Goal: Task Accomplishment & Management: Manage account settings

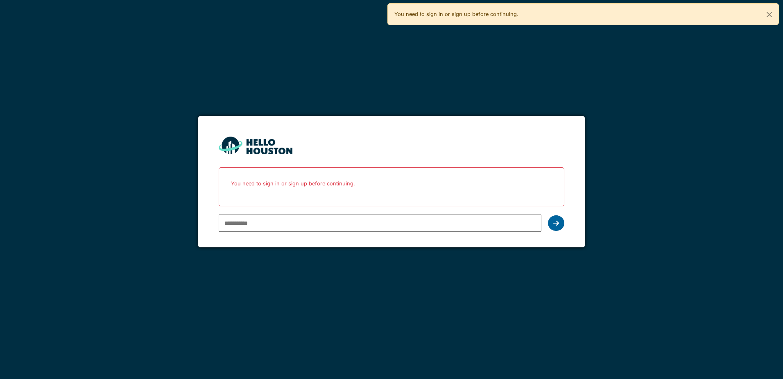
type input "**********"
click at [559, 225] on icon at bounding box center [556, 223] width 6 height 7
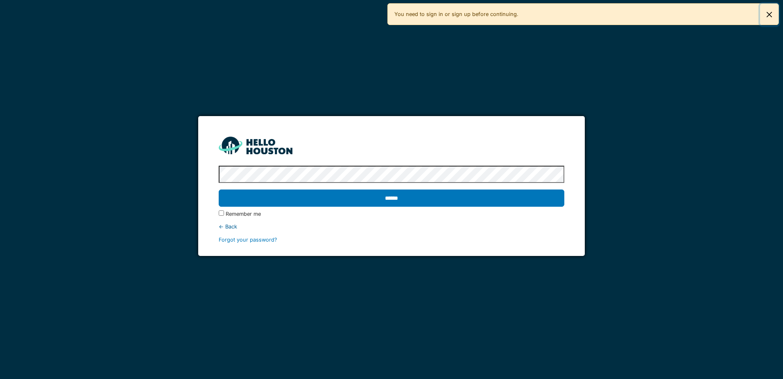
click at [771, 14] on button "Close" at bounding box center [769, 15] width 18 height 22
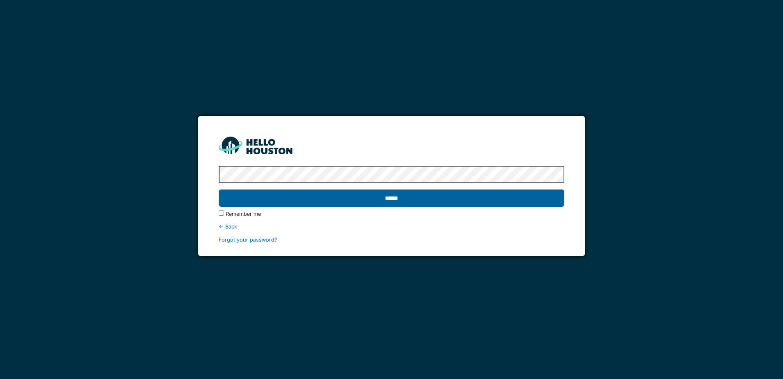
click at [330, 193] on input "******" at bounding box center [391, 197] width 345 height 17
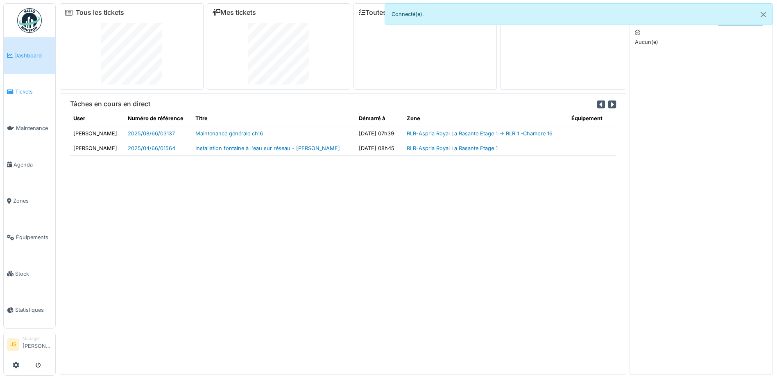
click at [31, 91] on span "Tickets" at bounding box center [33, 92] width 37 height 8
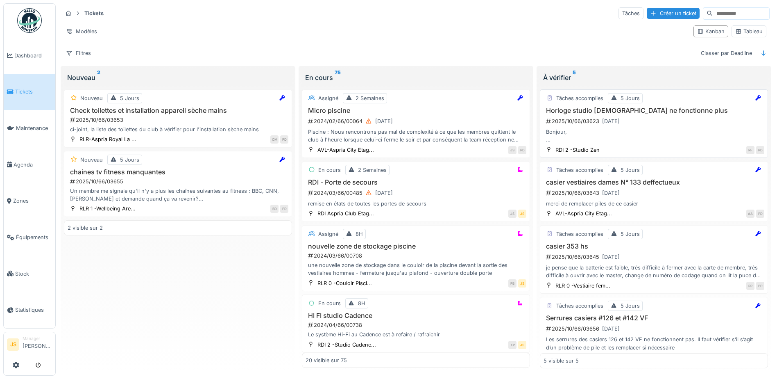
click at [574, 113] on h3 "Horloge studio [DEMOGRAPHIC_DATA] ne fonctionne plus" at bounding box center [654, 111] width 221 height 8
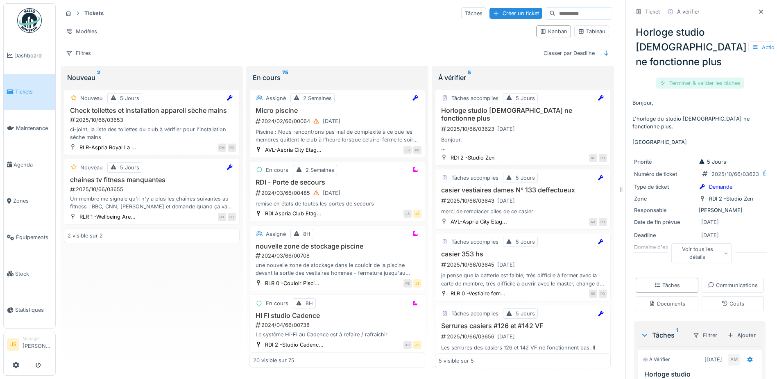
click at [710, 88] on div "Terminer & valider les tâches" at bounding box center [700, 82] width 88 height 11
click at [710, 88] on div "Clôturer le ticket" at bounding box center [699, 82] width 57 height 11
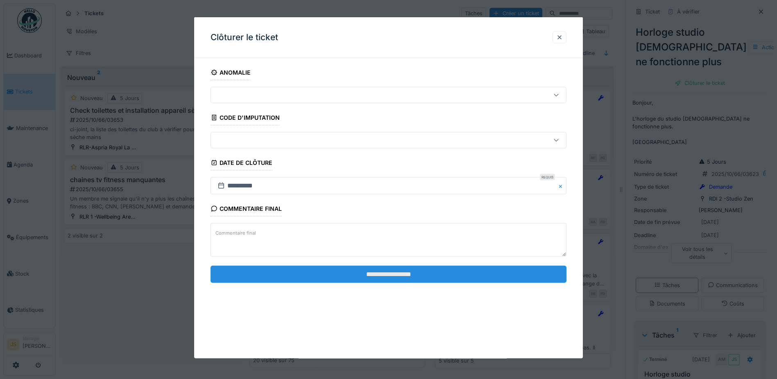
click at [383, 267] on input "**********" at bounding box center [389, 273] width 356 height 17
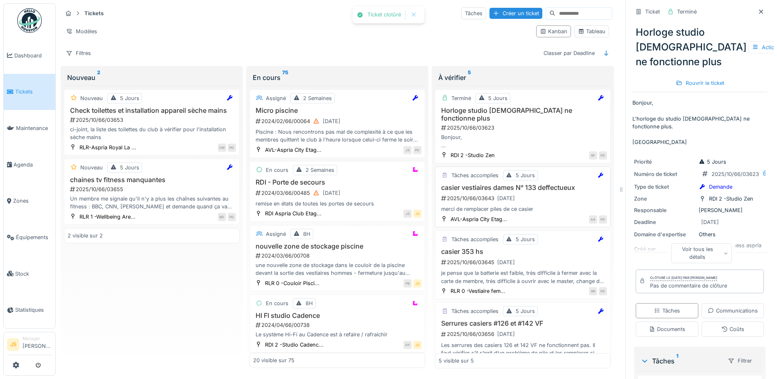
click at [471, 184] on h3 "casier vestiaires dames N° 133 deffectueux" at bounding box center [523, 188] width 168 height 8
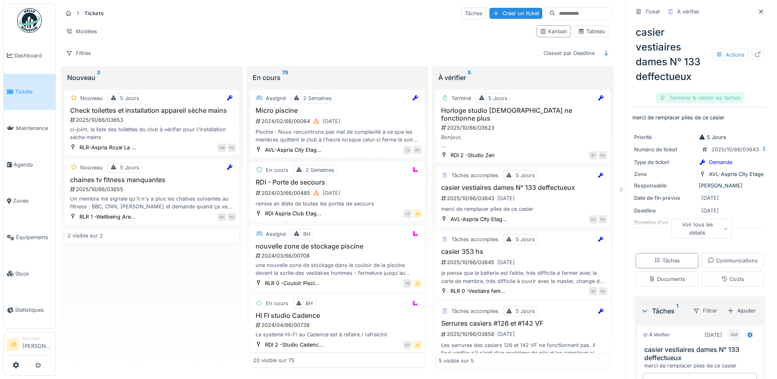
click at [703, 99] on div "Terminer & valider les tâches" at bounding box center [700, 97] width 88 height 11
click at [703, 98] on div "Clôturer le ticket" at bounding box center [699, 97] width 57 height 11
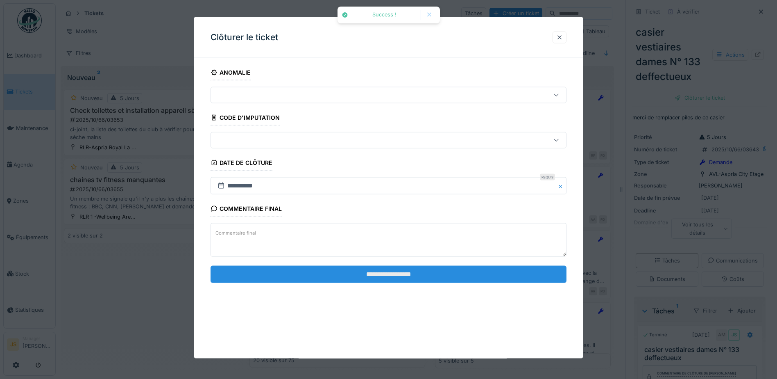
click at [408, 272] on input "**********" at bounding box center [389, 273] width 356 height 17
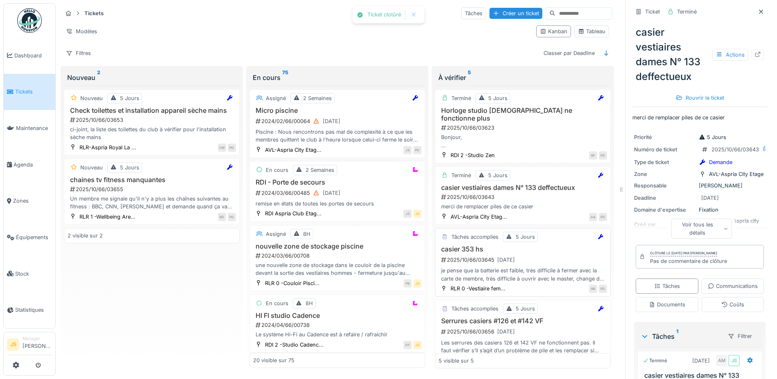
click at [466, 245] on h3 "casier 353 hs" at bounding box center [523, 249] width 168 height 8
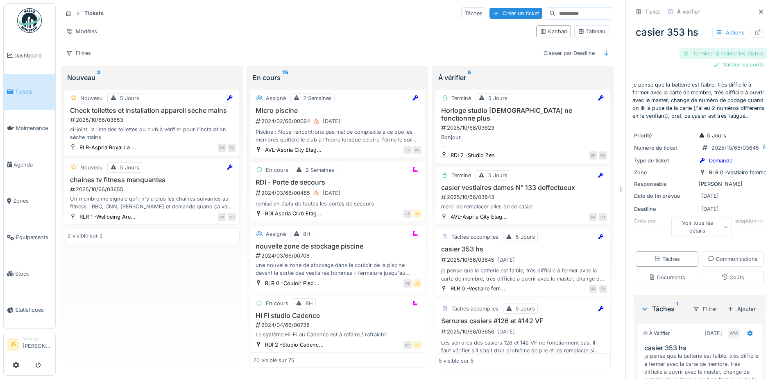
click at [729, 54] on div "Terminer & valider les tâches" at bounding box center [724, 53] width 88 height 11
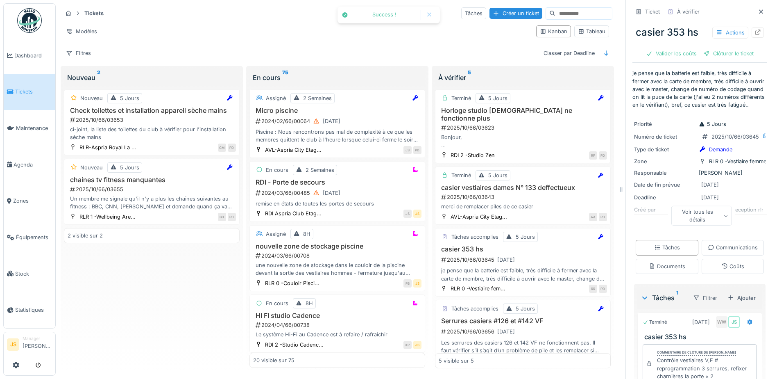
click at [729, 54] on div "Clôturer le ticket" at bounding box center [728, 53] width 57 height 11
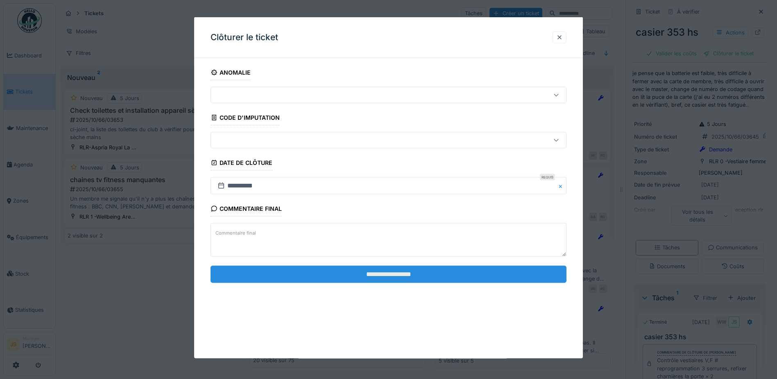
click at [440, 275] on input "**********" at bounding box center [389, 273] width 356 height 17
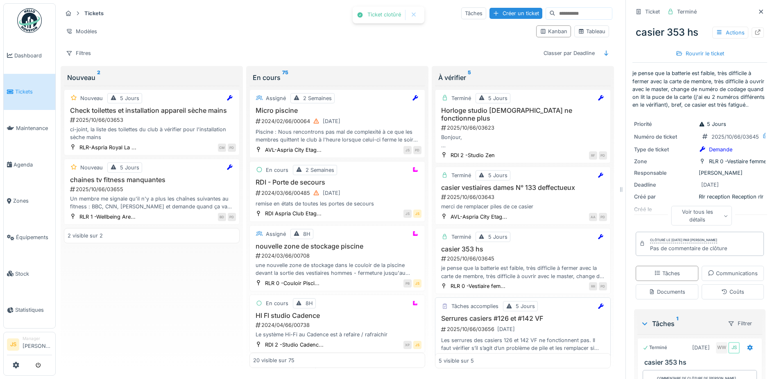
click at [478, 314] on h3 "Serrures casiers #126 et #142 VF" at bounding box center [523, 318] width 168 height 8
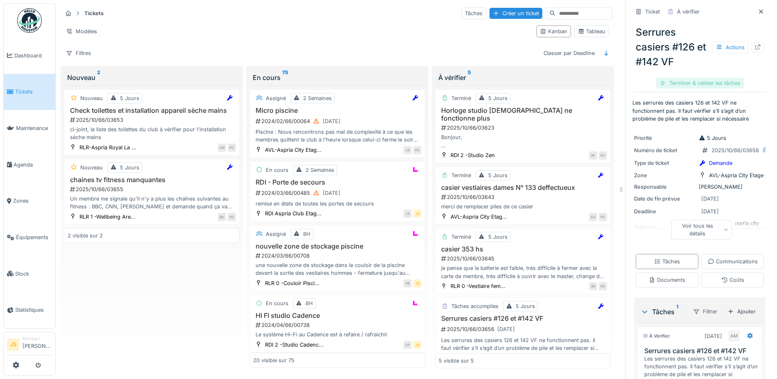
click at [705, 82] on div "Terminer & valider les tâches" at bounding box center [700, 82] width 88 height 11
click at [705, 82] on div "Clôturer le ticket" at bounding box center [699, 82] width 57 height 11
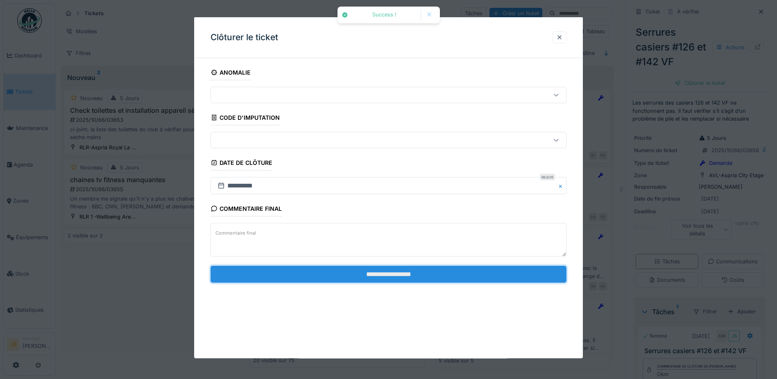
click at [424, 276] on input "**********" at bounding box center [389, 273] width 356 height 17
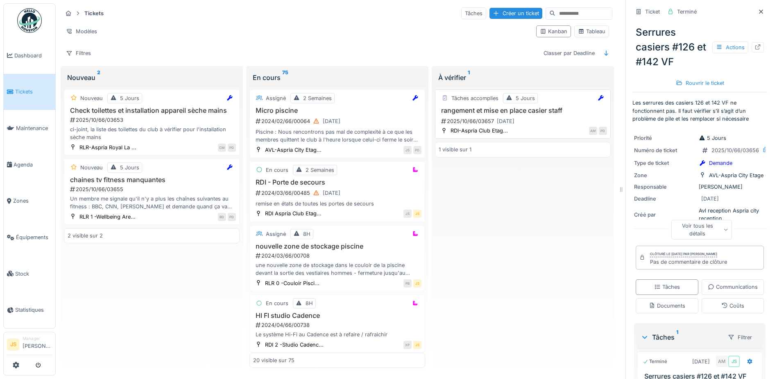
click at [493, 111] on h3 "rangement et mise en place casier staff" at bounding box center [523, 111] width 168 height 8
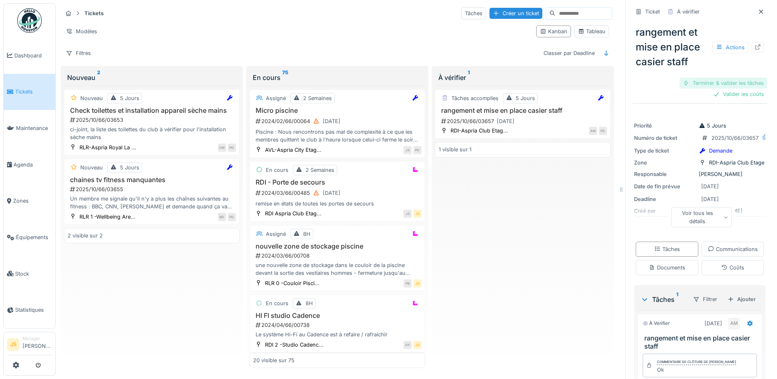
click at [713, 80] on div "Terminer & valider les tâches" at bounding box center [724, 82] width 88 height 11
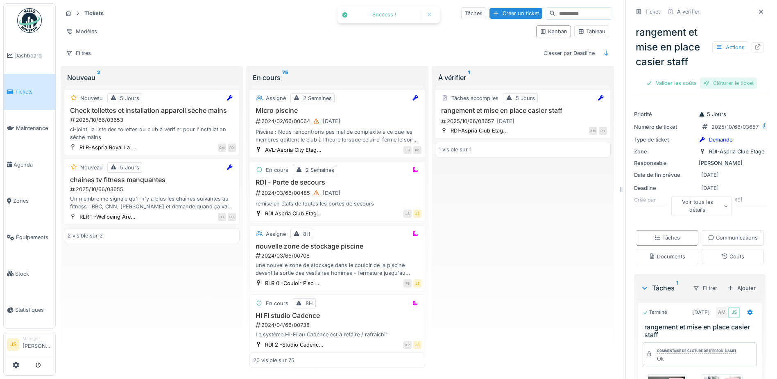
click at [729, 80] on div "Clôturer le ticket" at bounding box center [728, 82] width 57 height 11
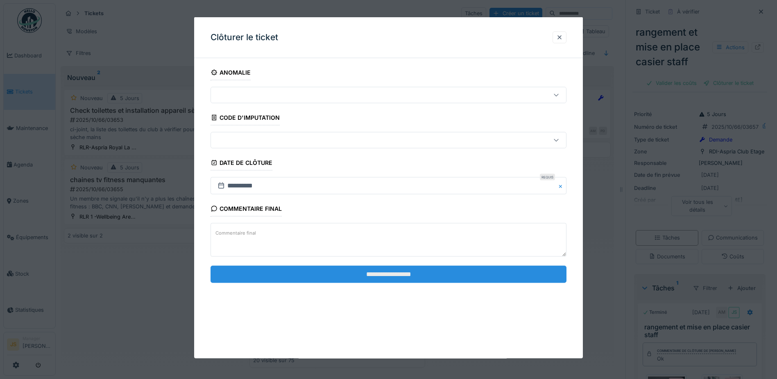
click at [400, 276] on input "**********" at bounding box center [389, 273] width 356 height 17
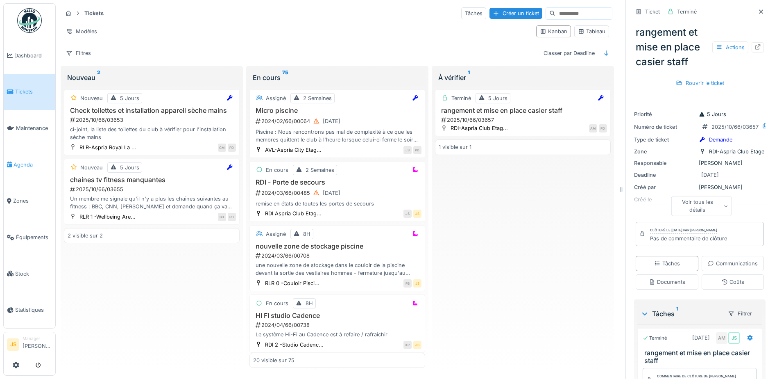
click at [26, 163] on span "Agenda" at bounding box center [33, 165] width 39 height 8
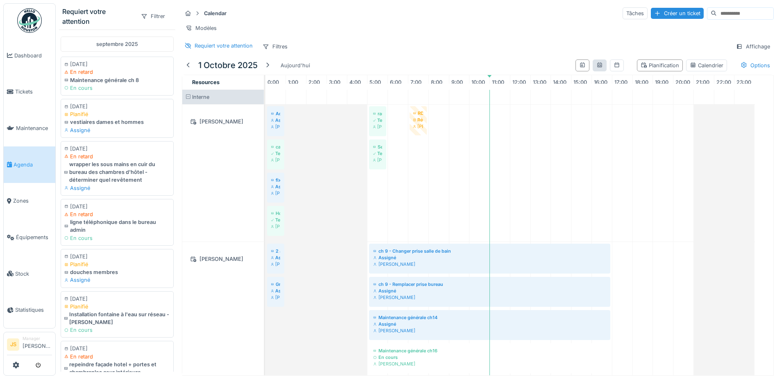
click at [597, 68] on icon at bounding box center [600, 64] width 7 height 5
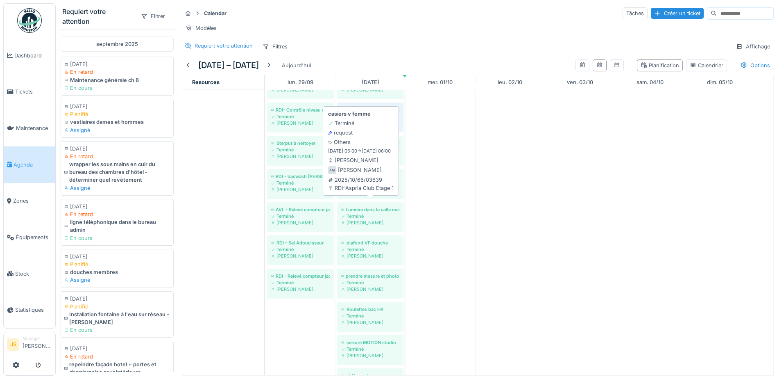
scroll to position [26, 0]
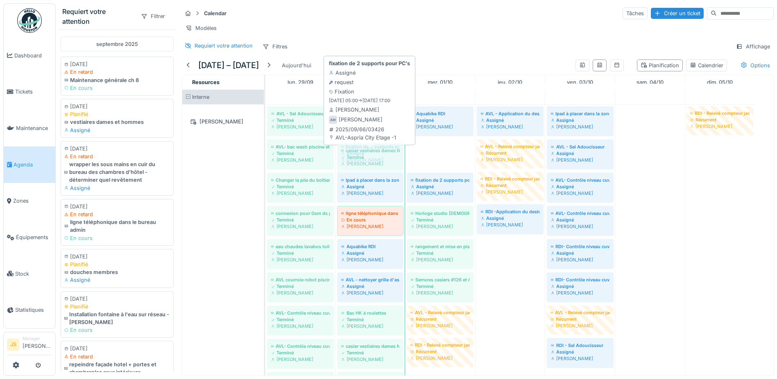
drag, startPoint x: 445, startPoint y: 161, endPoint x: 375, endPoint y: 158, distance: 69.7
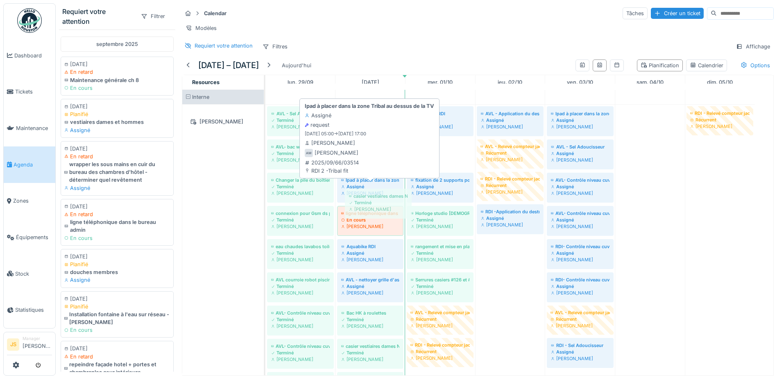
drag, startPoint x: 425, startPoint y: 159, endPoint x: 363, endPoint y: 202, distance: 75.4
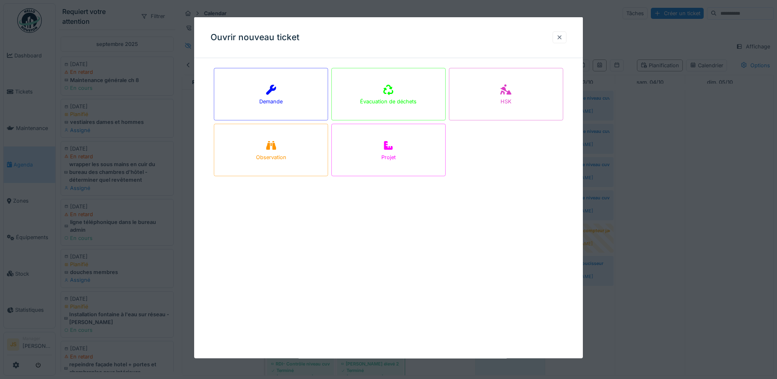
click at [563, 37] on div at bounding box center [559, 37] width 7 height 8
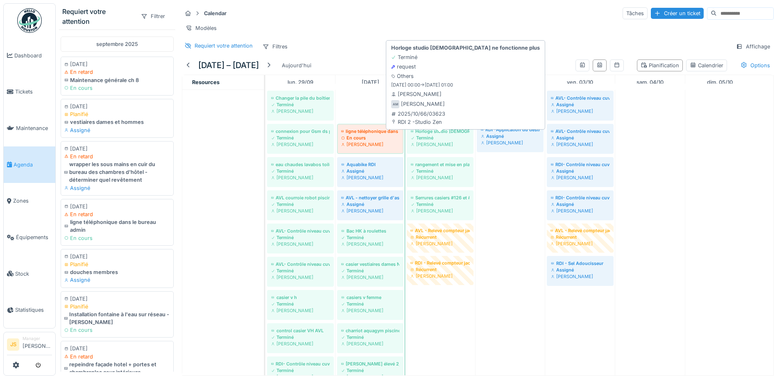
drag, startPoint x: 370, startPoint y: 112, endPoint x: 457, endPoint y: 156, distance: 97.3
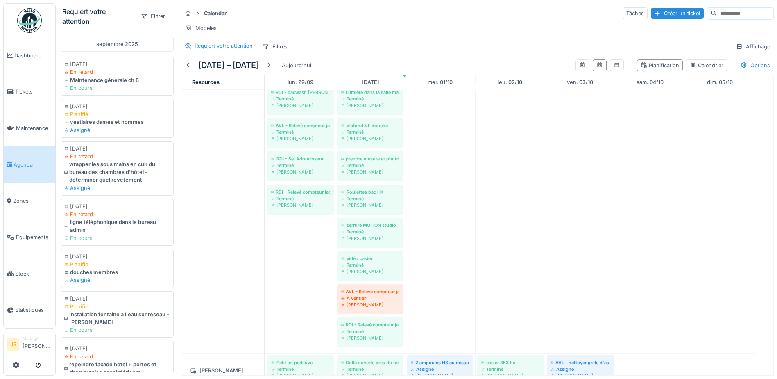
scroll to position [451, 0]
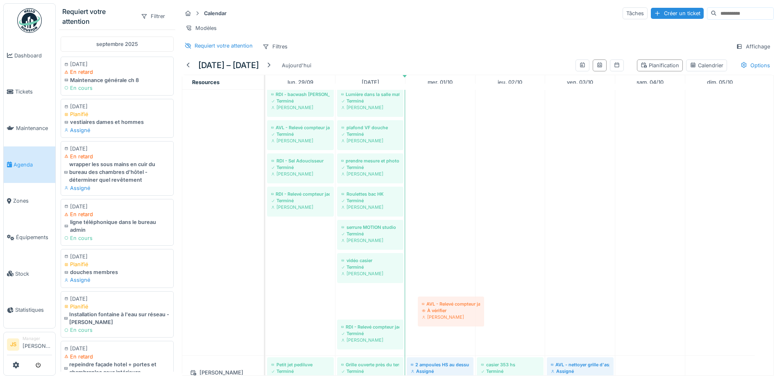
drag, startPoint x: 375, startPoint y: 309, endPoint x: 450, endPoint y: 313, distance: 74.7
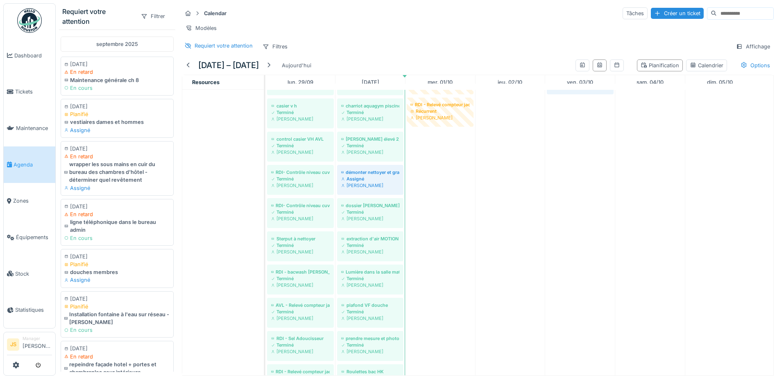
scroll to position [205, 0]
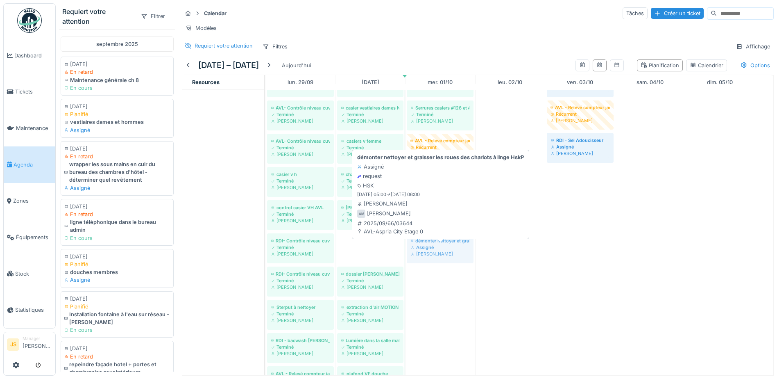
drag, startPoint x: 373, startPoint y: 257, endPoint x: 422, endPoint y: 257, distance: 48.8
click at [265, 257] on div "AVL - Sel Adoucisseur Terminé Alexandre Michailidis Evacuer l'armoire Sisley As…" at bounding box center [265, 250] width 0 height 701
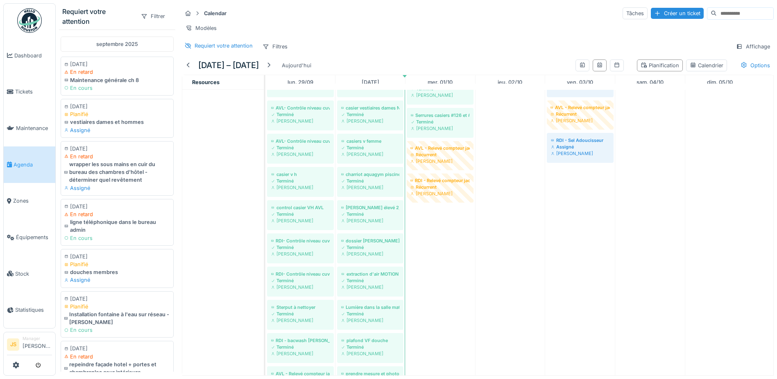
scroll to position [0, 0]
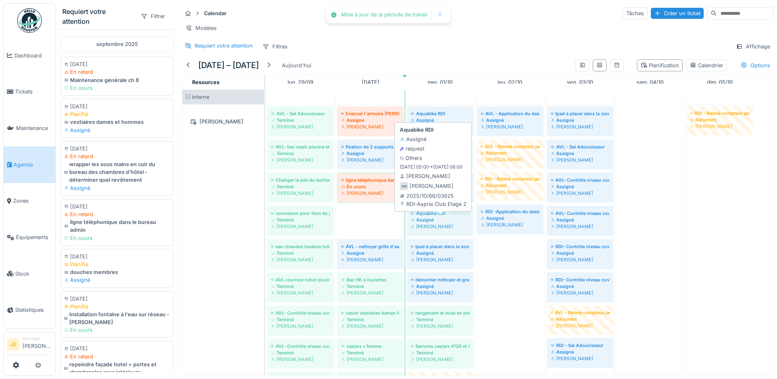
drag, startPoint x: 418, startPoint y: 228, endPoint x: 431, endPoint y: 228, distance: 13.1
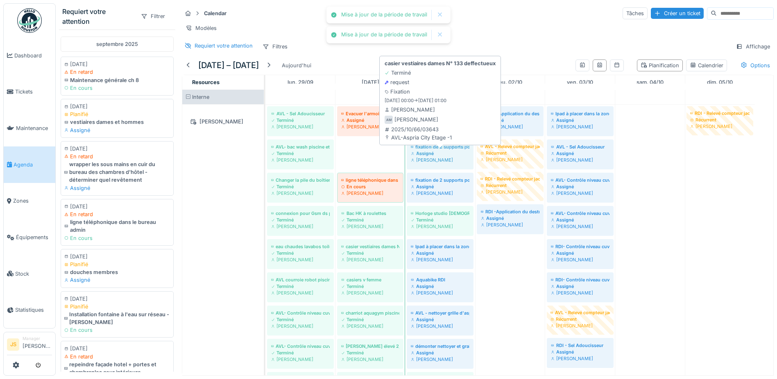
drag, startPoint x: 366, startPoint y: 162, endPoint x: 415, endPoint y: 159, distance: 48.8
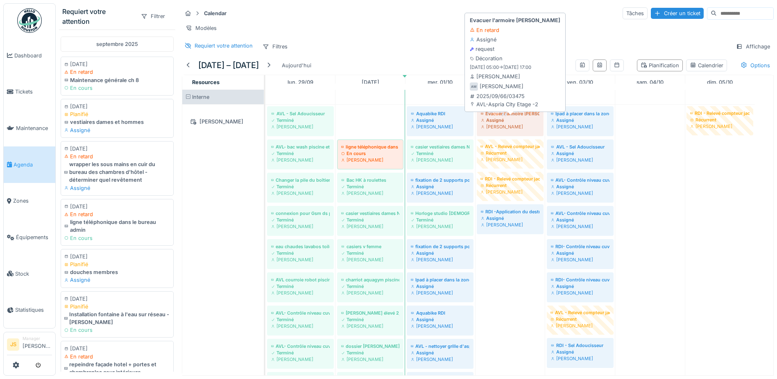
drag, startPoint x: 369, startPoint y: 127, endPoint x: 510, endPoint y: 128, distance: 140.5
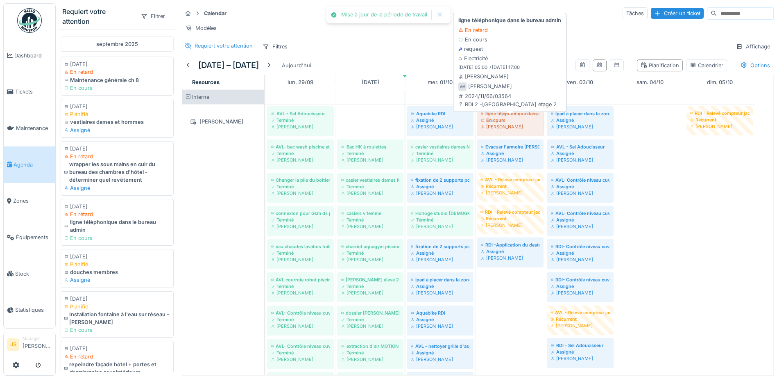
drag, startPoint x: 370, startPoint y: 127, endPoint x: 511, endPoint y: 127, distance: 141.3
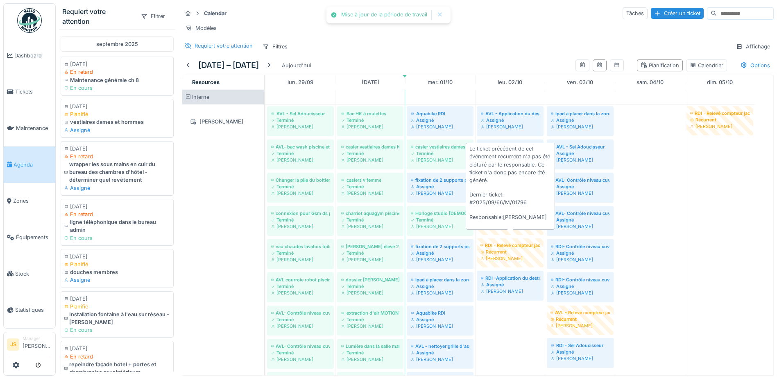
scroll to position [174, 0]
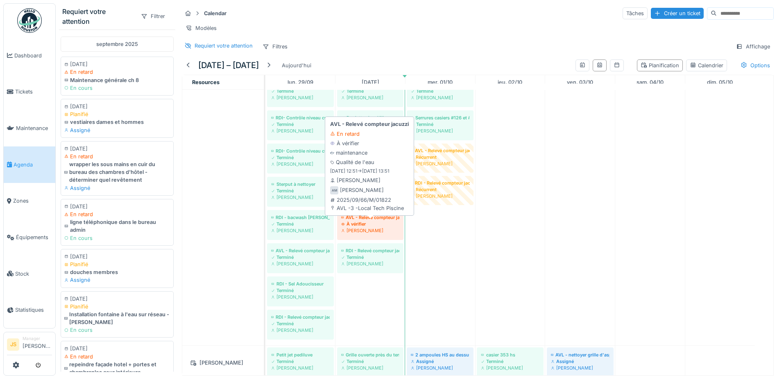
click at [367, 227] on div "À vérifier" at bounding box center [370, 223] width 58 height 7
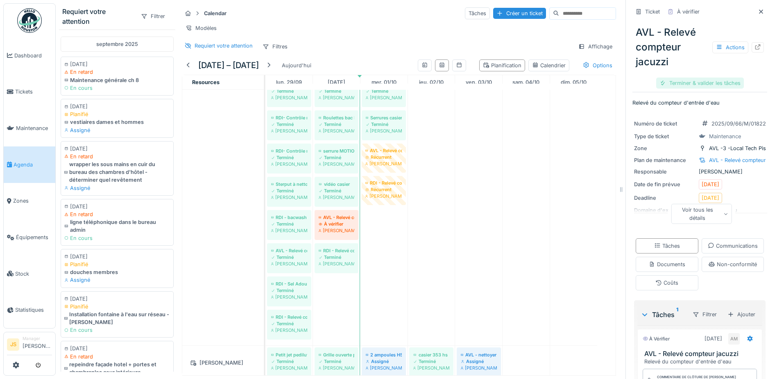
click at [692, 85] on div "Terminer & valider les tâches" at bounding box center [700, 82] width 88 height 11
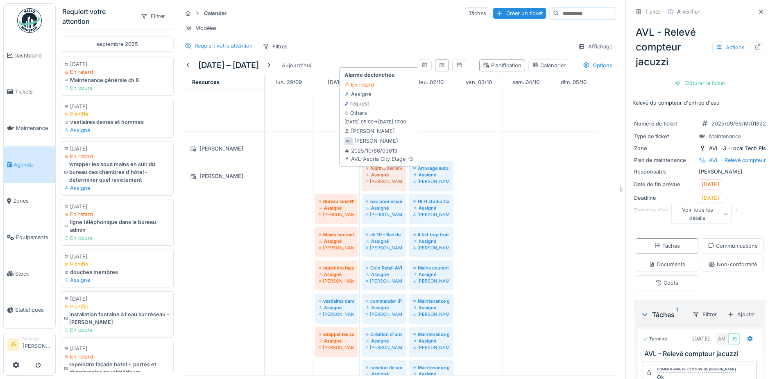
drag, startPoint x: 332, startPoint y: 183, endPoint x: 370, endPoint y: 184, distance: 38.1
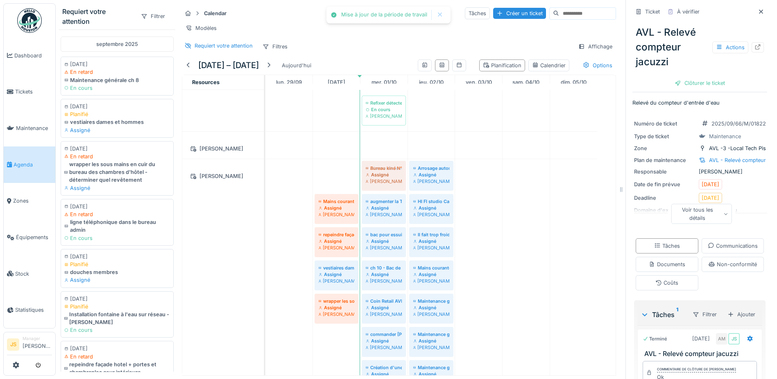
drag, startPoint x: 336, startPoint y: 185, endPoint x: 382, endPoint y: 185, distance: 45.5
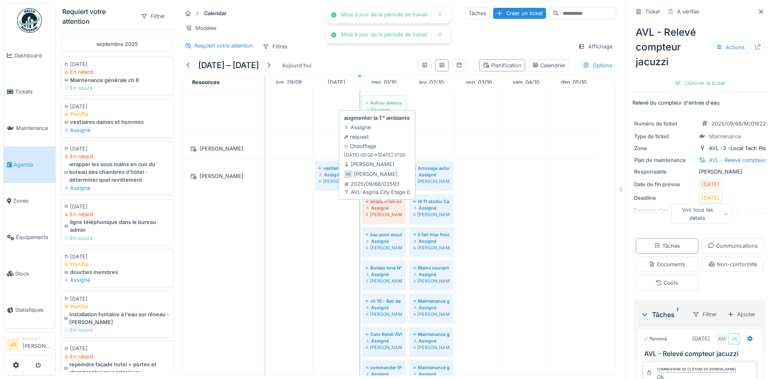
drag, startPoint x: 350, startPoint y: 218, endPoint x: 385, endPoint y: 218, distance: 35.2
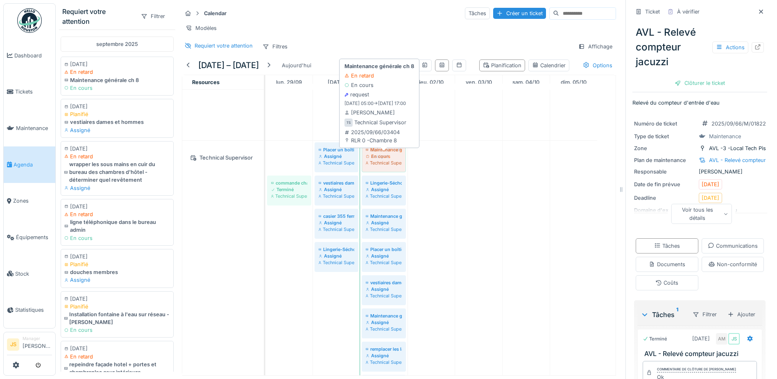
drag, startPoint x: 295, startPoint y: 167, endPoint x: 388, endPoint y: 168, distance: 93.8
click at [265, 168] on div "Maintenance générale ch 8 En cours Technical Supervisor Placer un boîtier à cod…" at bounding box center [265, 276] width 0 height 270
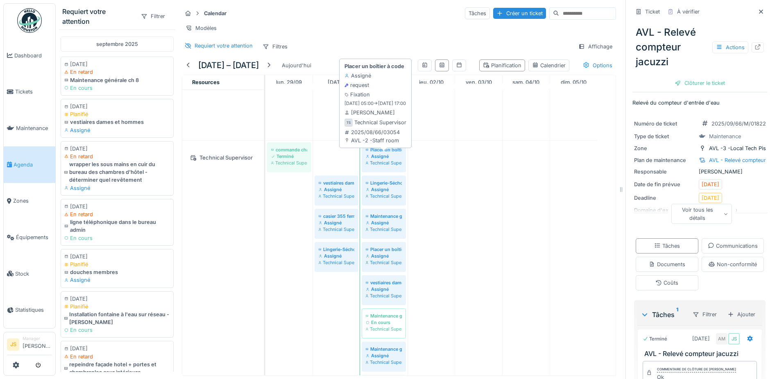
drag, startPoint x: 345, startPoint y: 157, endPoint x: 391, endPoint y: 160, distance: 46.0
click at [265, 160] on div "commande chaine cadena a code Grille ouverte près du terrain de hockey Terminé …" at bounding box center [265, 292] width 0 height 303
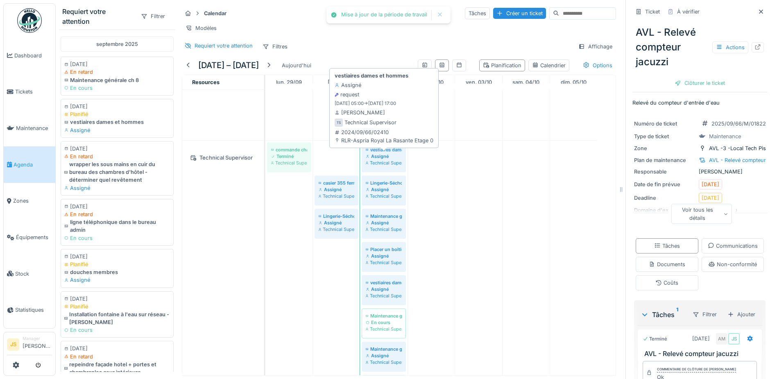
click at [265, 163] on div "commande chaine cadena a code Grille ouverte près du terrain de hockey Terminé …" at bounding box center [265, 309] width 0 height 336
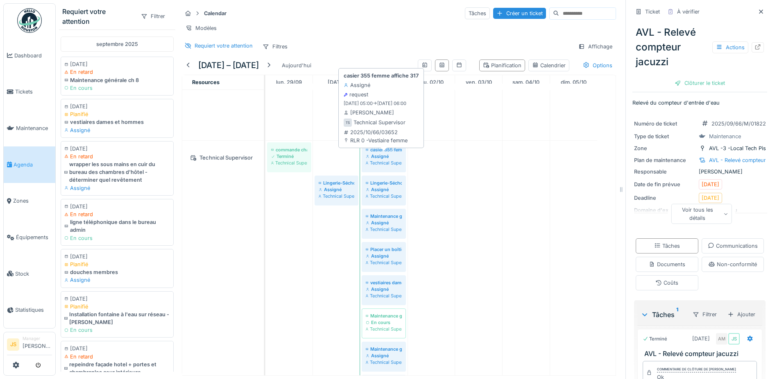
drag, startPoint x: 335, startPoint y: 165, endPoint x: 338, endPoint y: 167, distance: 4.2
click at [265, 167] on div "commande chaine cadena a code Grille ouverte près du terrain de hockey Terminé …" at bounding box center [265, 325] width 0 height 369
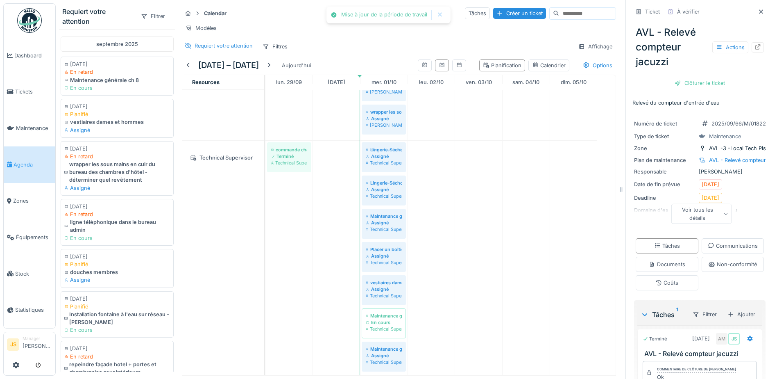
drag, startPoint x: 339, startPoint y: 166, endPoint x: 376, endPoint y: 167, distance: 36.9
click at [265, 167] on div "commande chaine cadena a code Grille ouverte près du terrain de hockey Terminé …" at bounding box center [265, 342] width 0 height 402
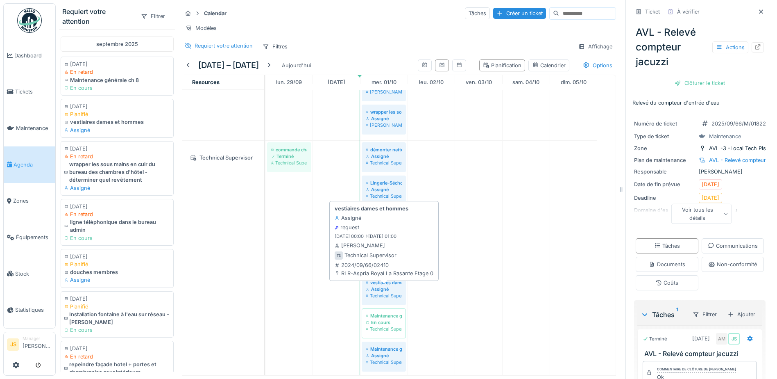
click at [399, 292] on div "Assigné" at bounding box center [384, 289] width 36 height 7
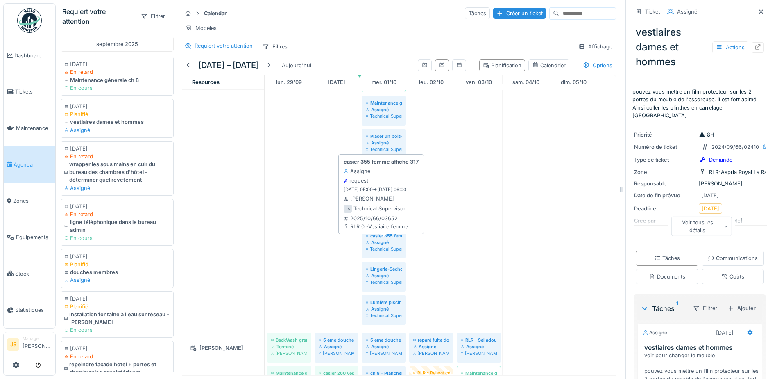
click at [393, 245] on div "Assigné" at bounding box center [384, 242] width 36 height 7
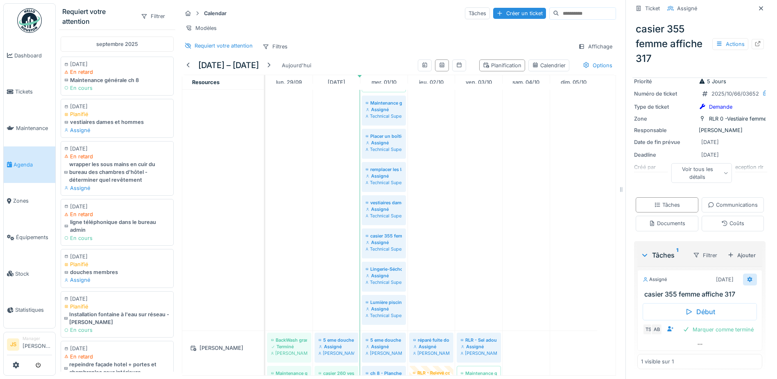
click at [747, 277] on icon at bounding box center [750, 279] width 7 height 5
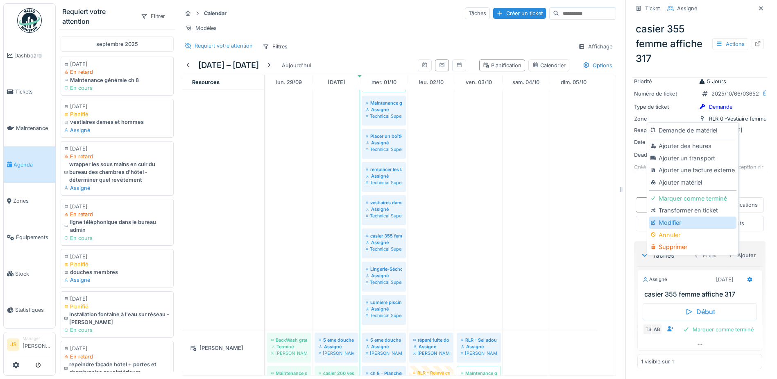
click at [674, 222] on div "Modifier" at bounding box center [692, 222] width 87 height 12
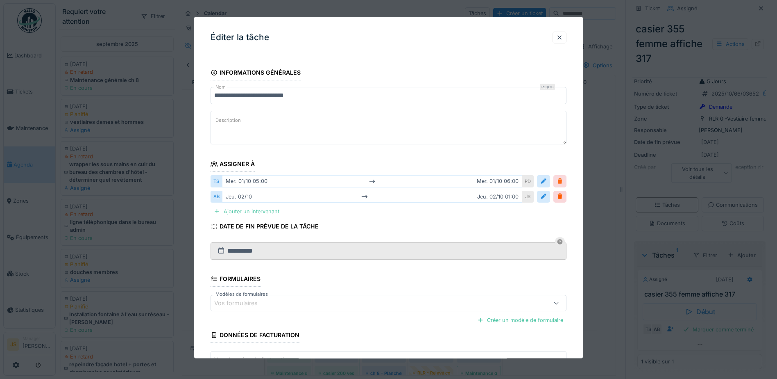
click at [563, 179] on div at bounding box center [560, 181] width 7 height 8
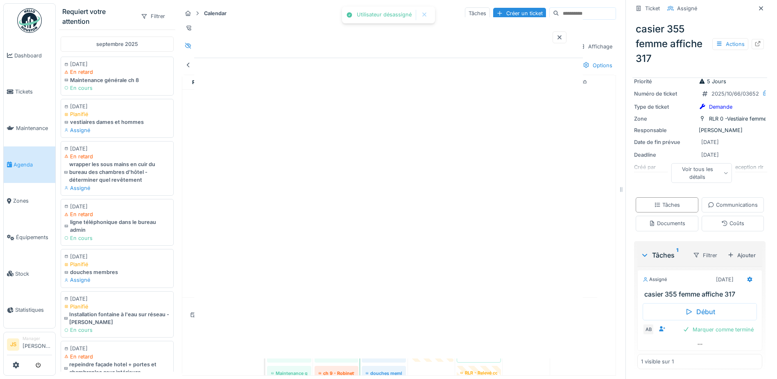
scroll to position [60, 0]
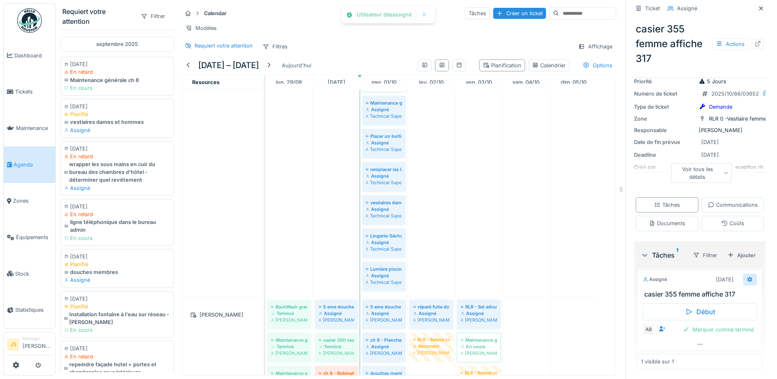
click at [748, 278] on icon at bounding box center [750, 279] width 5 height 6
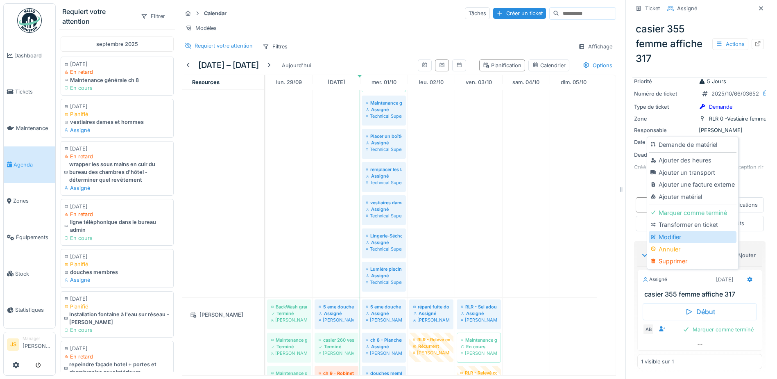
click at [666, 236] on div "Modifier" at bounding box center [692, 237] width 87 height 12
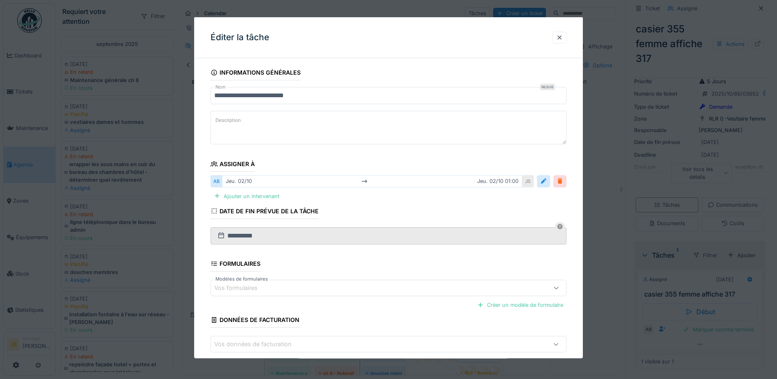
click at [563, 179] on div at bounding box center [560, 181] width 7 height 8
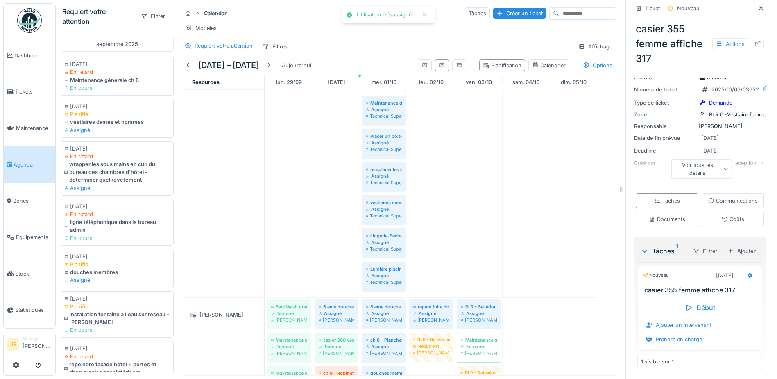
click at [683, 328] on div "Ajouter un intervenant" at bounding box center [679, 324] width 72 height 11
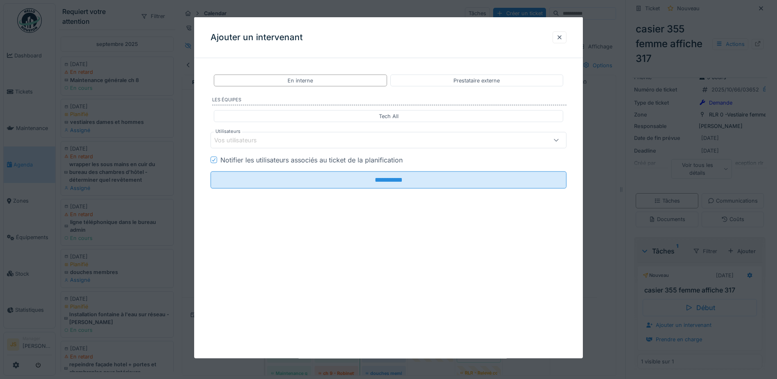
click at [242, 138] on div "Vos utilisateurs" at bounding box center [241, 140] width 54 height 9
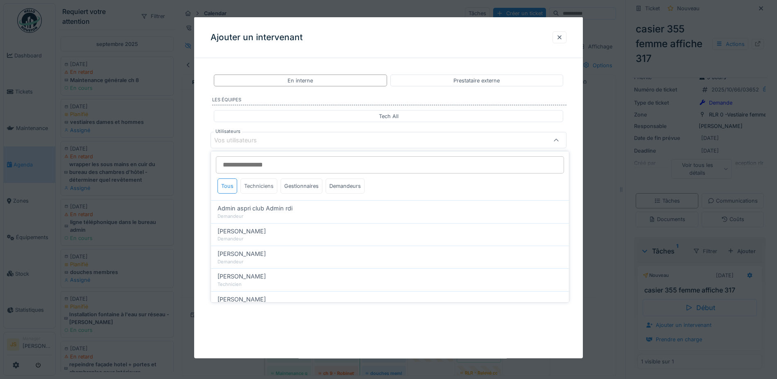
click at [266, 188] on div "Techniciens" at bounding box center [258, 185] width 37 height 15
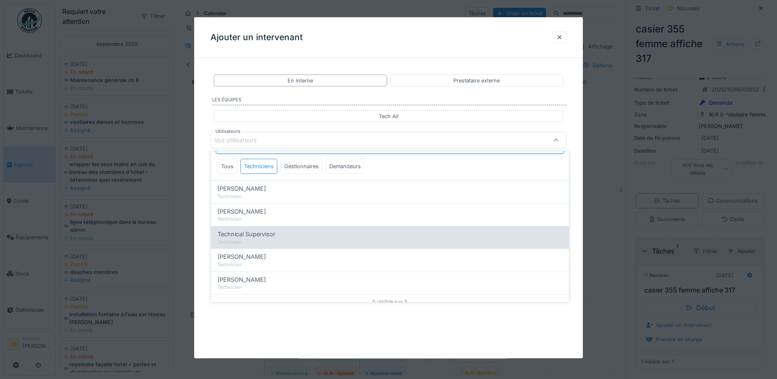
scroll to position [26, 0]
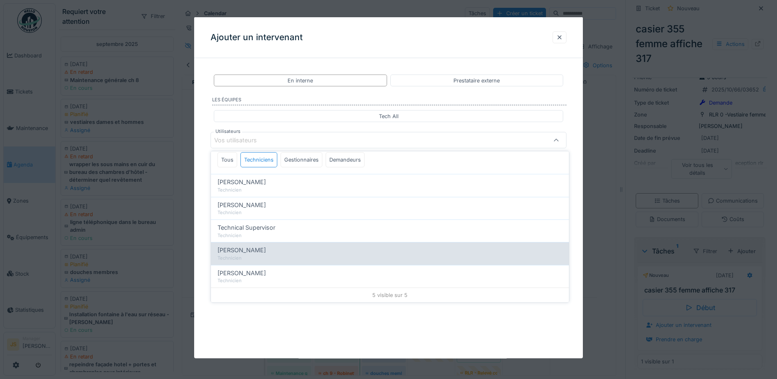
click at [270, 244] on div "Wojciech Wierozebski Technicien" at bounding box center [390, 253] width 358 height 23
type input "****"
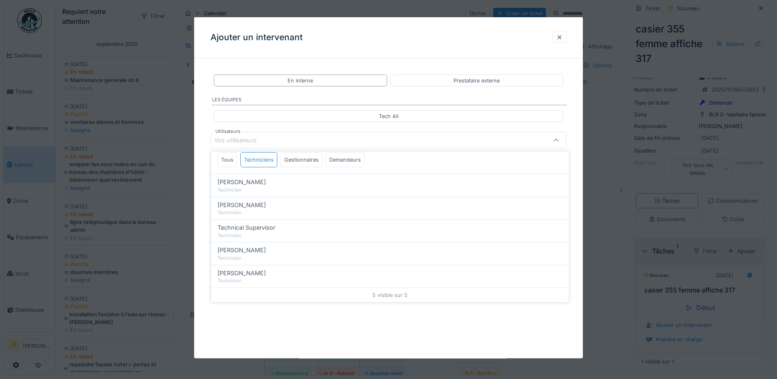
scroll to position [0, 0]
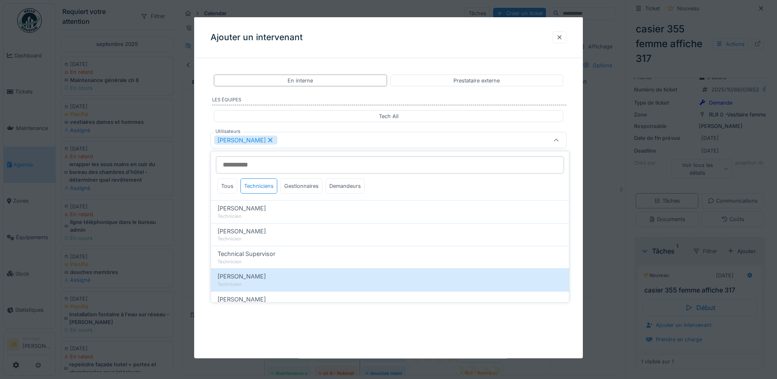
click at [203, 238] on div "**********" at bounding box center [388, 157] width 389 height 185
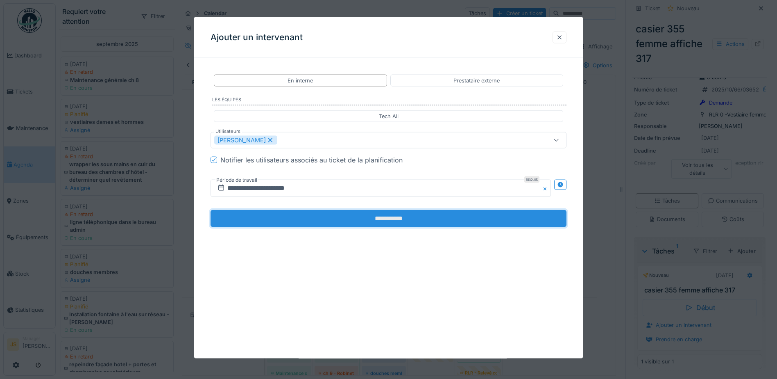
click at [340, 211] on input "**********" at bounding box center [389, 218] width 356 height 17
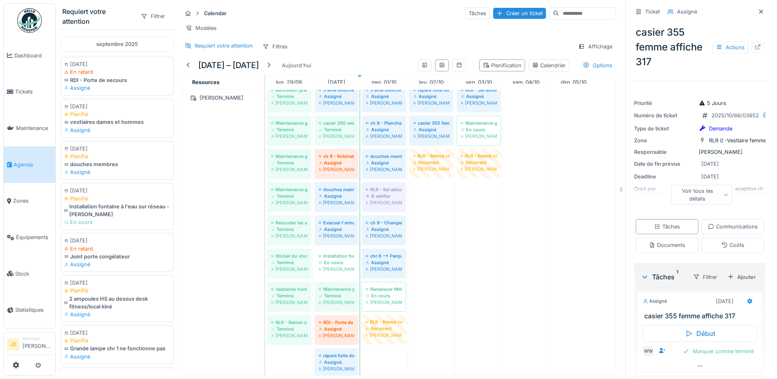
scroll to position [1967, 0]
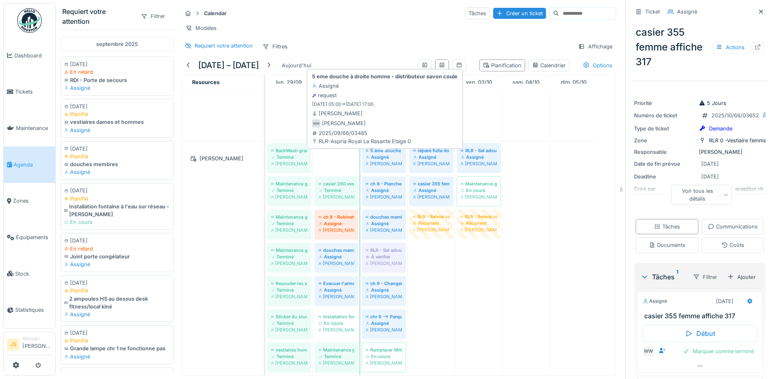
click at [265, 171] on div "BackWash grand bassin et petit bassin Terminé Wojciech Wierozebski 5 eme douche…" at bounding box center [265, 375] width 0 height 469
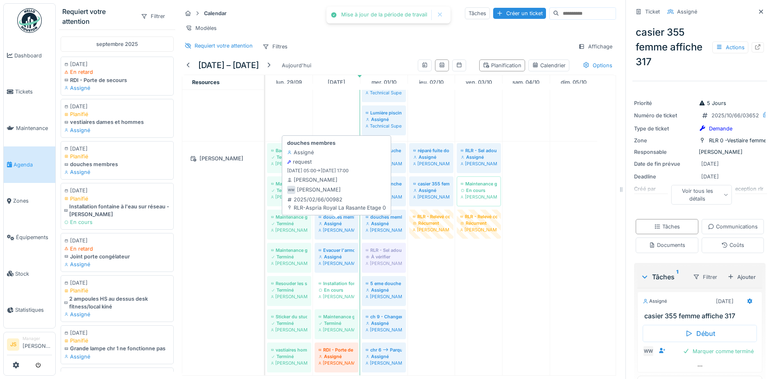
click at [265, 235] on div "BackWash grand bassin et petit bassin Terminé Wojciech Wierozebski casier 260 v…" at bounding box center [265, 359] width 0 height 436
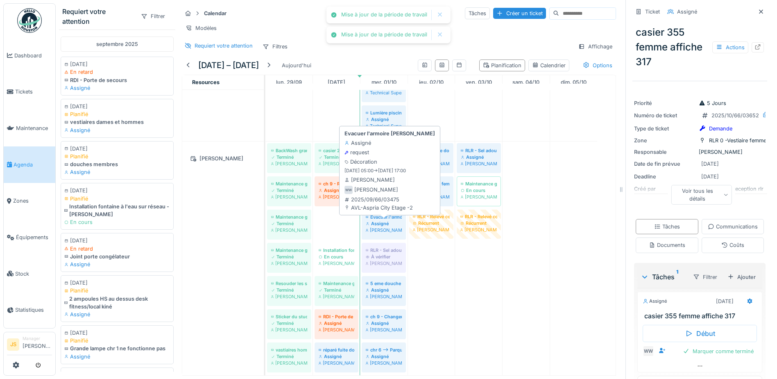
drag, startPoint x: 340, startPoint y: 234, endPoint x: 382, endPoint y: 234, distance: 42.2
click at [265, 234] on div "BackWash grand bassin et petit bassin Terminé Wojciech Wierozebski casier 260 v…" at bounding box center [265, 342] width 0 height 402
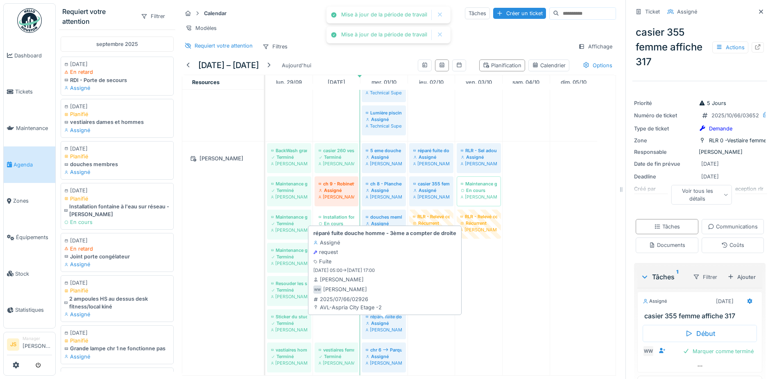
drag, startPoint x: 346, startPoint y: 323, endPoint x: 397, endPoint y: 323, distance: 50.8
click at [265, 323] on div "BackWash grand bassin et petit bassin Terminé Wojciech Wierozebski casier 260 v…" at bounding box center [265, 325] width 0 height 369
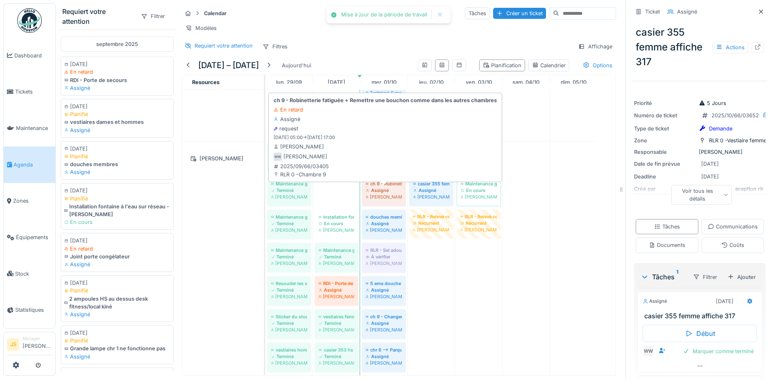
drag, startPoint x: 341, startPoint y: 199, endPoint x: 374, endPoint y: 199, distance: 33.2
click at [265, 199] on div "BackWash grand bassin et petit bassin Terminé Wojciech Wierozebski casier 260 v…" at bounding box center [265, 342] width 0 height 402
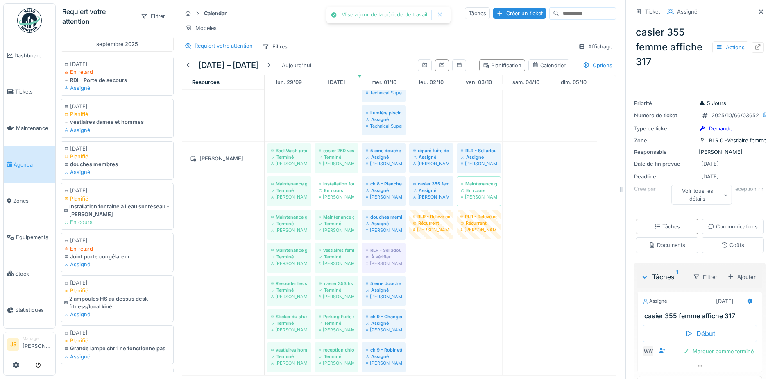
scroll to position [0, 0]
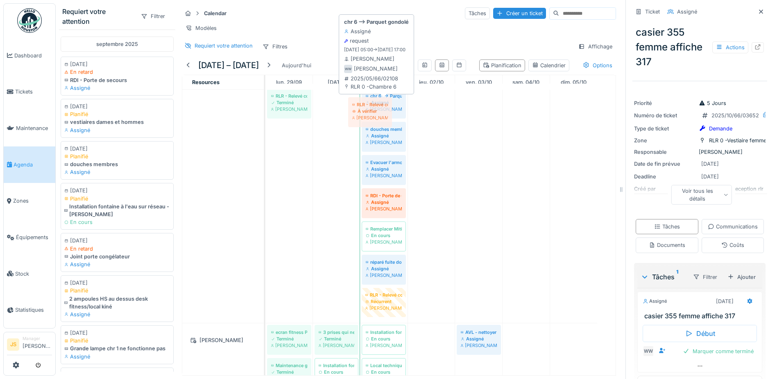
drag, startPoint x: 336, startPoint y: 111, endPoint x: 370, endPoint y: 113, distance: 33.7
click at [265, 113] on div "BackWash grand bassin et petit bassin Terminé Wojciech Wierozebski casier 260 v…" at bounding box center [265, 89] width 0 height 468
drag, startPoint x: 322, startPoint y: 113, endPoint x: 386, endPoint y: 112, distance: 63.1
click at [265, 112] on div "BackWash grand bassin et petit bassin Terminé Wojciech Wierozebski casier 260 v…" at bounding box center [265, 89] width 0 height 468
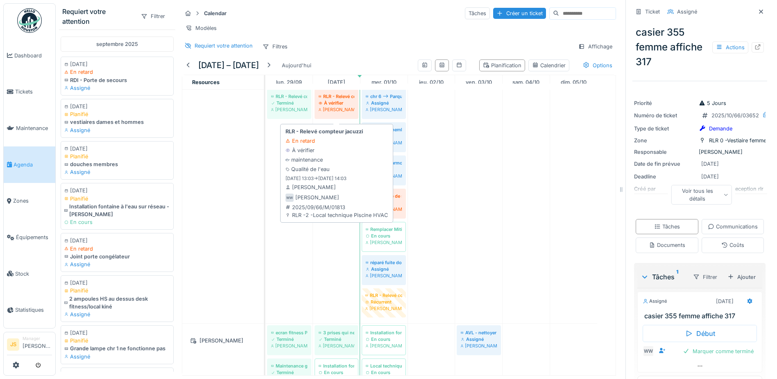
click at [330, 106] on div "À vérifier" at bounding box center [337, 103] width 36 height 7
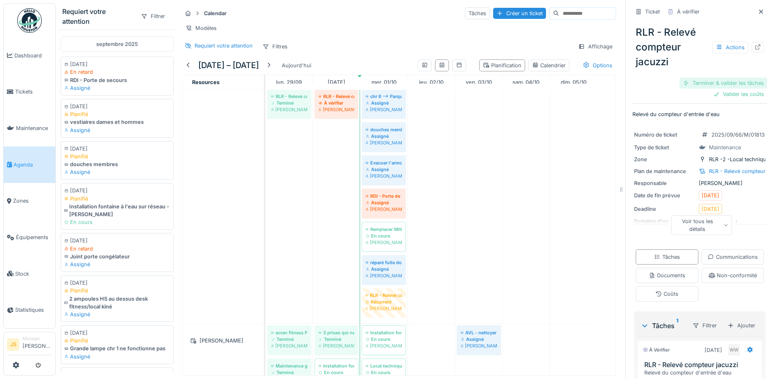
click at [739, 82] on div "Terminer & valider les tâches" at bounding box center [724, 82] width 88 height 11
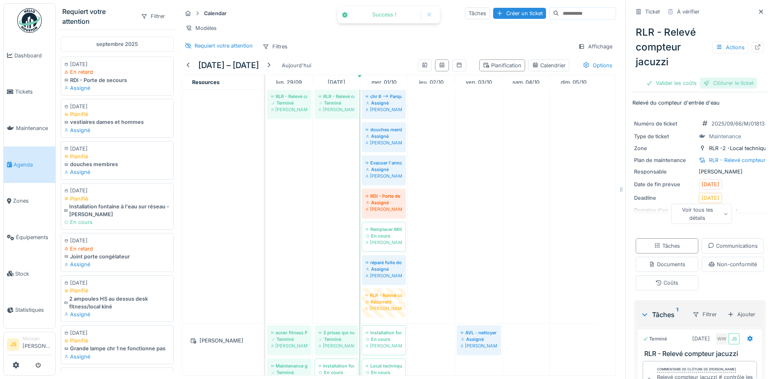
click at [730, 86] on div "Clôturer le ticket" at bounding box center [728, 82] width 57 height 11
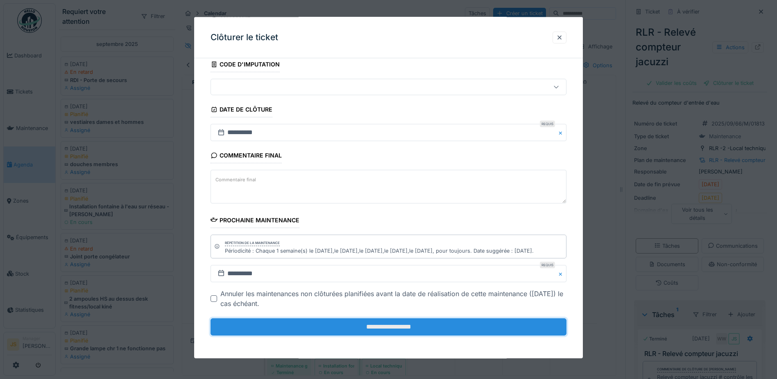
click at [445, 327] on input "**********" at bounding box center [389, 326] width 356 height 17
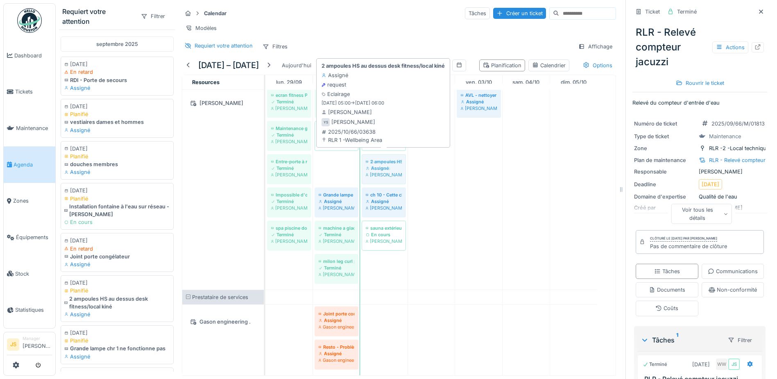
drag, startPoint x: 335, startPoint y: 167, endPoint x: 367, endPoint y: 167, distance: 32.0
click at [265, 167] on div "ecran fitness PT Terminé Yusuf Siamar 3 prises qui ne fonctionnent plus à l'ent…" at bounding box center [265, 187] width 0 height 203
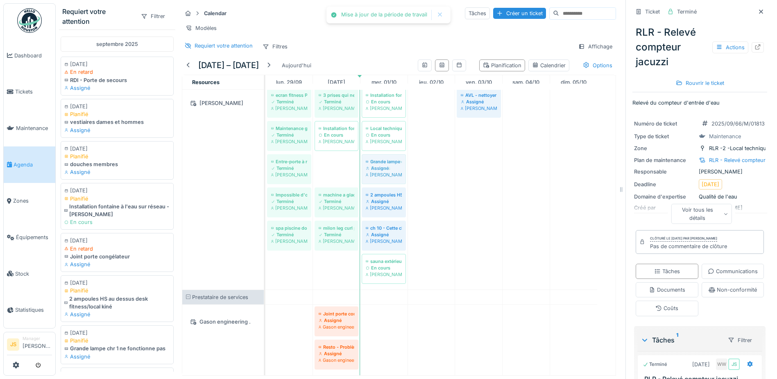
drag, startPoint x: 333, startPoint y: 167, endPoint x: 364, endPoint y: 167, distance: 30.7
click at [265, 167] on div "ecran fitness PT Terminé Yusuf Siamar 3 prises qui ne fonctionnent plus à l'ent…" at bounding box center [265, 187] width 0 height 203
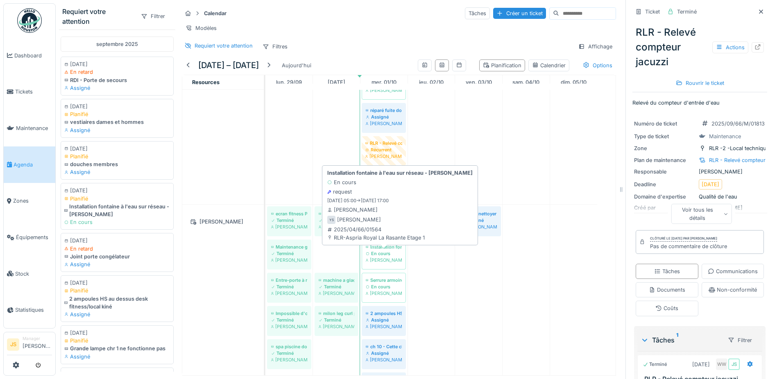
drag, startPoint x: 333, startPoint y: 261, endPoint x: 371, endPoint y: 261, distance: 38.1
click at [265, 261] on div "ecran fitness PT Terminé Yusuf Siamar 3 prises qui ne fonctionnent plus à l'ent…" at bounding box center [265, 322] width 0 height 236
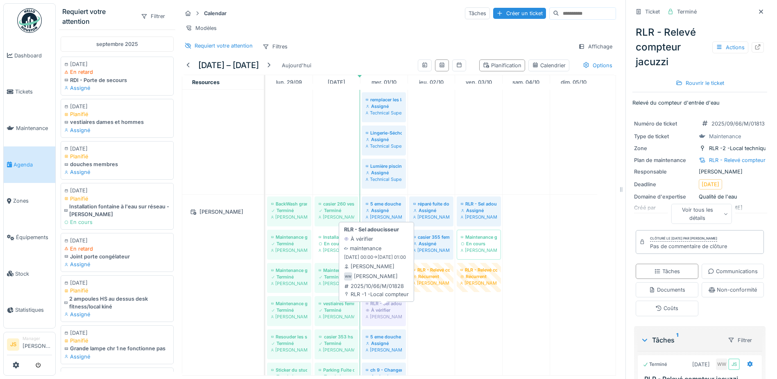
click at [388, 306] on div "RLR - Sel adoucisseur" at bounding box center [384, 303] width 36 height 7
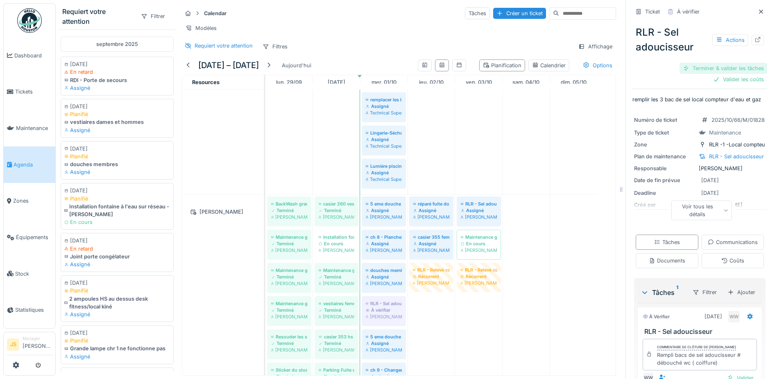
click at [722, 68] on div "Terminer & valider les tâches" at bounding box center [724, 68] width 88 height 11
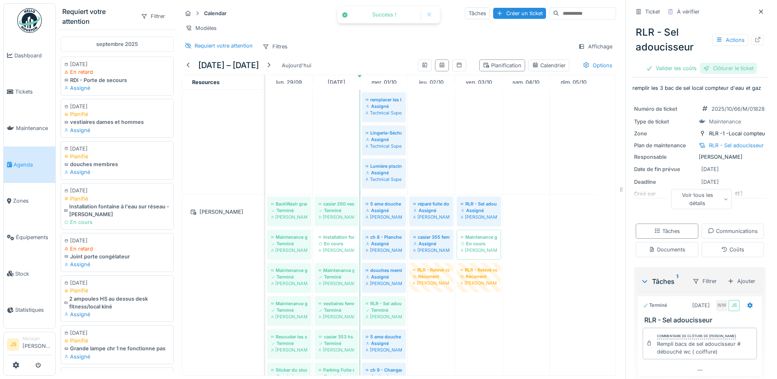
click at [724, 67] on div "Clôturer le ticket" at bounding box center [728, 68] width 57 height 11
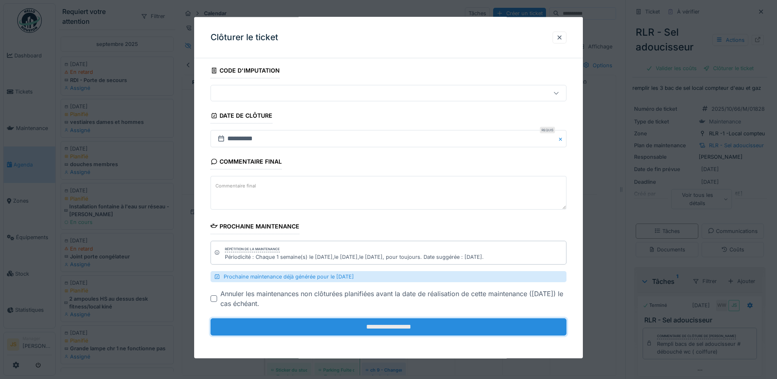
click at [440, 329] on input "**********" at bounding box center [389, 326] width 356 height 17
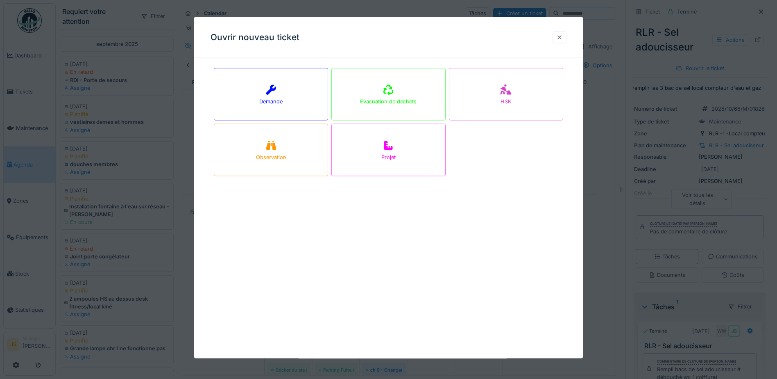
click at [563, 35] on div at bounding box center [559, 37] width 7 height 8
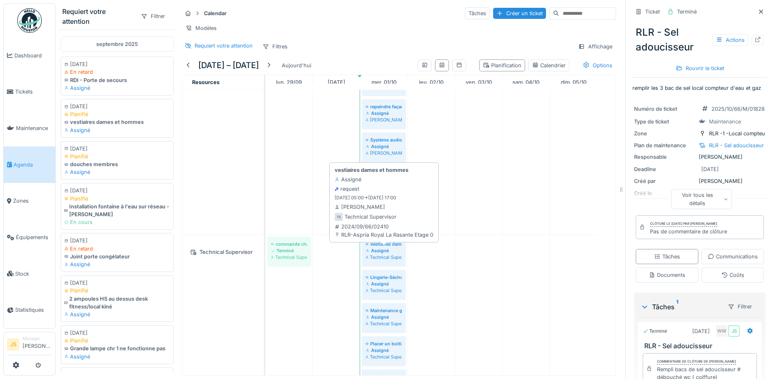
drag, startPoint x: 334, startPoint y: 263, endPoint x: 395, endPoint y: 263, distance: 60.6
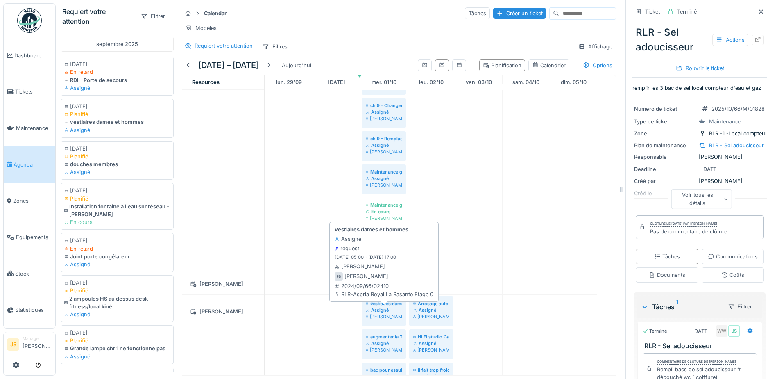
drag, startPoint x: 340, startPoint y: 311, endPoint x: 367, endPoint y: 311, distance: 27.1
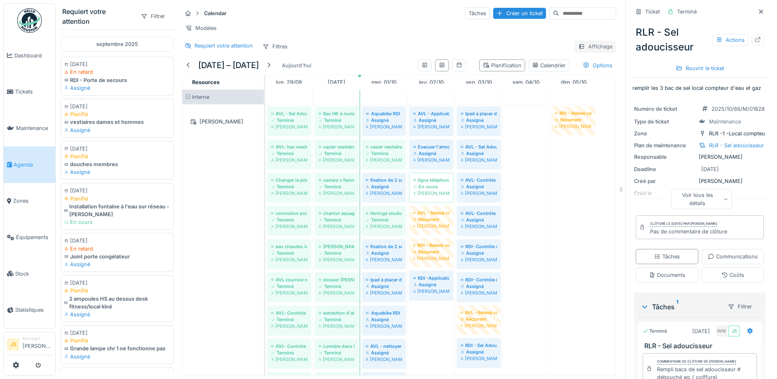
click at [587, 52] on div "Affichage" at bounding box center [595, 47] width 41 height 12
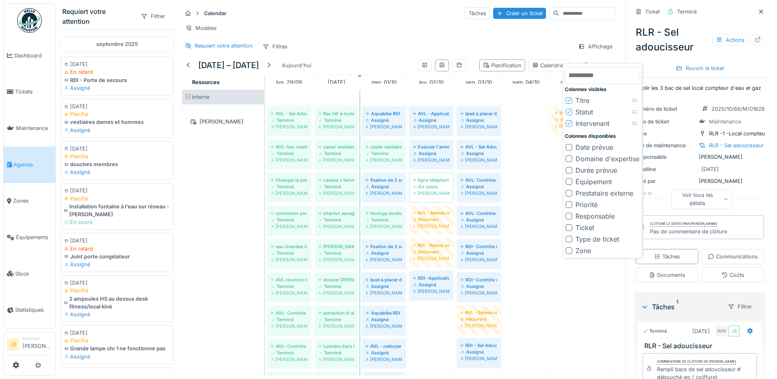
click at [570, 247] on div at bounding box center [569, 250] width 7 height 7
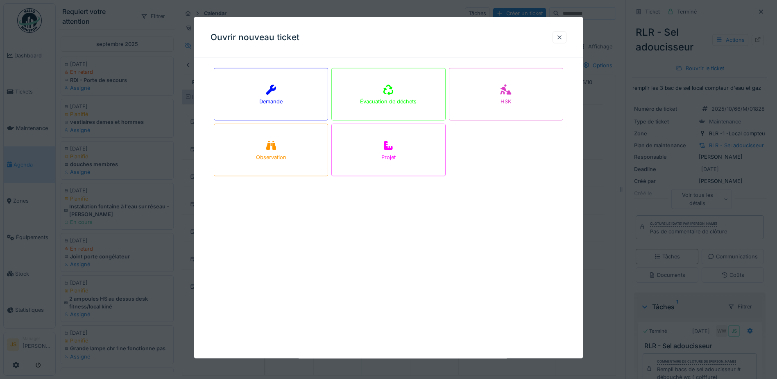
click at [560, 36] on div at bounding box center [559, 37] width 7 height 8
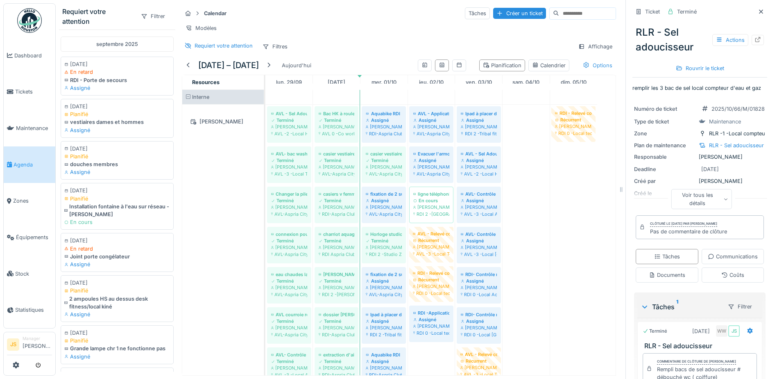
click at [581, 62] on div "Options" at bounding box center [597, 65] width 37 height 12
click at [594, 45] on div "Affichage" at bounding box center [595, 47] width 41 height 12
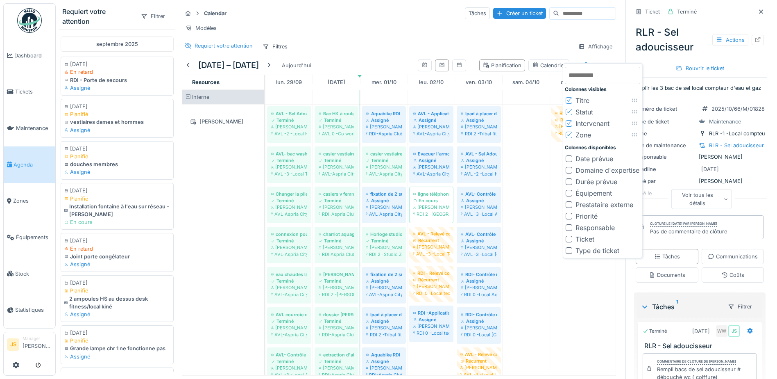
click at [569, 121] on icon at bounding box center [569, 123] width 5 height 4
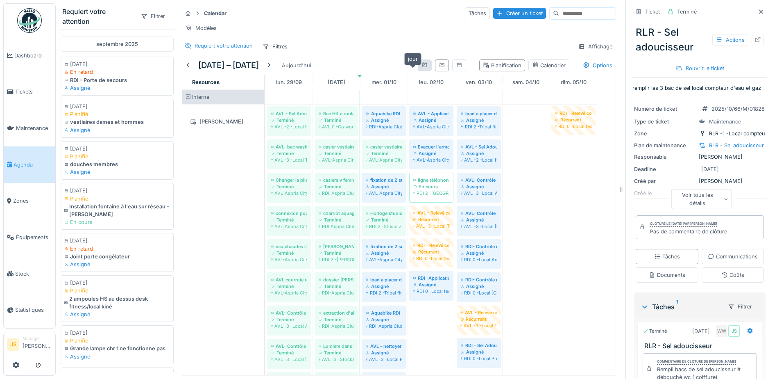
click at [422, 64] on icon at bounding box center [425, 64] width 7 height 5
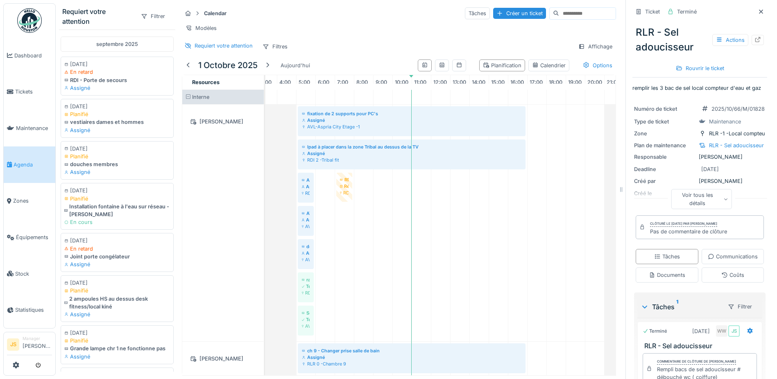
scroll to position [29, 0]
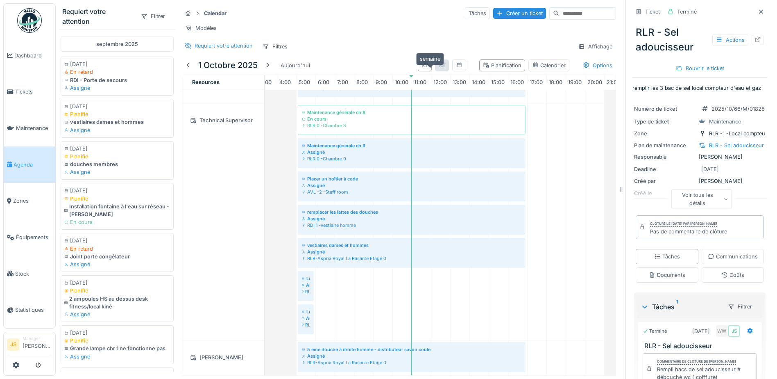
click at [440, 67] on icon at bounding box center [442, 64] width 5 height 5
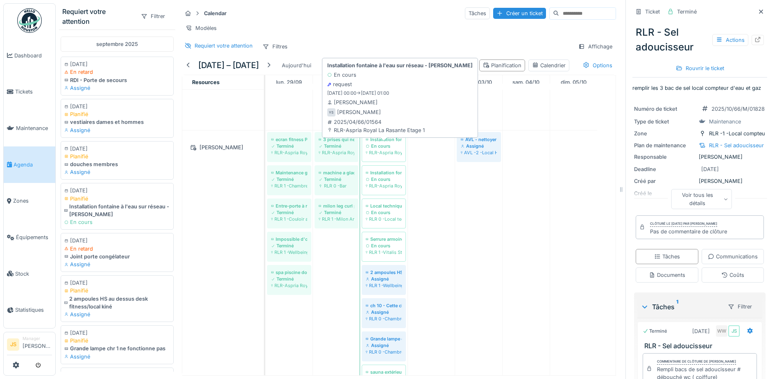
click at [388, 156] on div "RLR-Aspria Royal La Rasante Etage 1" at bounding box center [384, 152] width 36 height 7
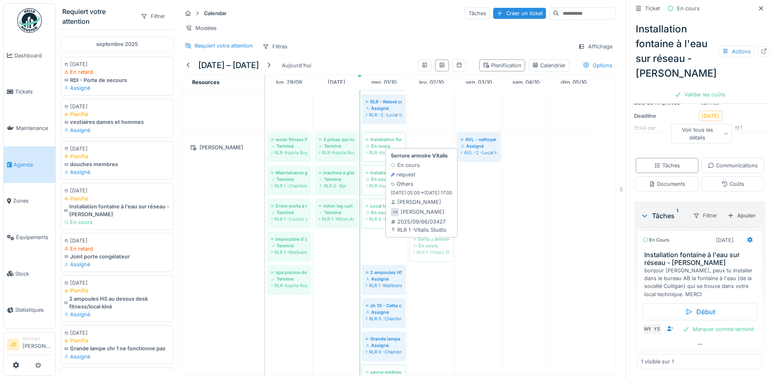
drag, startPoint x: 379, startPoint y: 247, endPoint x: 416, endPoint y: 247, distance: 36.9
click at [265, 247] on div "ecran fitness PT Terminé RLR-Aspria Royal La Rasante Etage 1 3 prises qui ne fo…" at bounding box center [265, 265] width 0 height 270
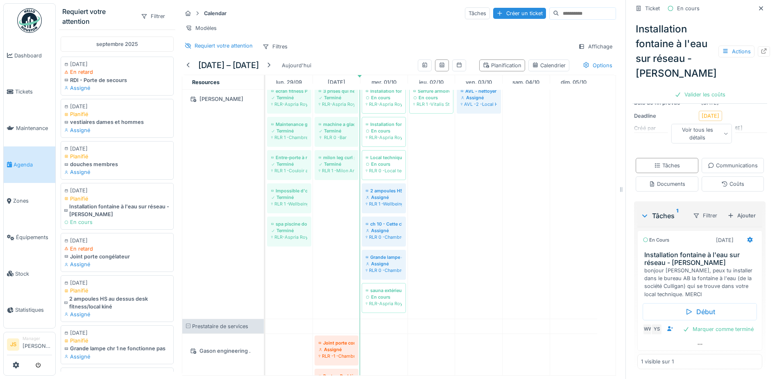
scroll to position [2521, 0]
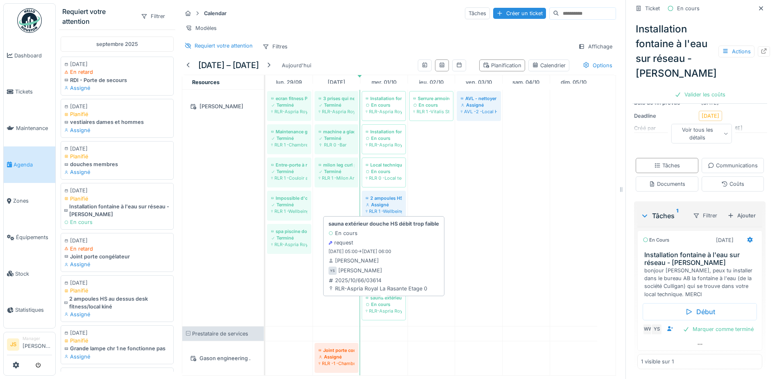
click at [381, 300] on div "sauna extérieur douche HS débit trop faible" at bounding box center [384, 297] width 36 height 7
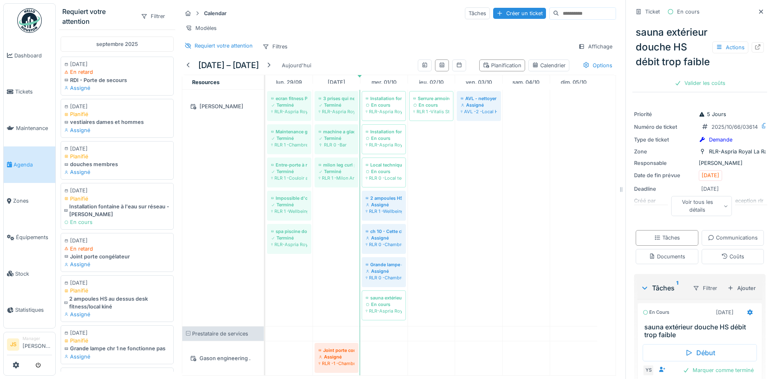
scroll to position [2480, 0]
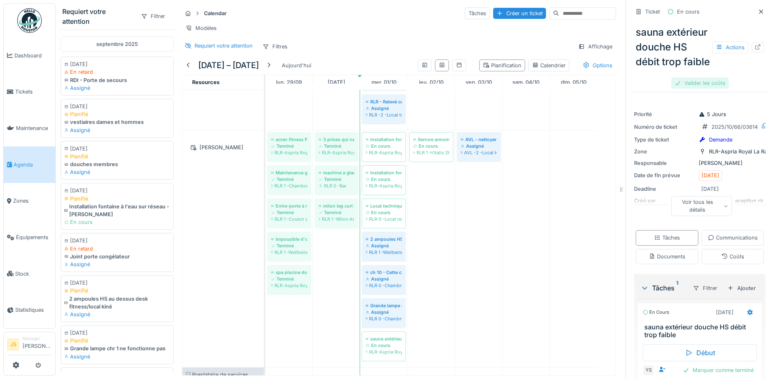
click at [698, 88] on div "Valider les coûts" at bounding box center [699, 82] width 57 height 11
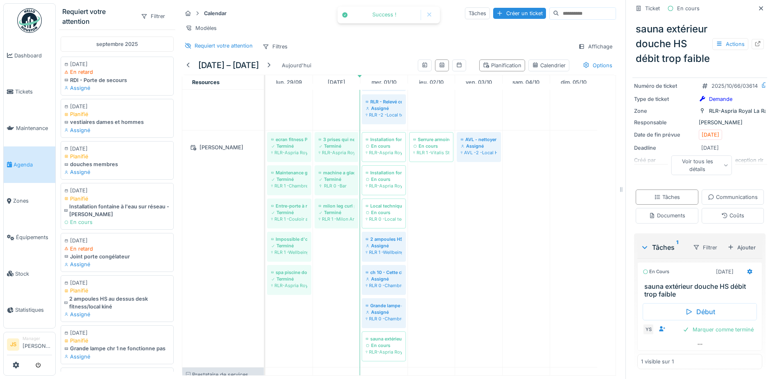
scroll to position [97, 0]
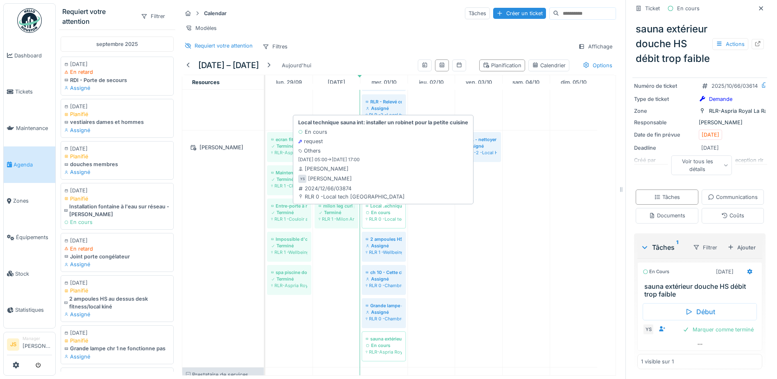
click at [390, 222] on div "RLR 0 -Local tech Hammam" at bounding box center [384, 218] width 36 height 7
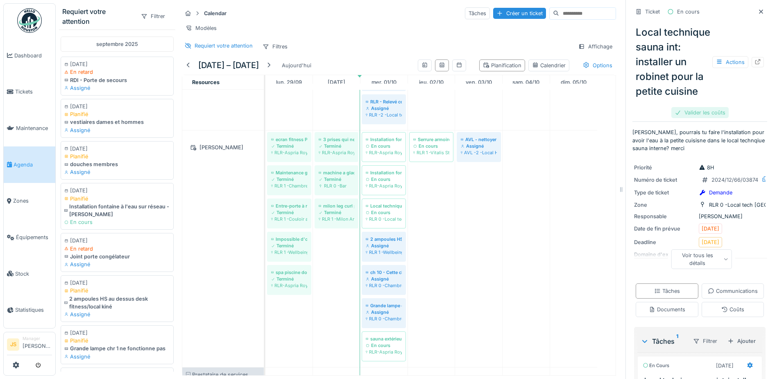
click at [696, 118] on div "Valider les coûts" at bounding box center [699, 112] width 57 height 11
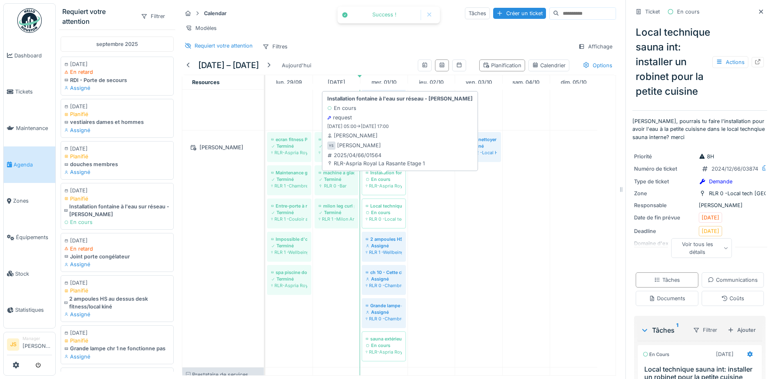
click at [393, 180] on div "En cours" at bounding box center [384, 179] width 36 height 7
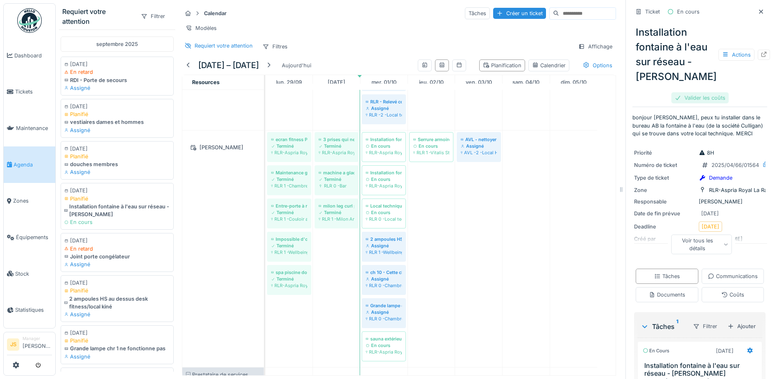
click at [701, 92] on div "Valider les coûts" at bounding box center [699, 97] width 57 height 11
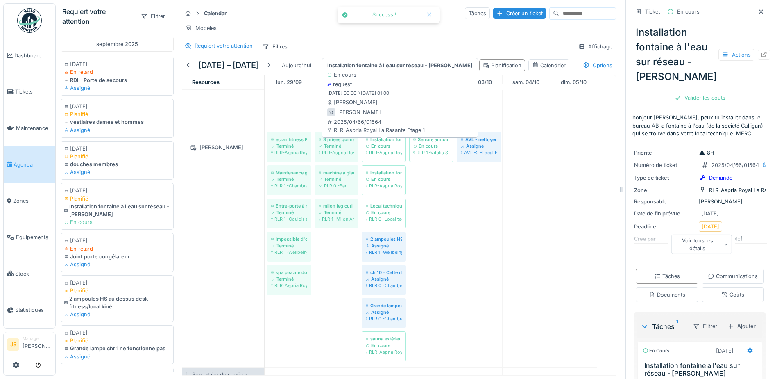
click at [397, 140] on div "Installation fontaine à l'eau sur réseau - [PERSON_NAME]" at bounding box center [384, 139] width 36 height 7
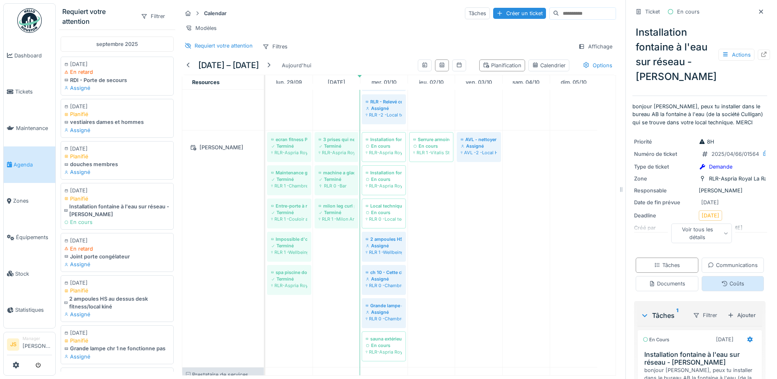
click at [721, 287] on div "Coûts" at bounding box center [732, 283] width 23 height 8
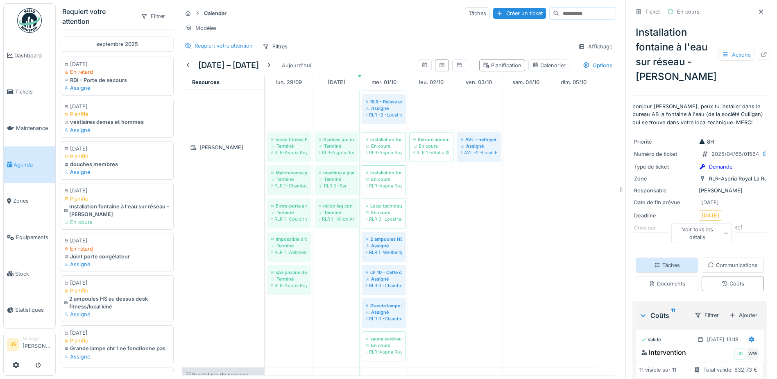
click at [680, 265] on div "Tâches" at bounding box center [667, 265] width 26 height 8
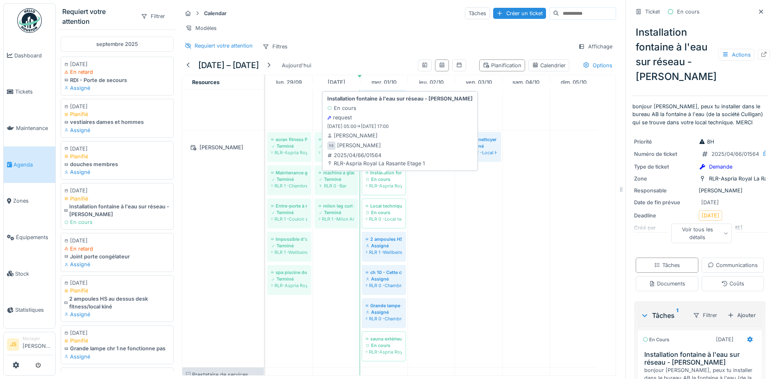
click at [381, 182] on div "En cours" at bounding box center [384, 179] width 36 height 7
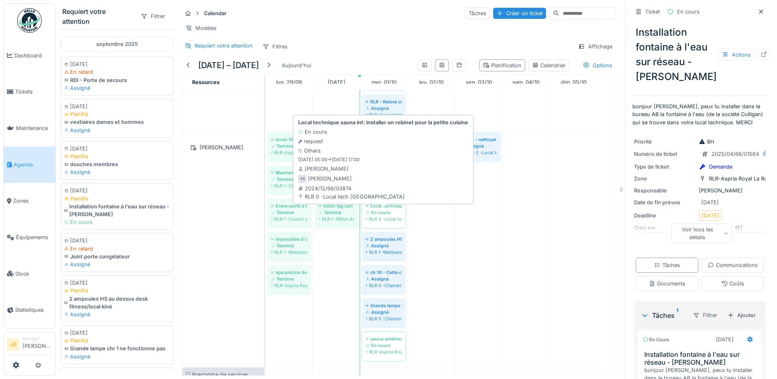
click at [386, 215] on div "En cours" at bounding box center [384, 212] width 36 height 7
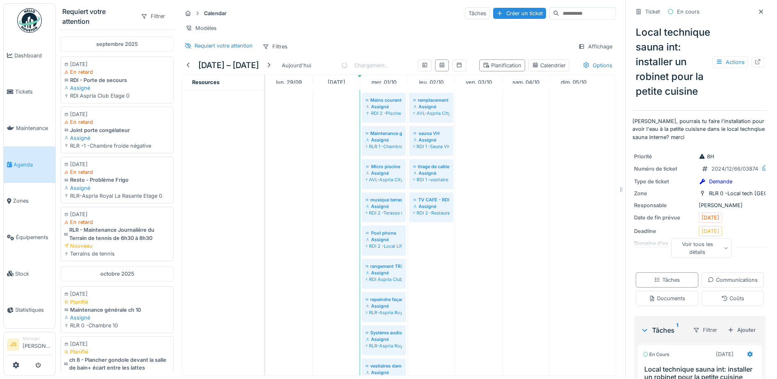
scroll to position [1329, 0]
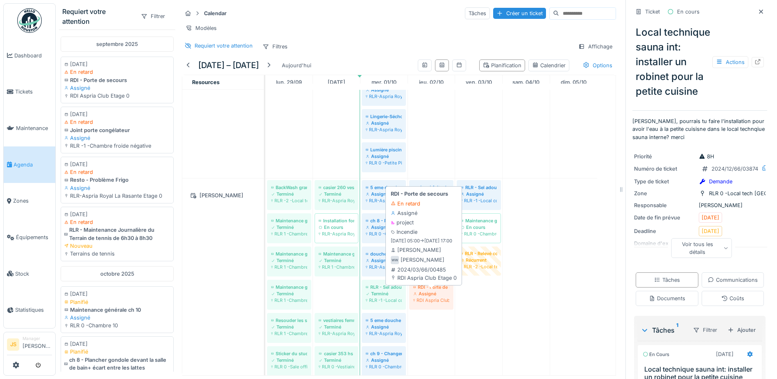
drag, startPoint x: 333, startPoint y: 302, endPoint x: 446, endPoint y: 302, distance: 113.1
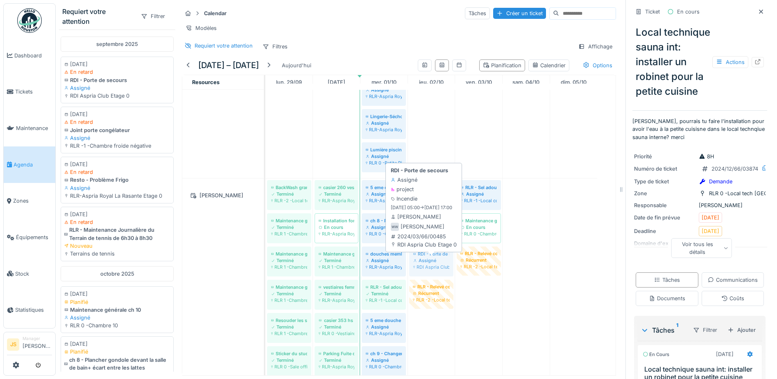
drag, startPoint x: 434, startPoint y: 268, endPoint x: 421, endPoint y: 271, distance: 13.4
click at [430, 270] on div "RDI Aspria Club Etage 0" at bounding box center [431, 266] width 36 height 7
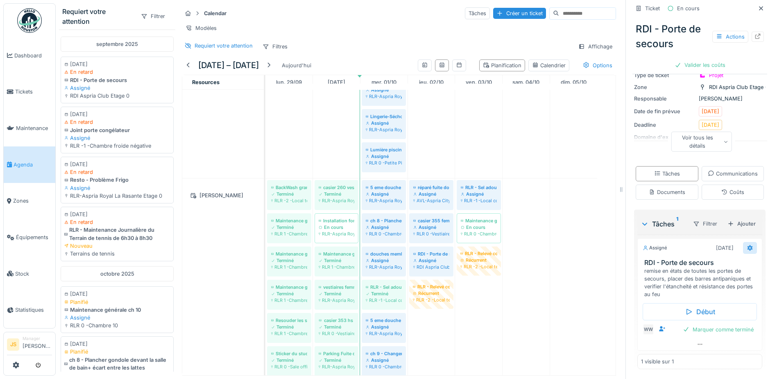
click at [748, 247] on icon at bounding box center [750, 248] width 5 height 6
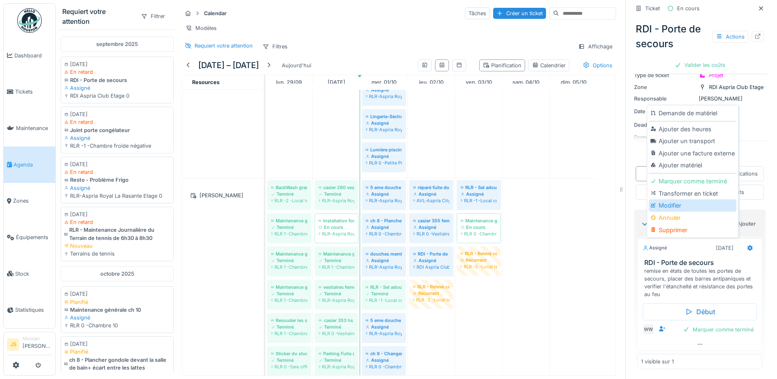
click at [673, 204] on div "Modifier" at bounding box center [692, 205] width 87 height 12
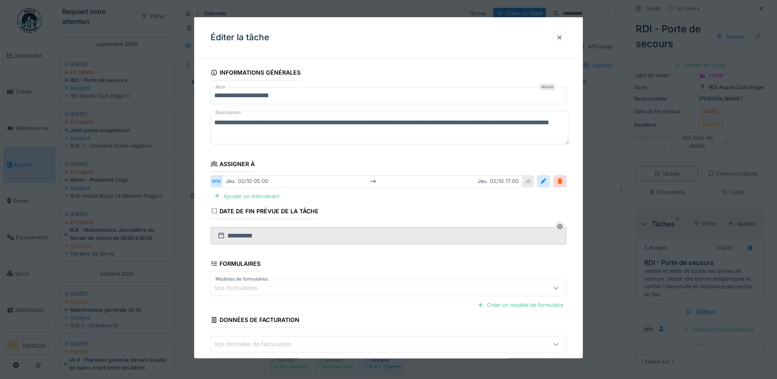
click at [256, 180] on div "jeu. 02/10 05:00 jeu. 02/10 17:00" at bounding box center [372, 181] width 300 height 12
click at [547, 182] on div at bounding box center [543, 181] width 7 height 8
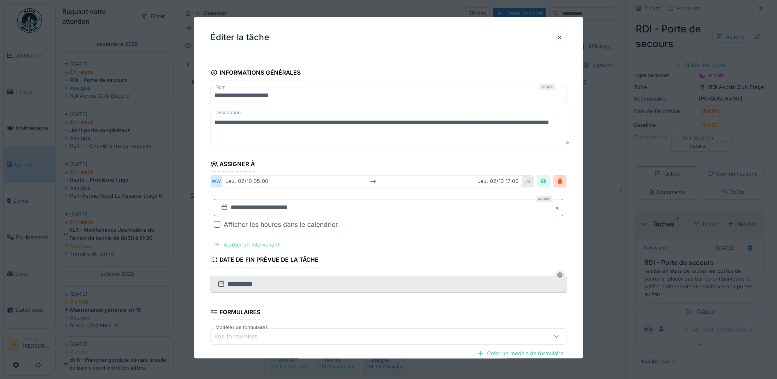
click at [255, 210] on input "**********" at bounding box center [388, 206] width 349 height 17
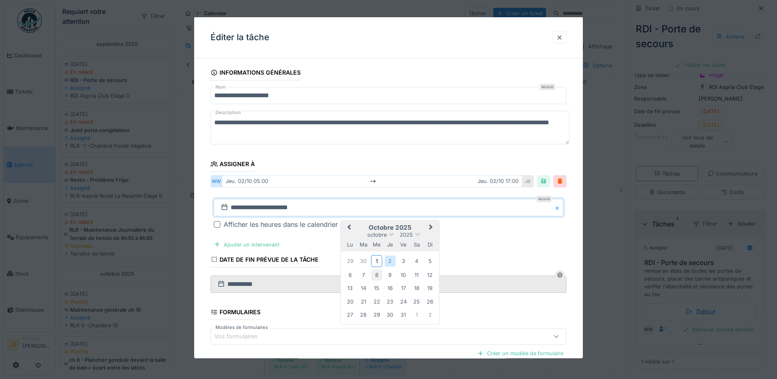
click at [379, 274] on div "8" at bounding box center [376, 274] width 11 height 11
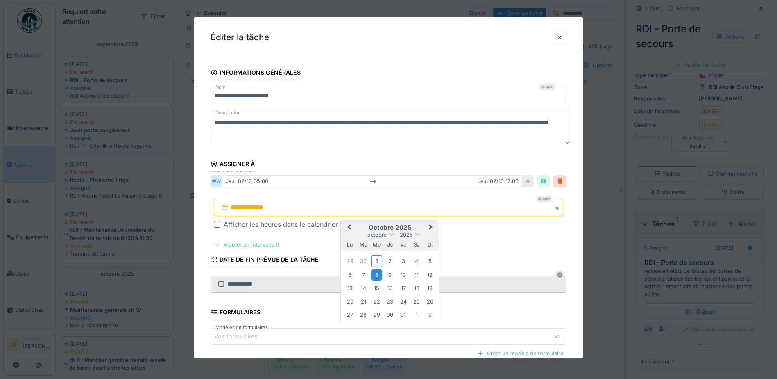
click at [379, 274] on div "8" at bounding box center [376, 274] width 11 height 11
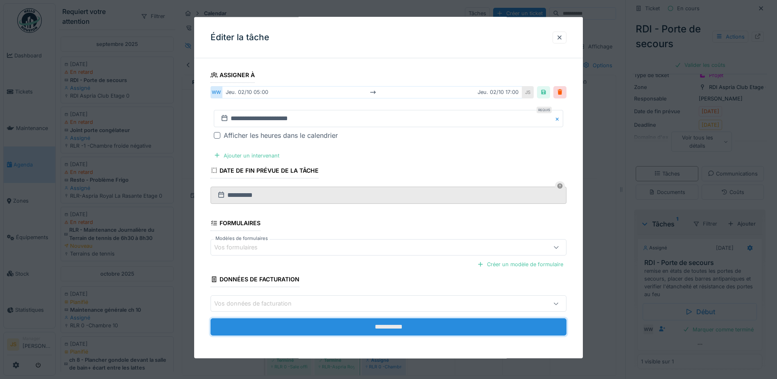
click at [392, 325] on input "**********" at bounding box center [389, 326] width 356 height 17
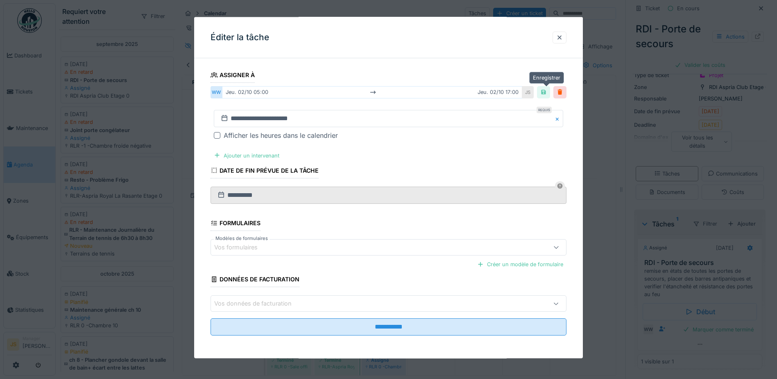
click at [547, 92] on div at bounding box center [543, 92] width 7 height 8
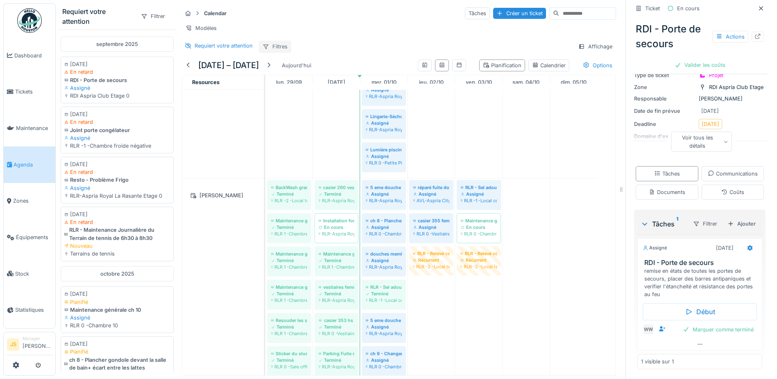
click at [281, 51] on div "Filtres" at bounding box center [275, 47] width 32 height 12
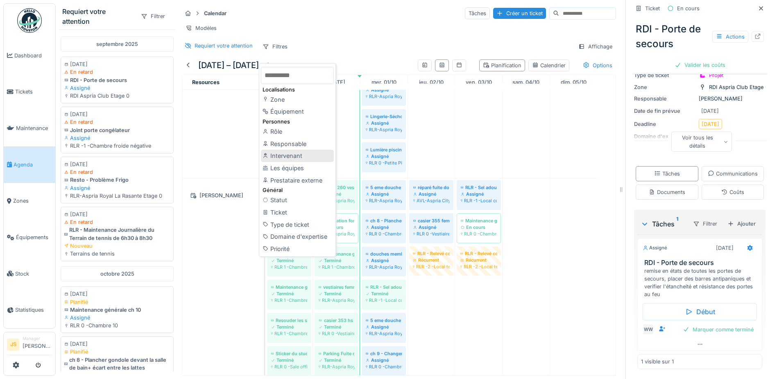
click at [297, 152] on div "Intervenant" at bounding box center [297, 156] width 73 height 12
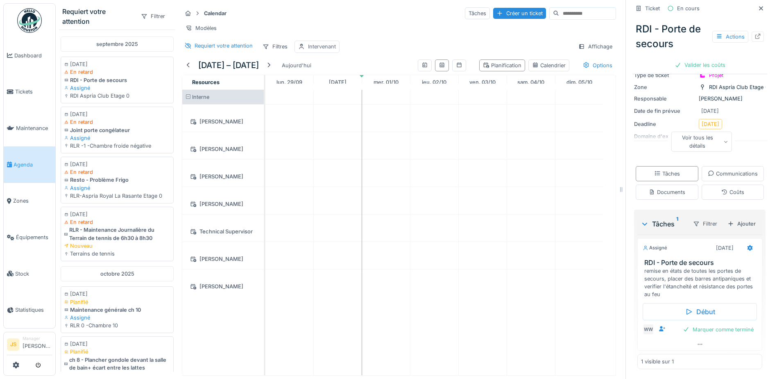
click at [329, 50] on div "Intervenant" at bounding box center [322, 47] width 28 height 8
click at [387, 92] on icon at bounding box center [387, 91] width 7 height 5
click at [353, 134] on div "Techniciens" at bounding box center [344, 137] width 37 height 15
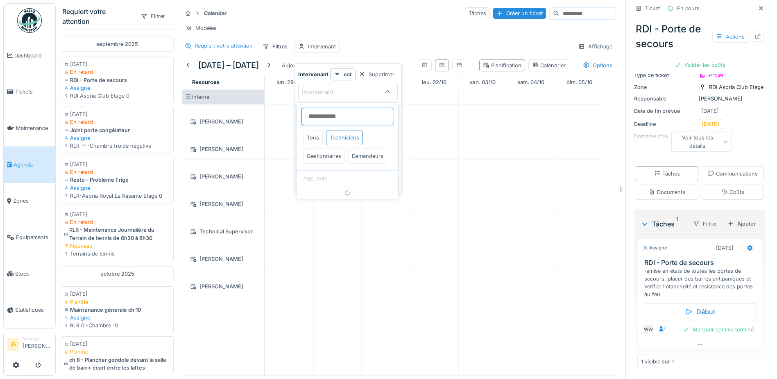
scroll to position [6, 0]
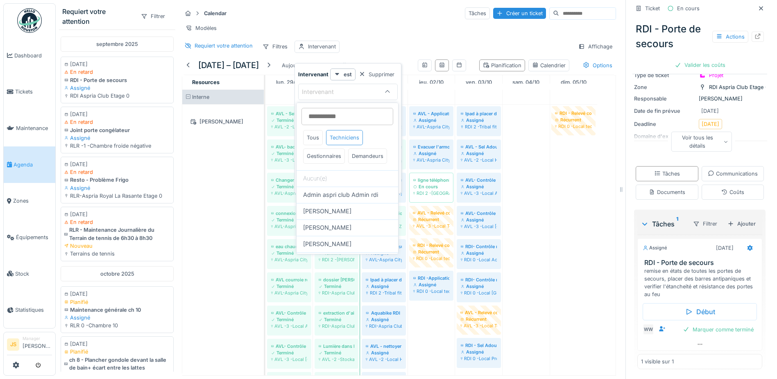
click at [346, 130] on div "Techniciens" at bounding box center [344, 137] width 37 height 15
click at [346, 111] on input at bounding box center [348, 116] width 92 height 17
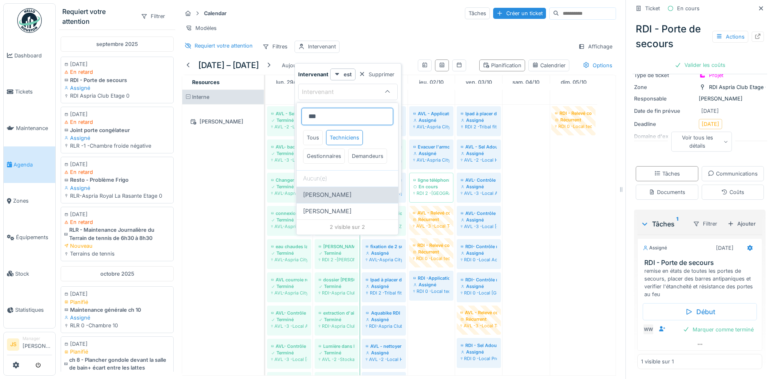
type input "***"
click at [352, 199] on span "[PERSON_NAME]" at bounding box center [327, 194] width 48 height 9
type input "*****"
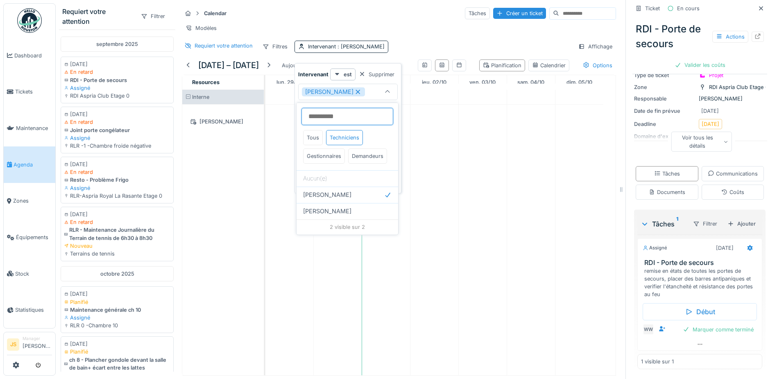
click at [350, 114] on input at bounding box center [348, 116] width 92 height 17
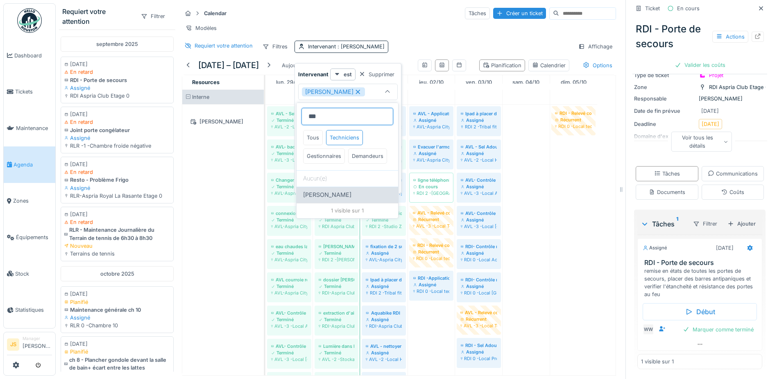
type input "***"
click at [336, 199] on span "[PERSON_NAME]" at bounding box center [327, 194] width 48 height 9
type input "**********"
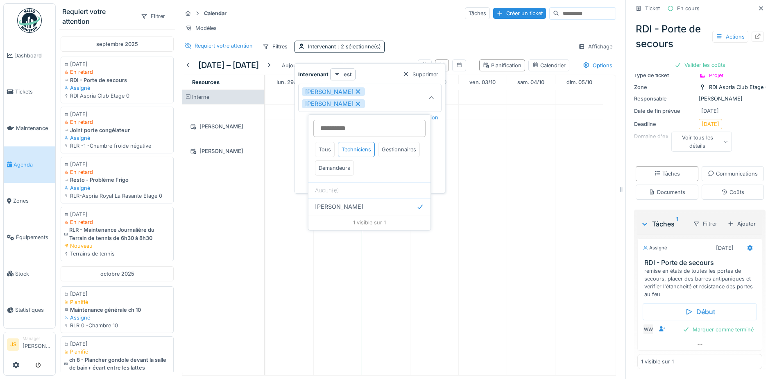
click at [259, 212] on div "Interne Alexandre Michailidis Yusuf Siamar" at bounding box center [226, 232] width 88 height 285
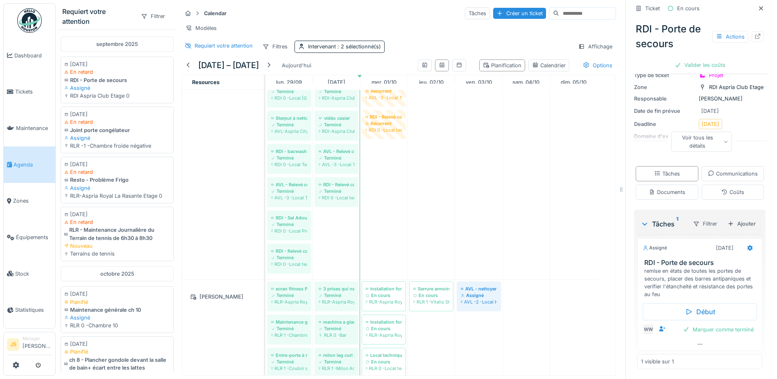
scroll to position [525, 0]
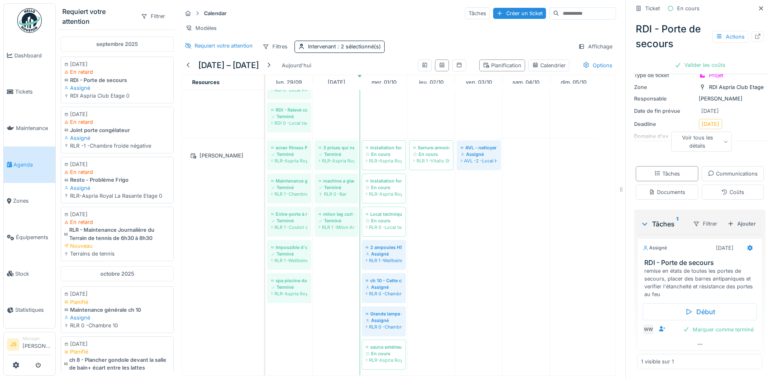
click at [559, 15] on input at bounding box center [587, 13] width 57 height 11
type input "******"
click at [20, 89] on span "Tickets" at bounding box center [33, 92] width 37 height 8
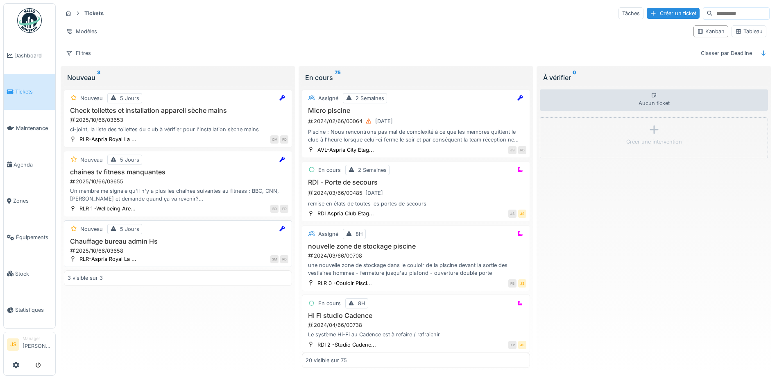
click at [116, 239] on h3 "Chauffage bureau admin Hs" at bounding box center [178, 241] width 221 height 8
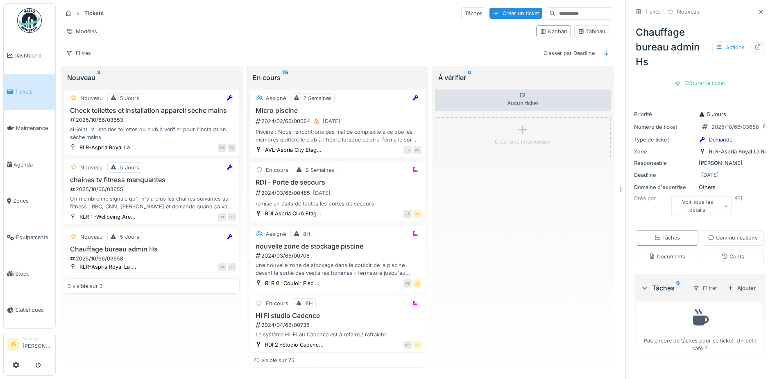
scroll to position [28, 0]
click at [732, 293] on div "Ajouter" at bounding box center [741, 287] width 35 height 11
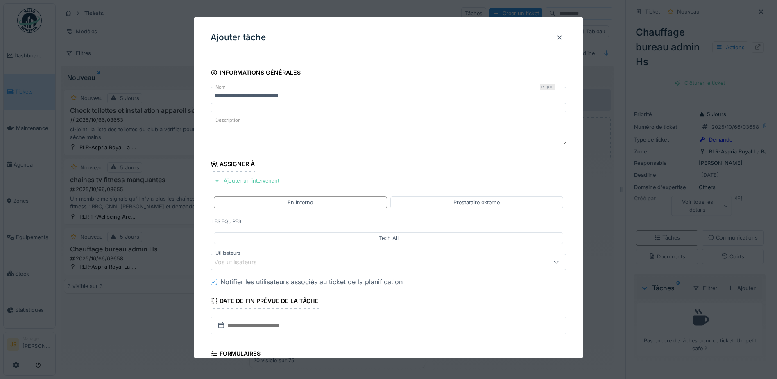
click at [240, 261] on div "Vos utilisateurs" at bounding box center [241, 261] width 54 height 9
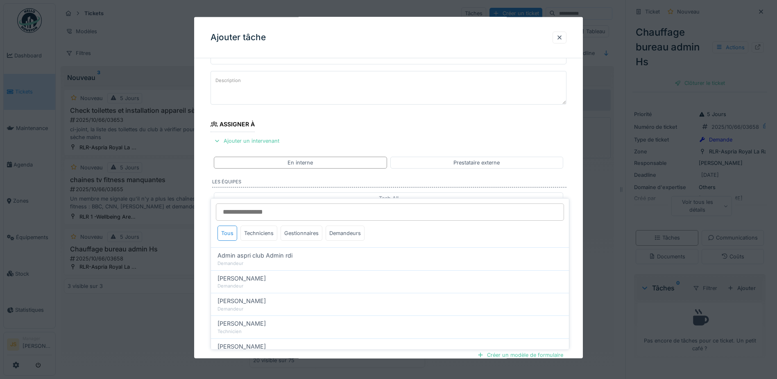
scroll to position [74, 0]
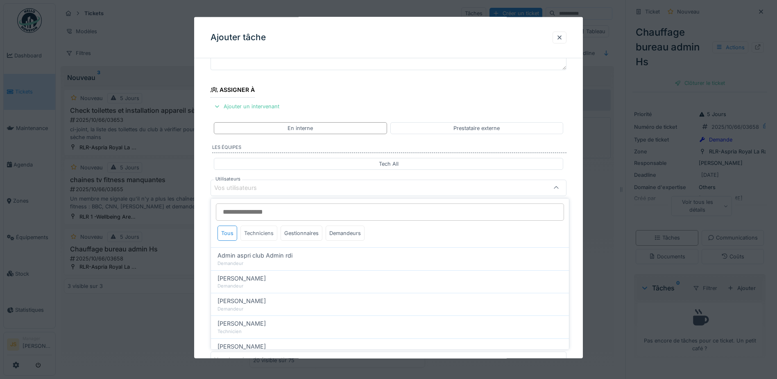
click at [258, 234] on div "Techniciens" at bounding box center [258, 232] width 37 height 15
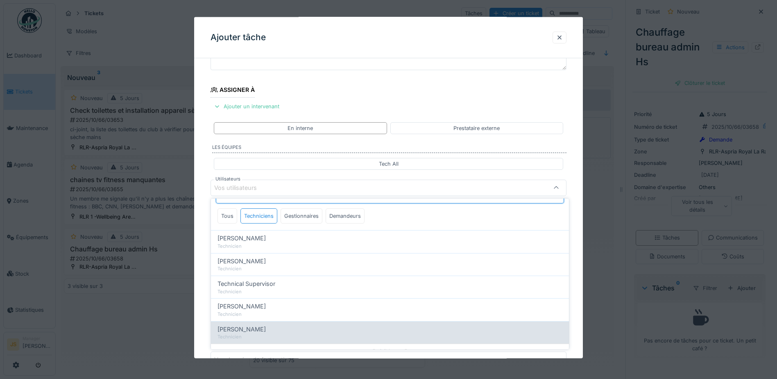
scroll to position [26, 0]
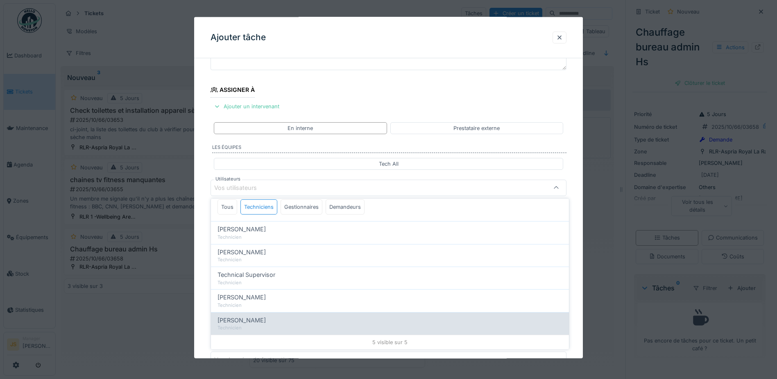
click at [244, 321] on span "[PERSON_NAME]" at bounding box center [242, 319] width 48 height 9
type input "*****"
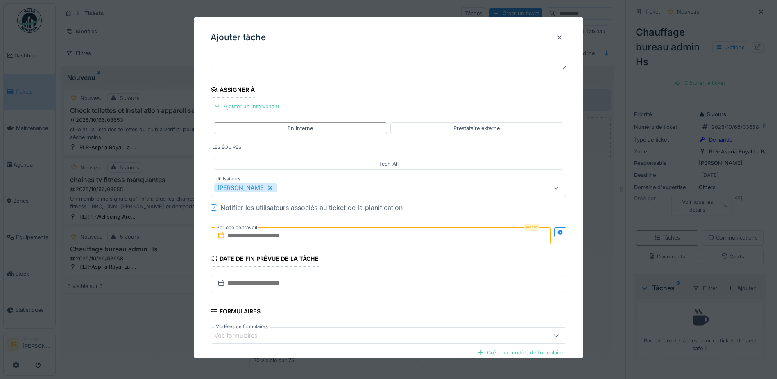
click at [204, 290] on div "**********" at bounding box center [388, 219] width 389 height 456
click at [259, 235] on input "text" at bounding box center [381, 235] width 340 height 17
click at [368, 288] on div "1" at bounding box center [368, 289] width 11 height 12
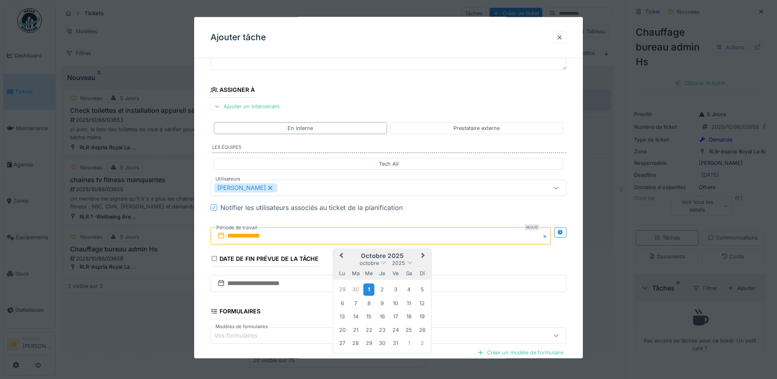
click at [368, 288] on div "1" at bounding box center [368, 289] width 11 height 12
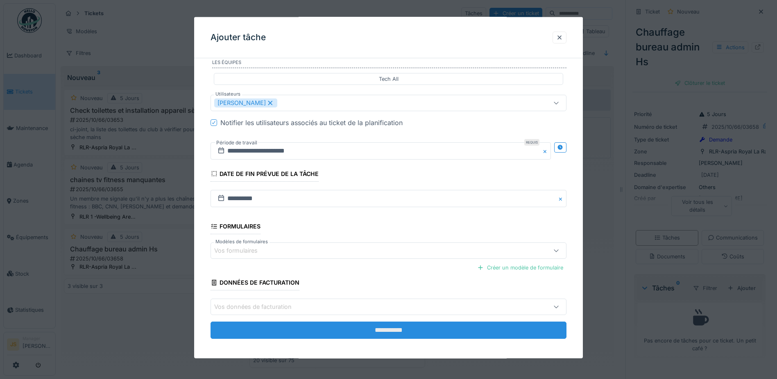
scroll to position [162, 0]
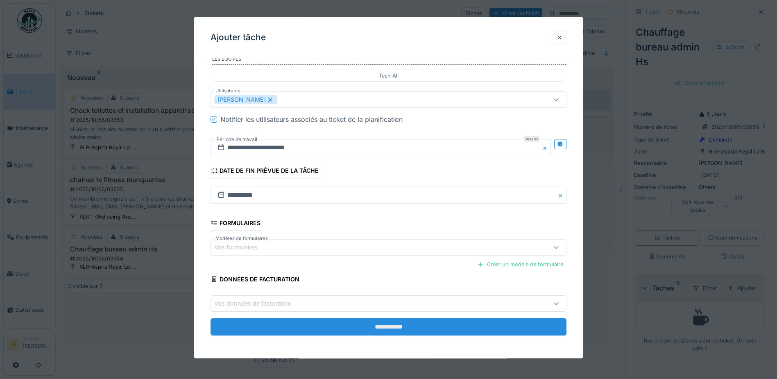
click at [399, 328] on input "**********" at bounding box center [389, 326] width 356 height 17
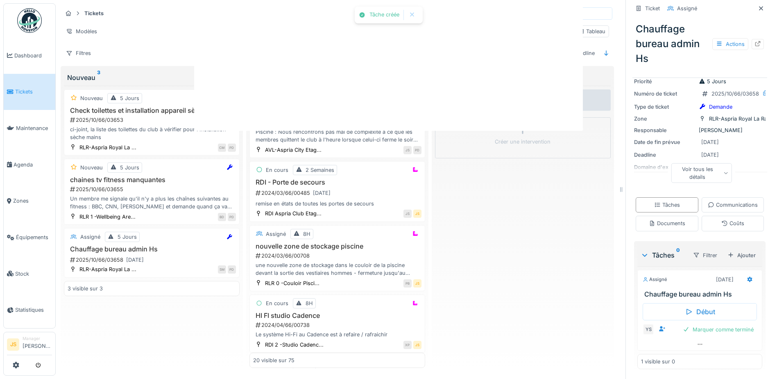
scroll to position [17, 0]
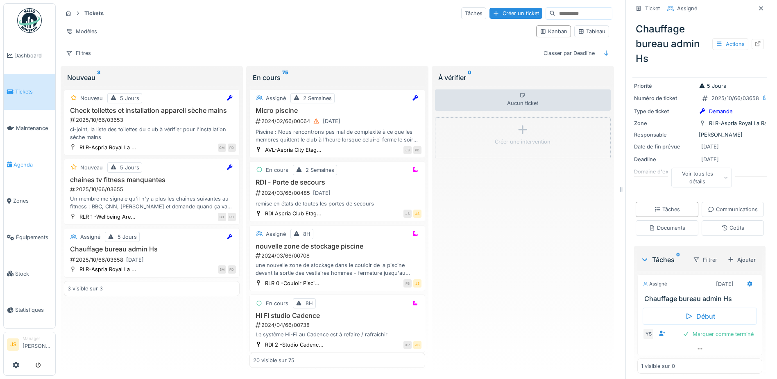
click at [29, 161] on span "Agenda" at bounding box center [33, 165] width 39 height 8
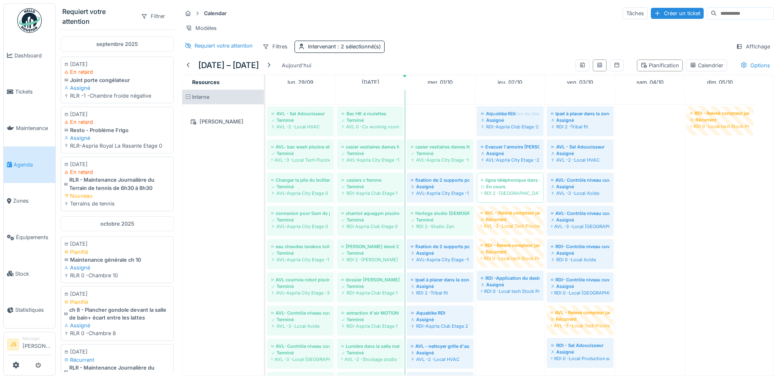
drag, startPoint x: 436, startPoint y: 127, endPoint x: 517, endPoint y: 116, distance: 81.4
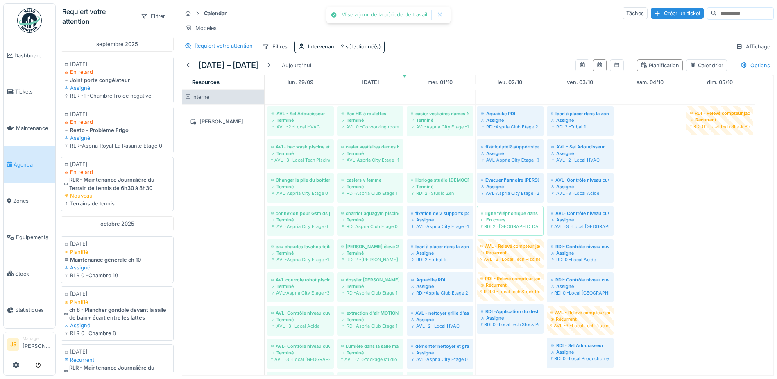
drag, startPoint x: 442, startPoint y: 160, endPoint x: 533, endPoint y: 159, distance: 91.0
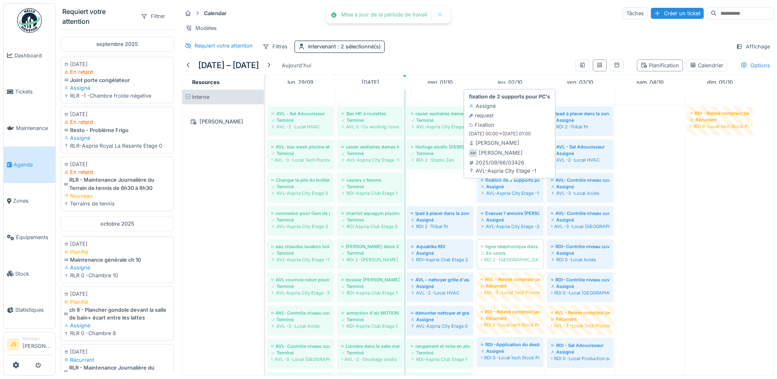
drag, startPoint x: 447, startPoint y: 193, endPoint x: 507, endPoint y: 186, distance: 60.2
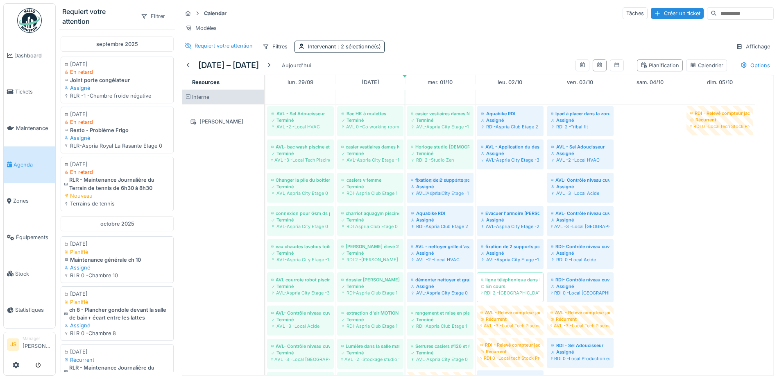
drag, startPoint x: 524, startPoint y: 193, endPoint x: 476, endPoint y: 190, distance: 48.4
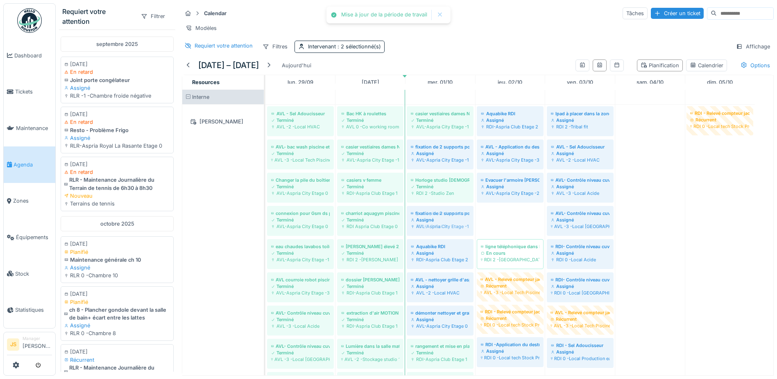
drag, startPoint x: 527, startPoint y: 229, endPoint x: 458, endPoint y: 204, distance: 73.1
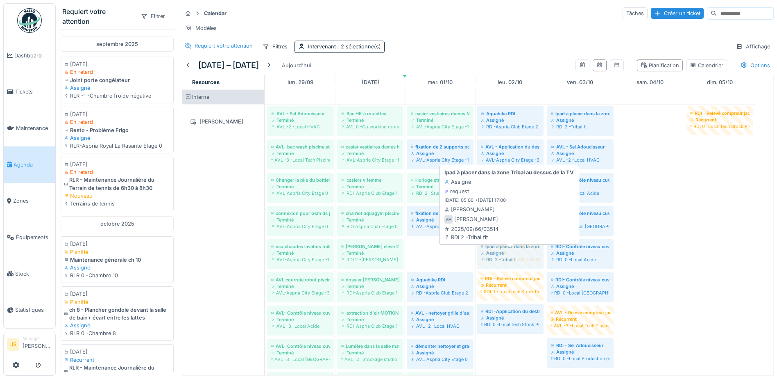
drag, startPoint x: 436, startPoint y: 263, endPoint x: 486, endPoint y: 258, distance: 50.7
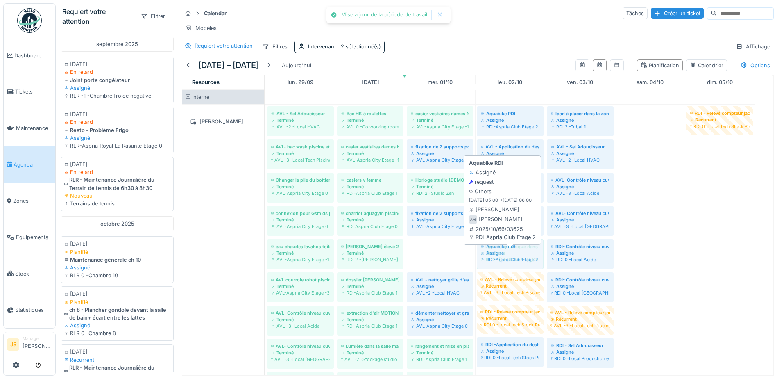
drag, startPoint x: 441, startPoint y: 263, endPoint x: 498, endPoint y: 264, distance: 57.0
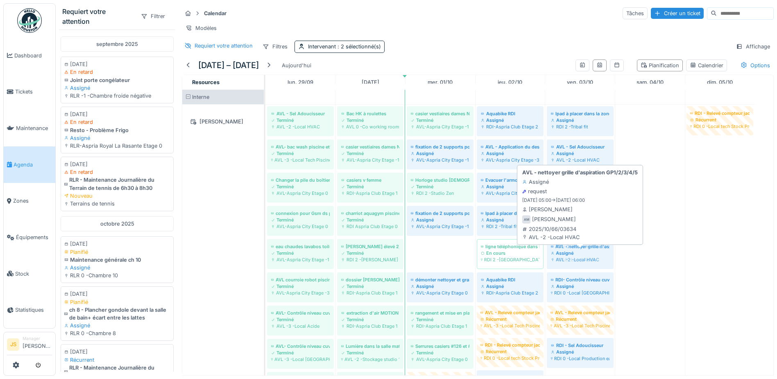
drag, startPoint x: 451, startPoint y: 263, endPoint x: 597, endPoint y: 260, distance: 145.9
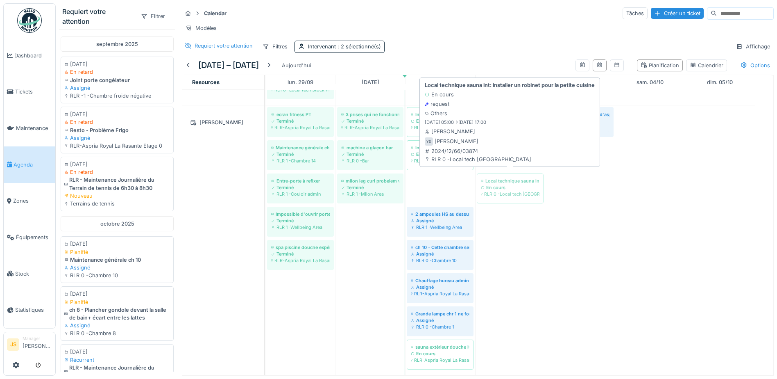
drag, startPoint x: 442, startPoint y: 184, endPoint x: 489, endPoint y: 184, distance: 46.3
click at [265, 184] on div "ecran fitness PT Terminé RLR-Aspria Royal La Rasante Etage 1 3 prises qui ne fo…" at bounding box center [265, 240] width 0 height 270
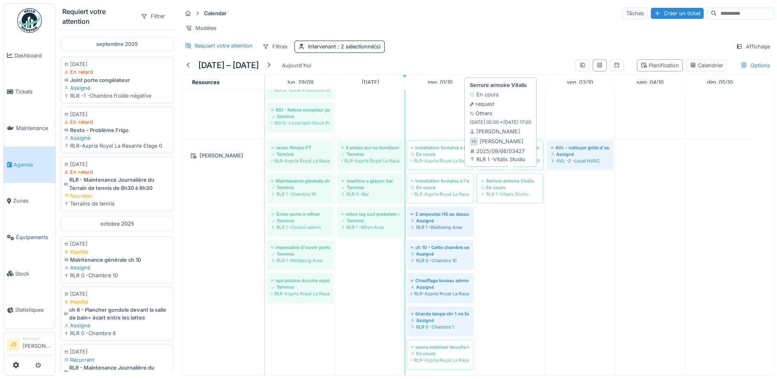
scroll to position [547, 0]
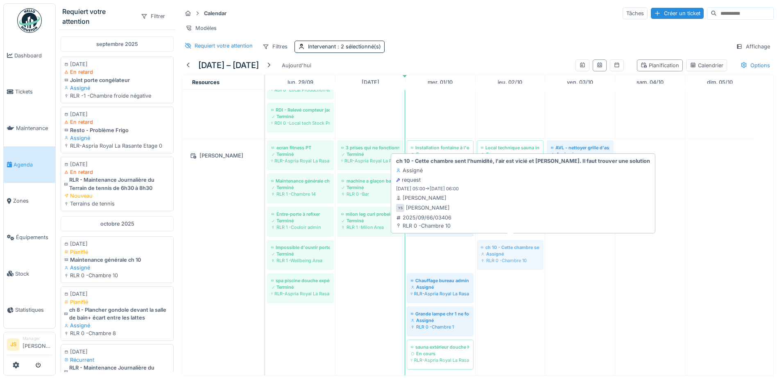
drag, startPoint x: 441, startPoint y: 251, endPoint x: 517, endPoint y: 251, distance: 75.8
click at [265, 251] on div "ecran fitness PT Terminé RLR-Aspria Royal La Rasante Etage 1 3 prises qui ne fo…" at bounding box center [265, 256] width 0 height 236
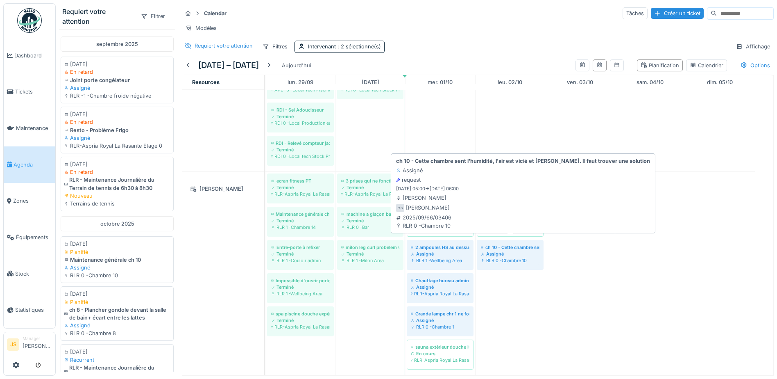
scroll to position [514, 0]
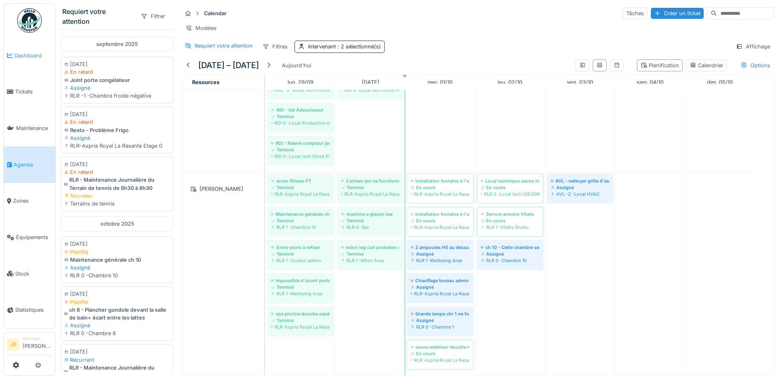
click at [24, 60] on link "Dashboard" at bounding box center [30, 55] width 52 height 36
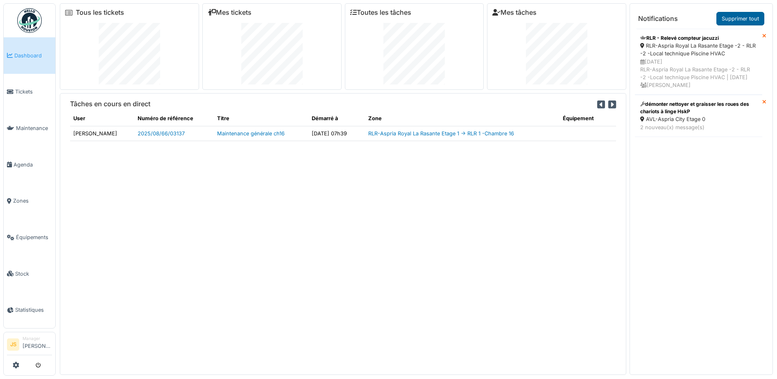
click at [751, 21] on link "Supprimer tout" at bounding box center [741, 19] width 48 height 14
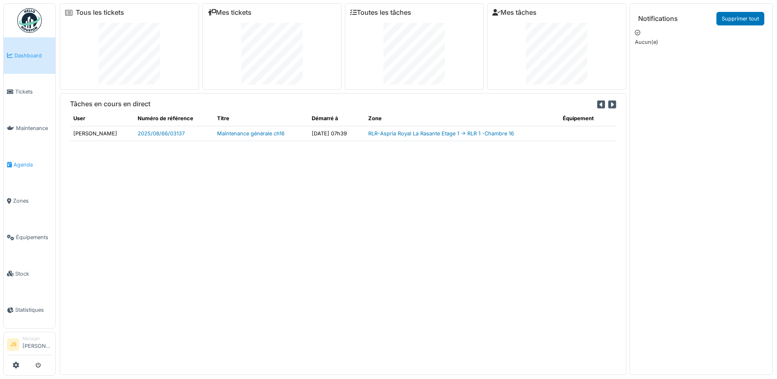
click at [24, 161] on span "Agenda" at bounding box center [33, 165] width 39 height 8
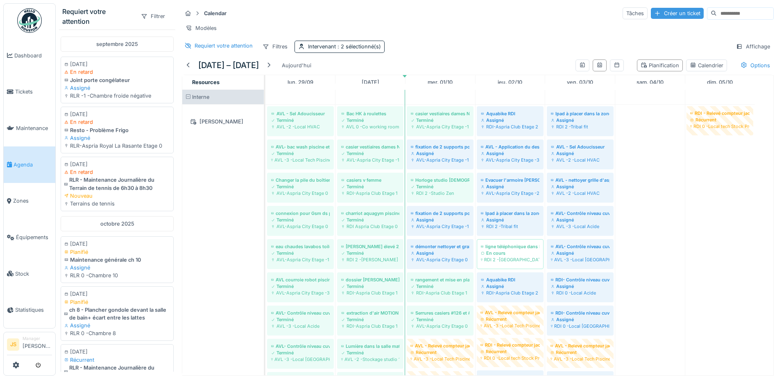
click at [651, 11] on div "Créer un ticket" at bounding box center [677, 13] width 53 height 11
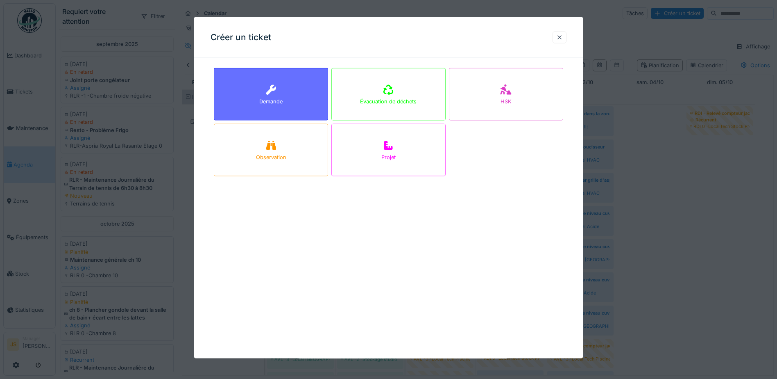
click at [271, 90] on icon at bounding box center [271, 90] width 10 height 10
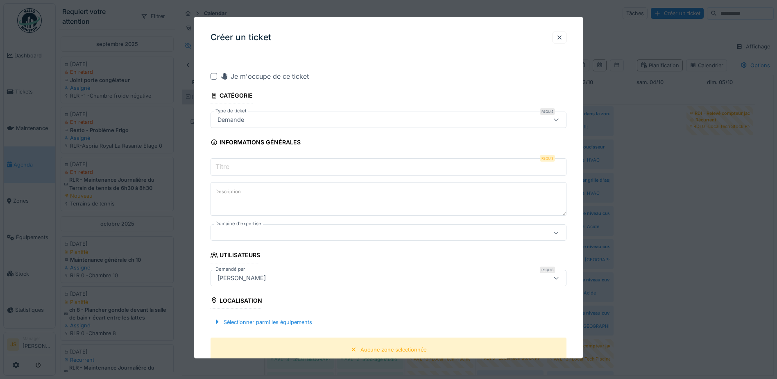
click at [245, 166] on input "Titre" at bounding box center [389, 166] width 356 height 17
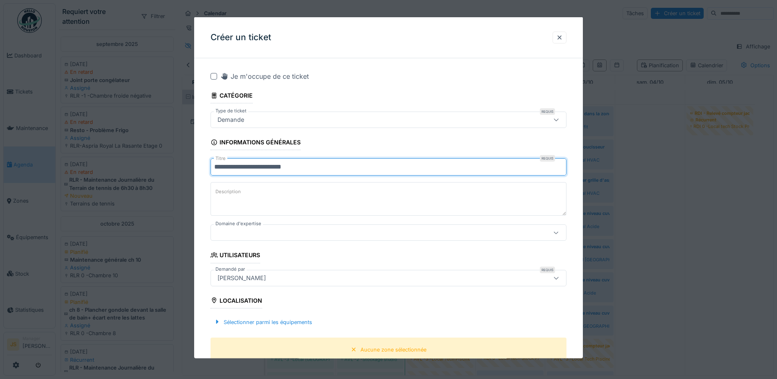
drag, startPoint x: 214, startPoint y: 166, endPoint x: 243, endPoint y: 194, distance: 40.8
click at [214, 166] on input "**********" at bounding box center [389, 166] width 356 height 17
type input "**********"
click at [251, 231] on div at bounding box center [367, 232] width 307 height 9
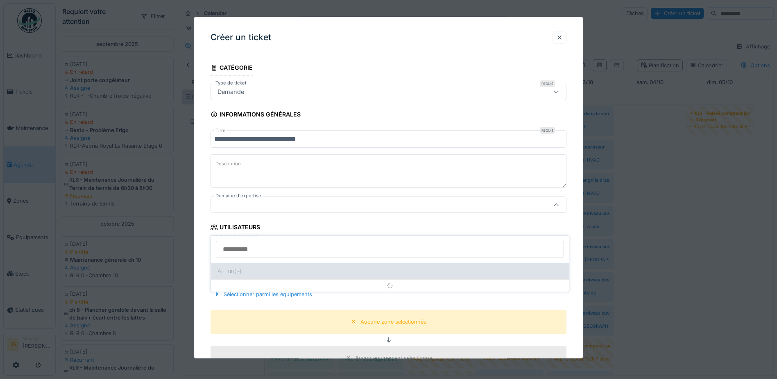
scroll to position [45, 0]
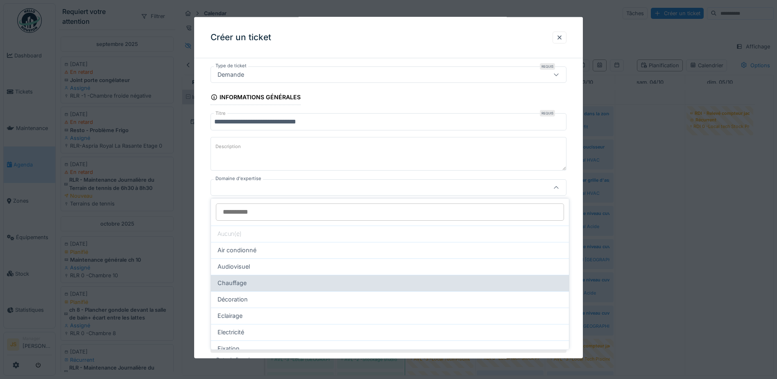
click at [248, 279] on div "Chauffage" at bounding box center [390, 282] width 345 height 9
type input "***"
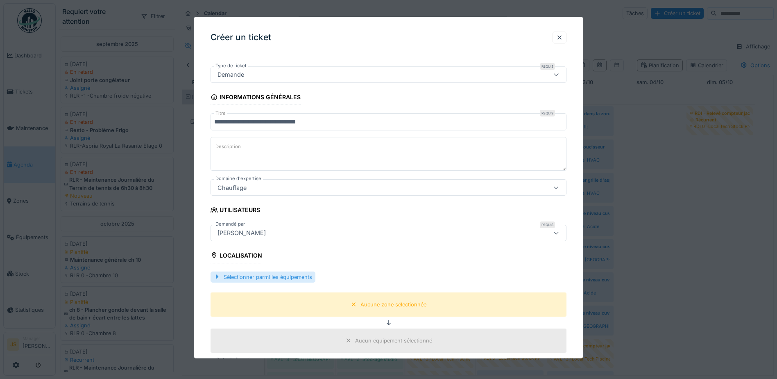
click at [292, 277] on div "Sélectionner parmi les équipements" at bounding box center [263, 276] width 105 height 11
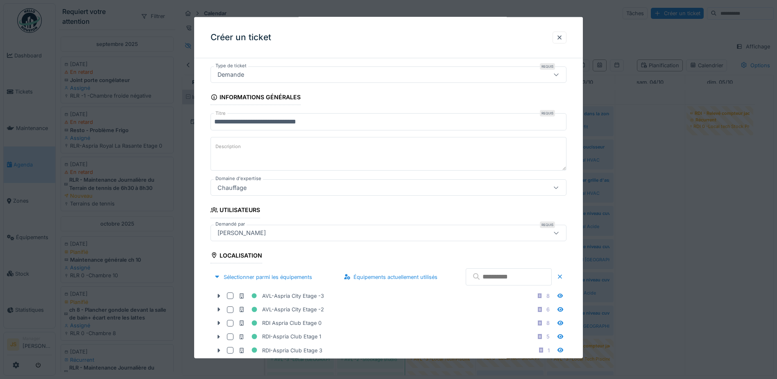
click at [476, 276] on input "text" at bounding box center [509, 276] width 86 height 17
type input "***"
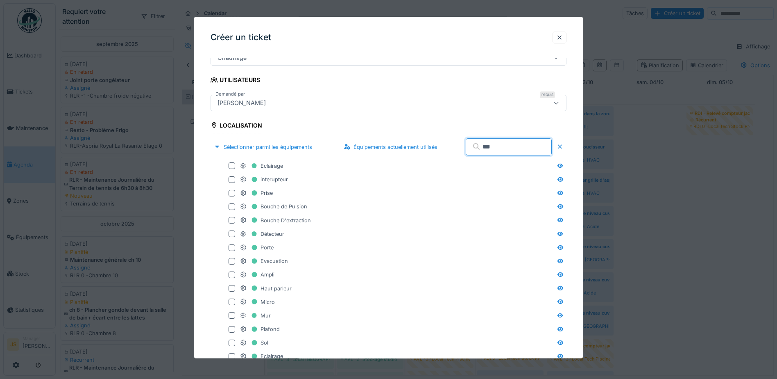
scroll to position [168, 0]
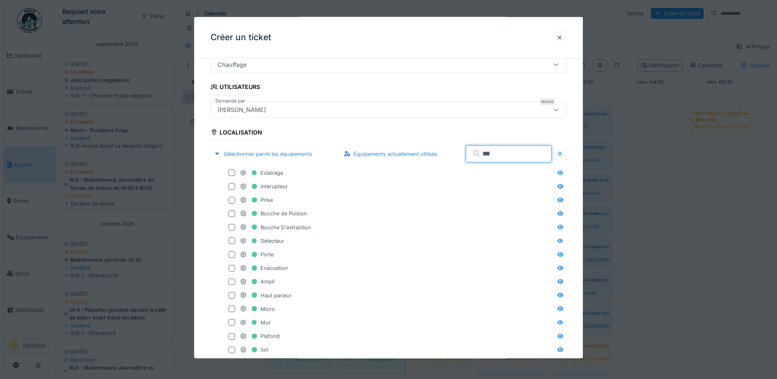
drag, startPoint x: 477, startPoint y: 152, endPoint x: 462, endPoint y: 152, distance: 14.7
click at [466, 152] on input "***" at bounding box center [509, 153] width 86 height 17
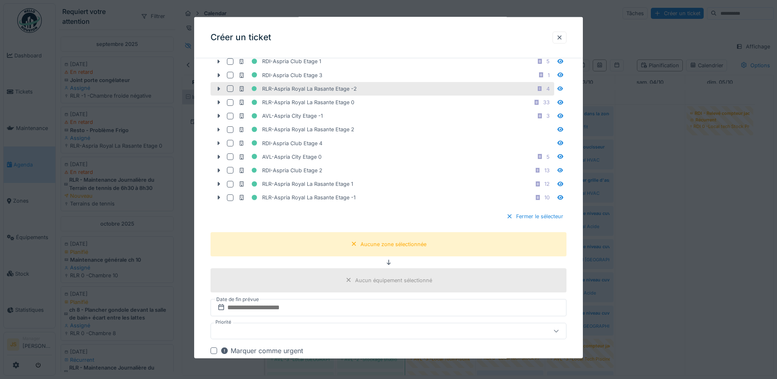
scroll to position [250, 0]
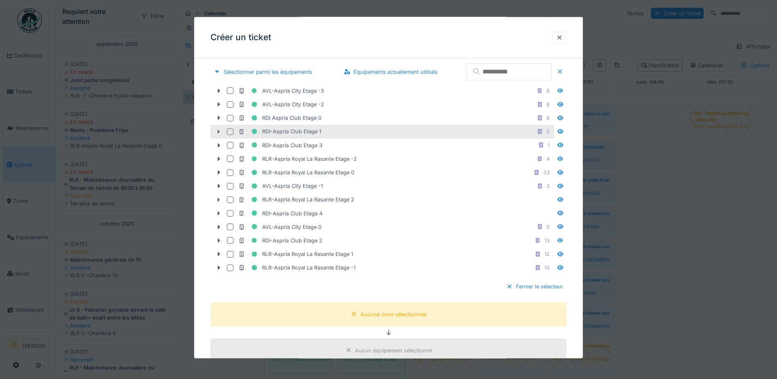
click at [217, 130] on icon at bounding box center [218, 131] width 7 height 5
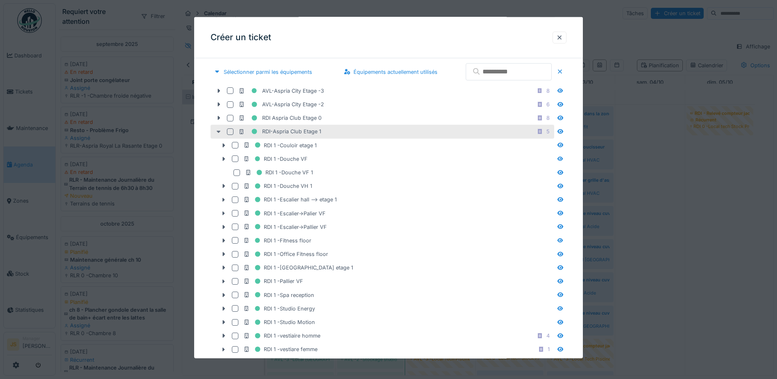
click at [217, 130] on icon at bounding box center [218, 131] width 7 height 5
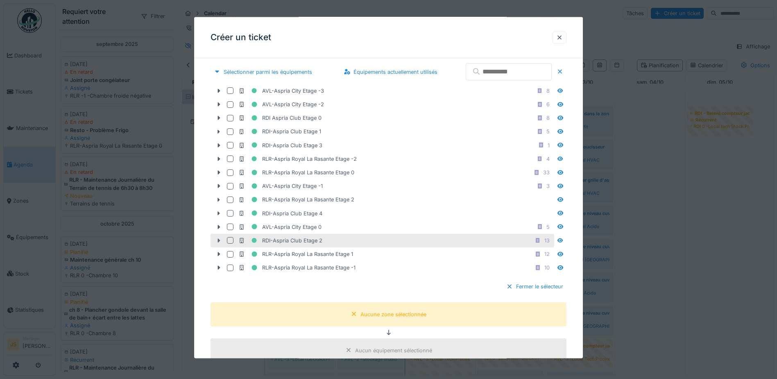
click at [218, 240] on icon at bounding box center [218, 240] width 7 height 5
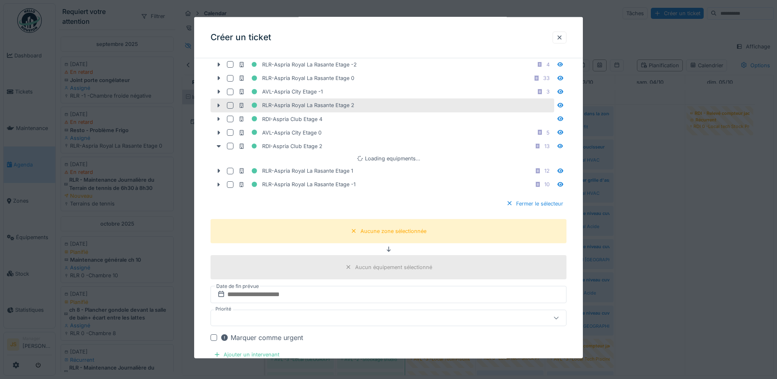
scroll to position [373, 0]
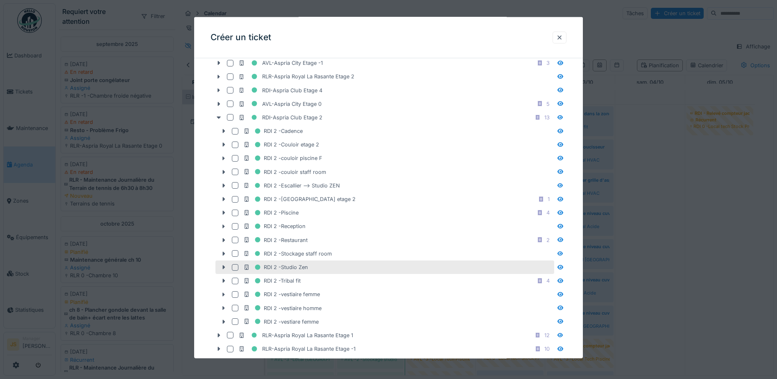
click at [238, 266] on div at bounding box center [235, 266] width 7 height 7
click at [224, 268] on icon at bounding box center [224, 267] width 2 height 4
click at [236, 268] on icon at bounding box center [235, 267] width 5 height 4
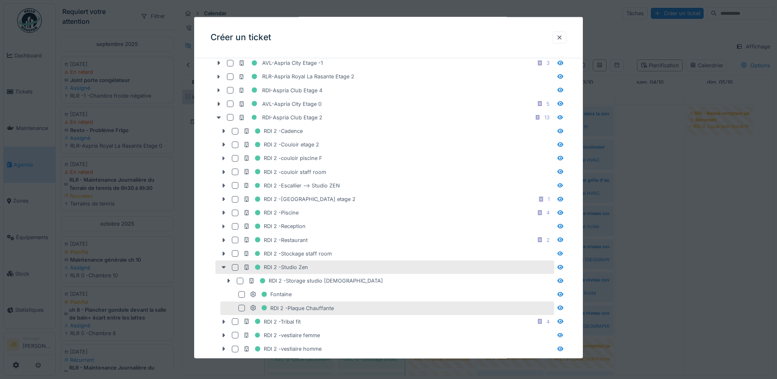
click at [243, 307] on div at bounding box center [241, 307] width 7 height 7
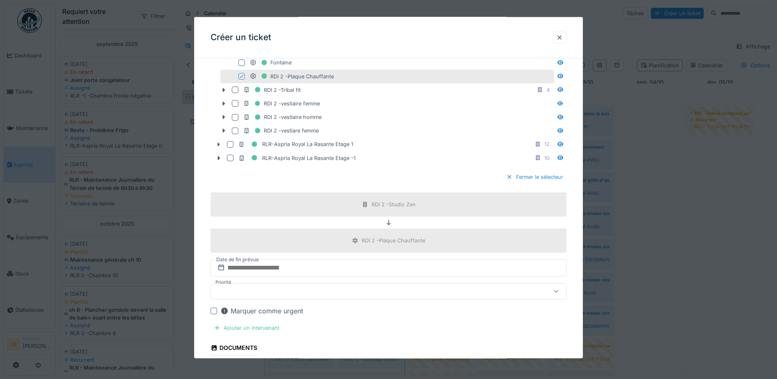
scroll to position [660, 0]
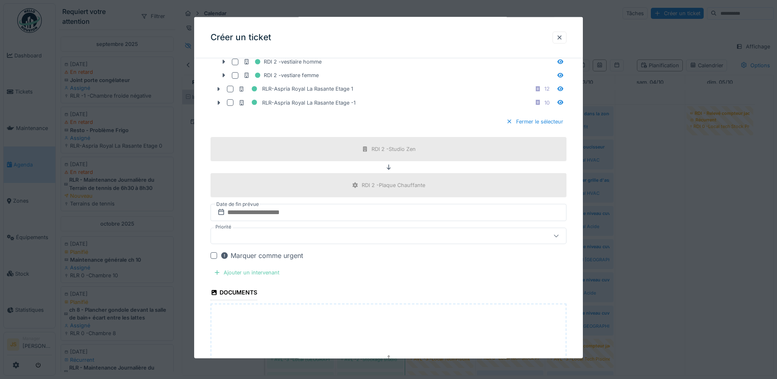
click at [247, 271] on div "Ajouter un intervenant" at bounding box center [247, 272] width 72 height 11
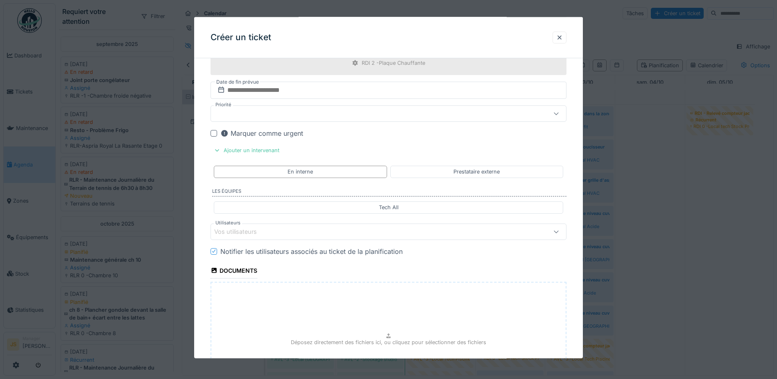
scroll to position [783, 0]
click at [229, 229] on div "Vos utilisateurs" at bounding box center [241, 230] width 54 height 9
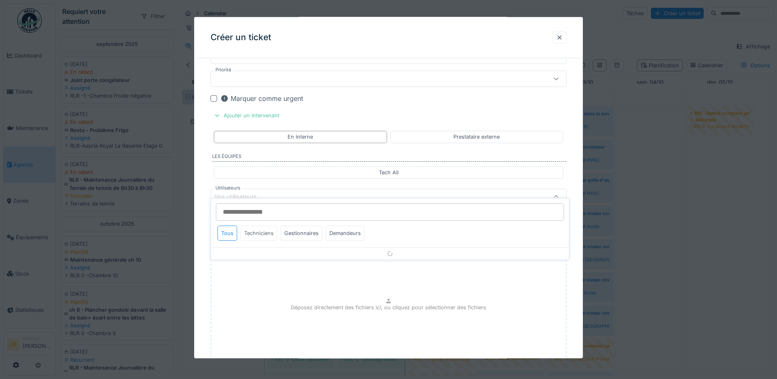
scroll to position [826, 0]
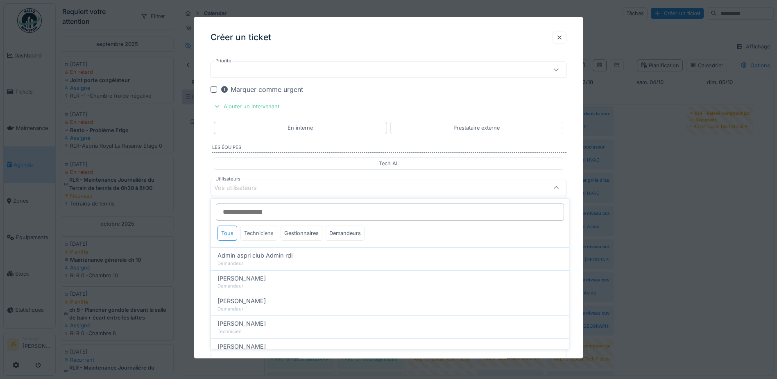
click at [260, 232] on div "Techniciens" at bounding box center [258, 232] width 37 height 15
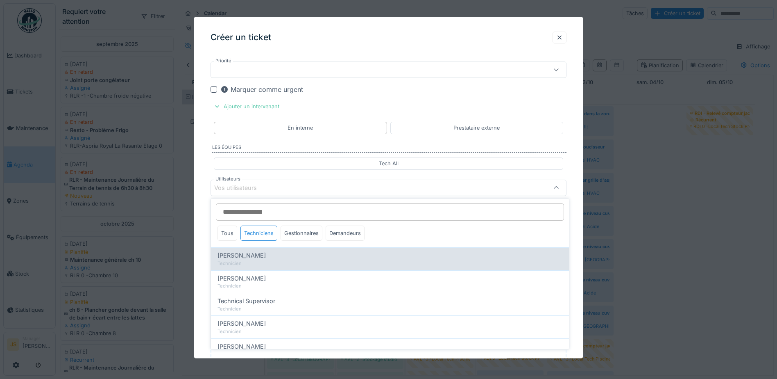
click at [257, 259] on span "[PERSON_NAME]" at bounding box center [242, 255] width 48 height 9
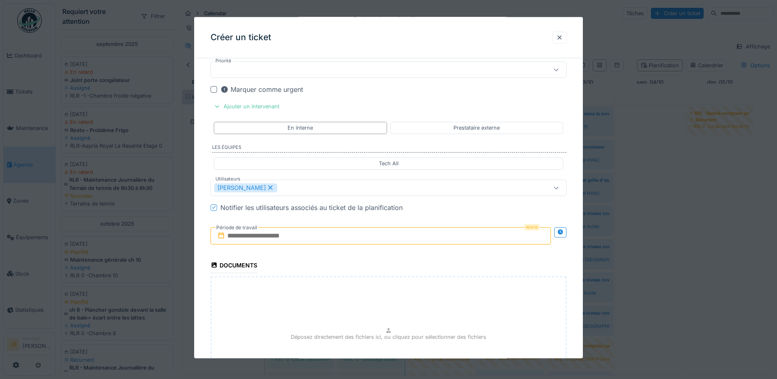
click at [253, 237] on input "text" at bounding box center [381, 235] width 340 height 17
click at [320, 189] on div "[PERSON_NAME]" at bounding box center [367, 187] width 307 height 9
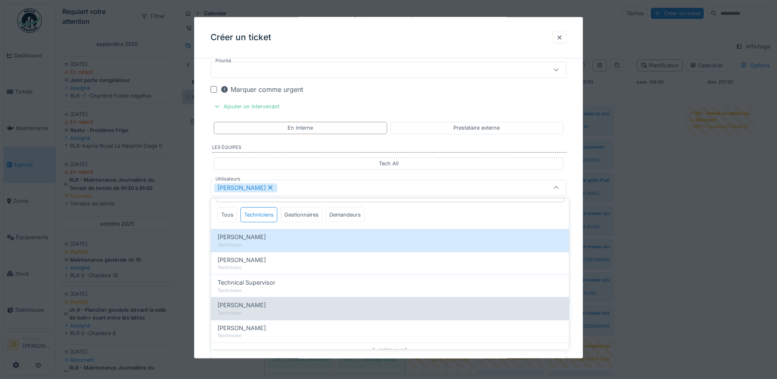
scroll to position [26, 0]
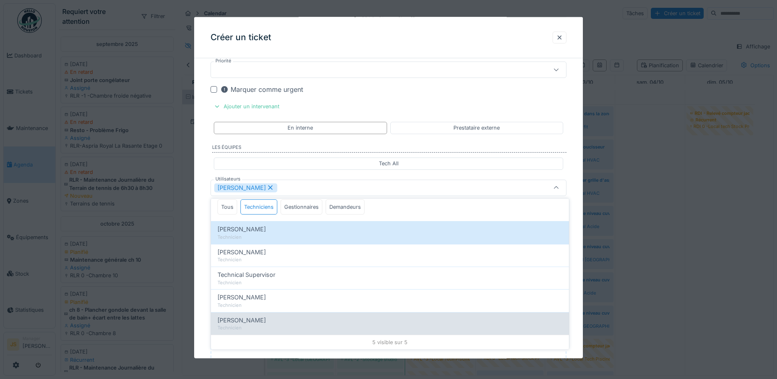
click at [253, 317] on span "[PERSON_NAME]" at bounding box center [242, 319] width 48 height 9
type input "**********"
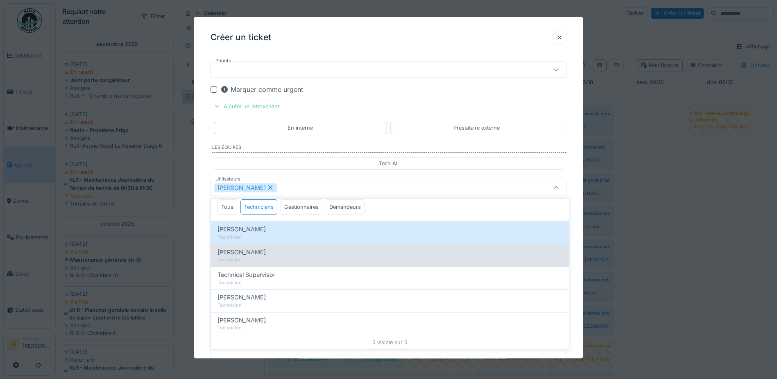
scroll to position [0, 0]
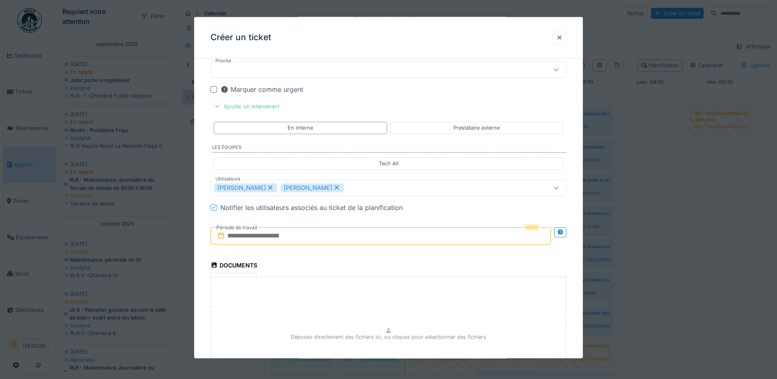
click at [241, 229] on label "Période de travail" at bounding box center [236, 226] width 43 height 9
click at [243, 232] on input "text" at bounding box center [381, 235] width 340 height 17
click at [367, 288] on div "1" at bounding box center [368, 289] width 11 height 12
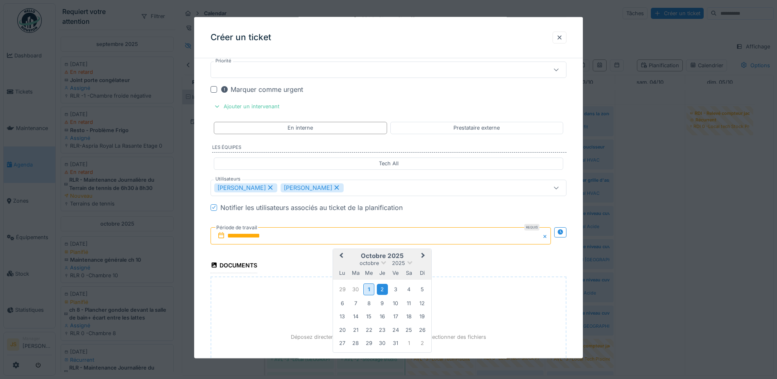
click at [381, 286] on div "2" at bounding box center [382, 289] width 11 height 11
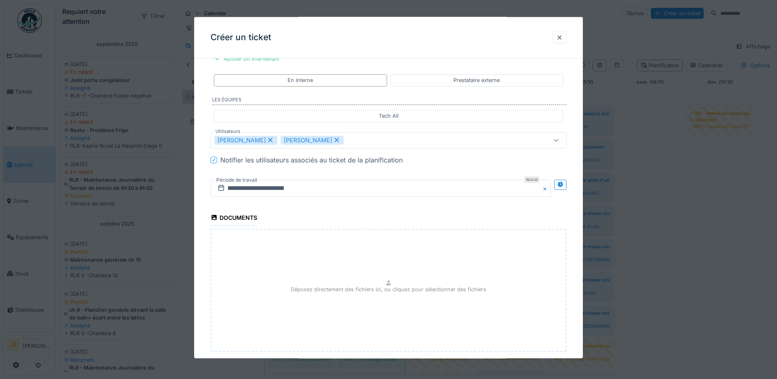
scroll to position [920, 0]
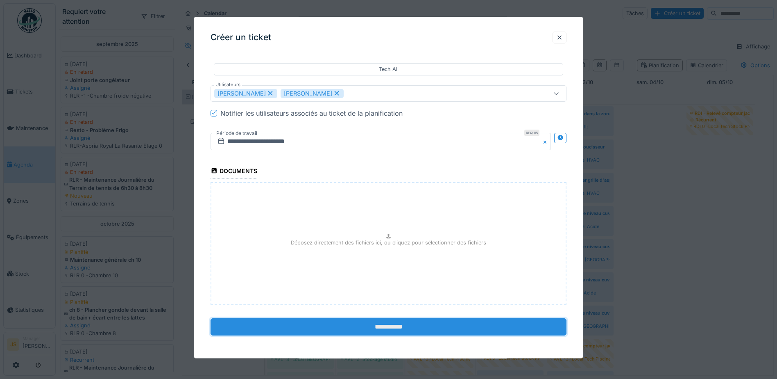
click at [410, 326] on input "**********" at bounding box center [389, 326] width 356 height 17
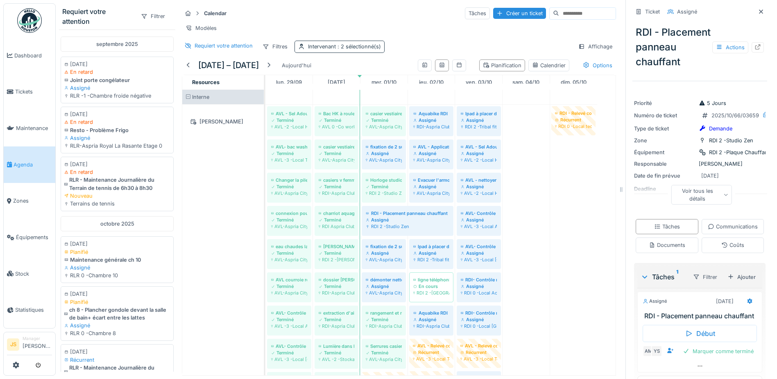
click at [345, 50] on span ": 2 sélectionné(s)" at bounding box center [358, 46] width 45 height 6
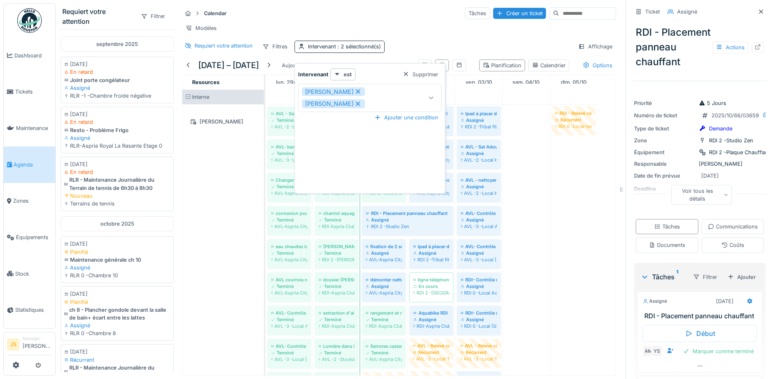
click at [360, 91] on icon at bounding box center [358, 91] width 5 height 5
type input "*****"
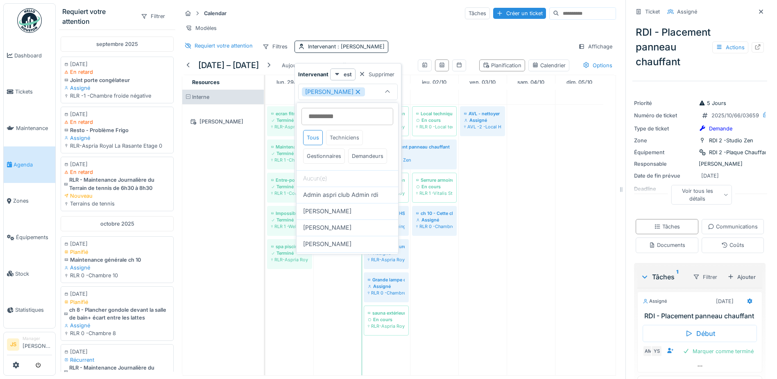
click at [349, 131] on div "Techniciens" at bounding box center [344, 137] width 37 height 15
click at [347, 119] on input at bounding box center [348, 116] width 92 height 17
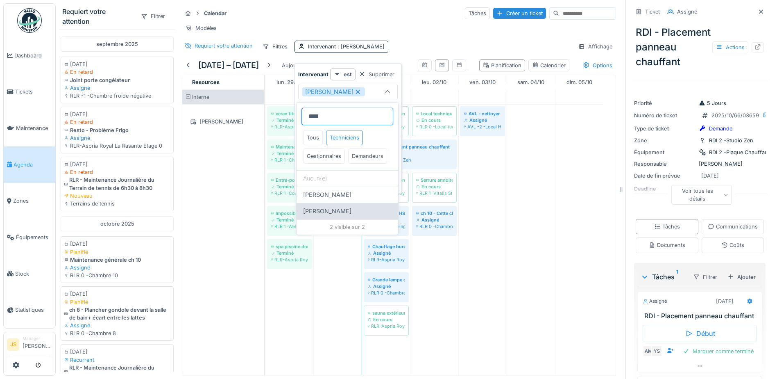
type input "****"
click at [350, 215] on span "[PERSON_NAME]" at bounding box center [327, 210] width 48 height 9
type input "**********"
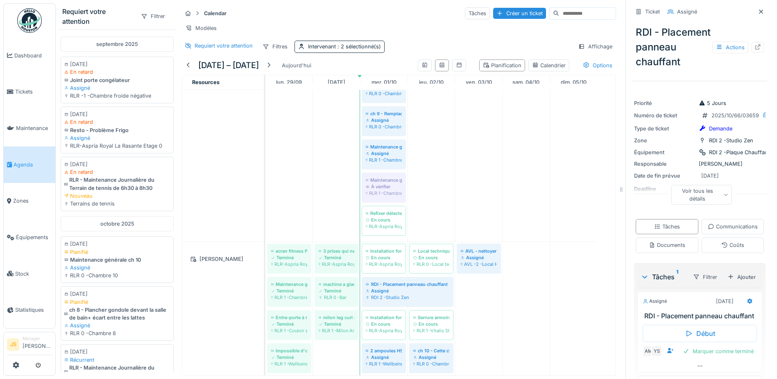
scroll to position [92, 0]
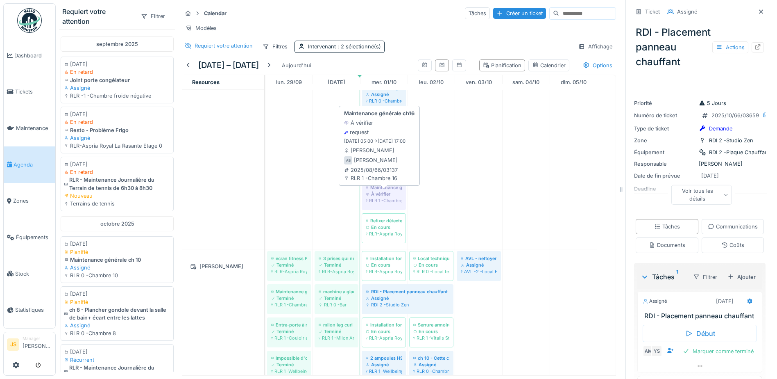
click at [390, 197] on div "À vérifier" at bounding box center [384, 194] width 36 height 7
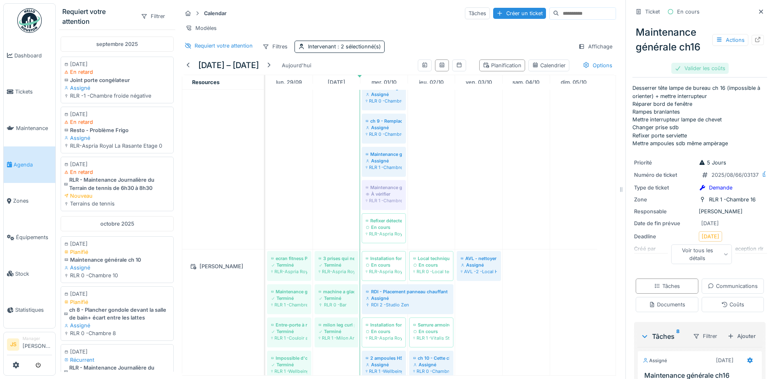
click at [693, 66] on div "Valider les coûts" at bounding box center [699, 68] width 57 height 11
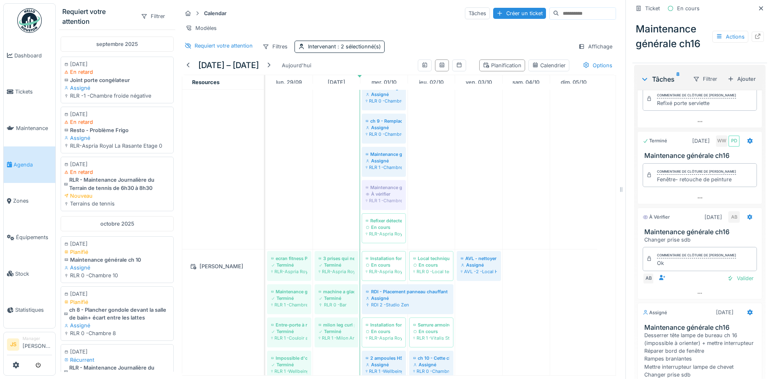
scroll to position [477, 0]
click at [734, 284] on div "Valider" at bounding box center [740, 277] width 33 height 11
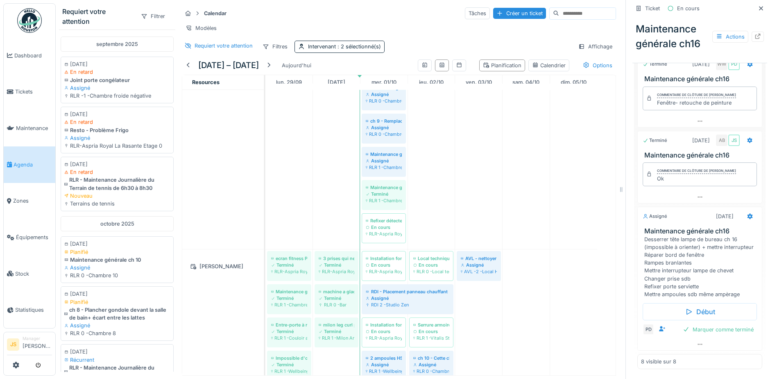
scroll to position [174, 0]
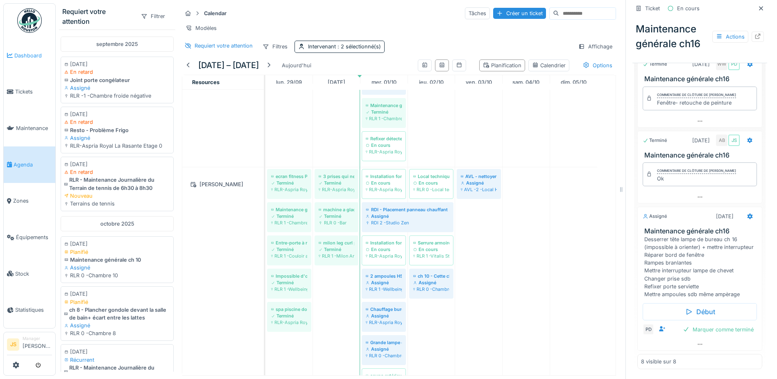
click at [15, 50] on link "Dashboard" at bounding box center [30, 55] width 52 height 36
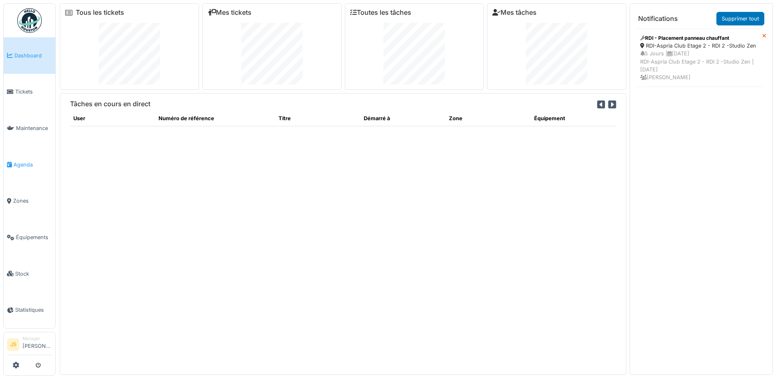
click at [27, 161] on span "Agenda" at bounding box center [33, 165] width 39 height 8
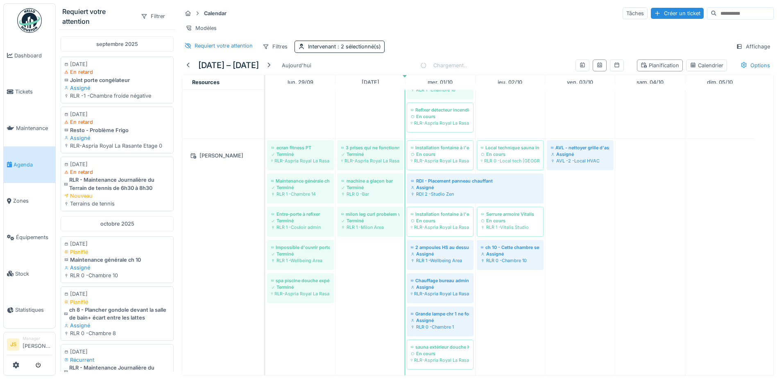
scroll to position [6, 0]
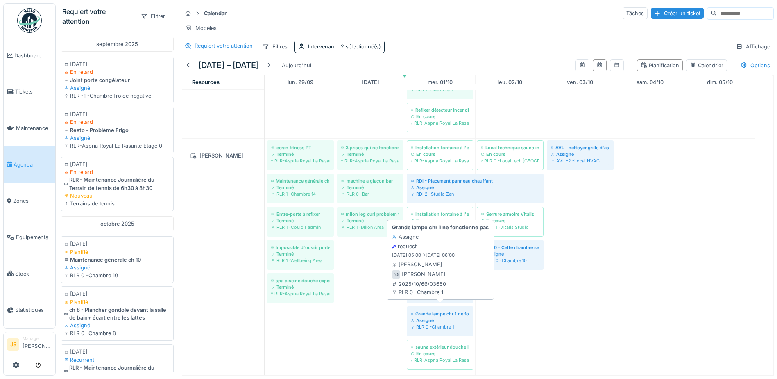
click at [445, 323] on div "RLR 0 -Chambre 1" at bounding box center [440, 326] width 59 height 7
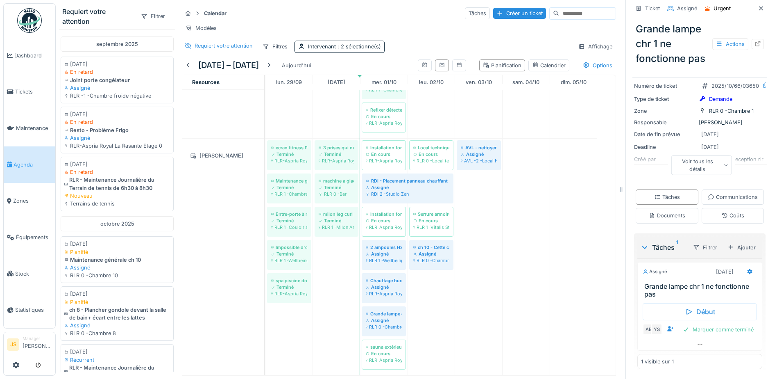
scroll to position [97, 0]
click at [748, 268] on icon at bounding box center [750, 271] width 5 height 6
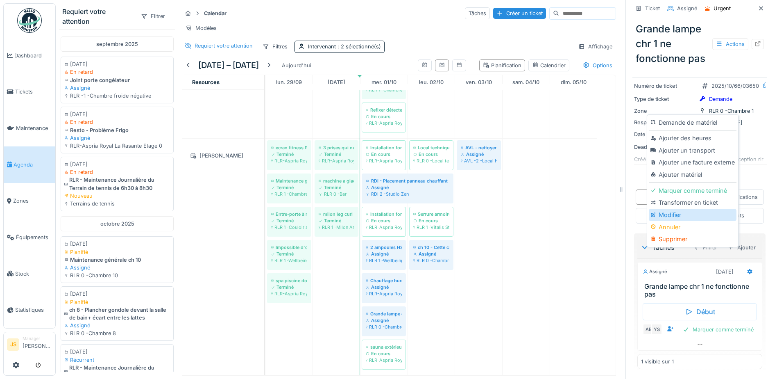
click at [671, 209] on div "Modifier" at bounding box center [692, 215] width 87 height 12
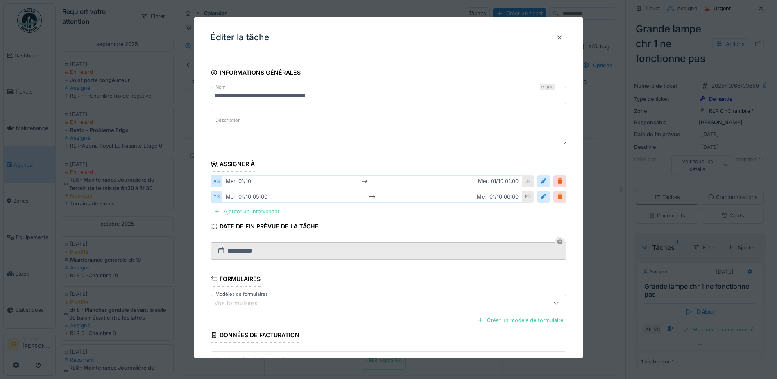
click at [563, 196] on div at bounding box center [560, 196] width 7 height 8
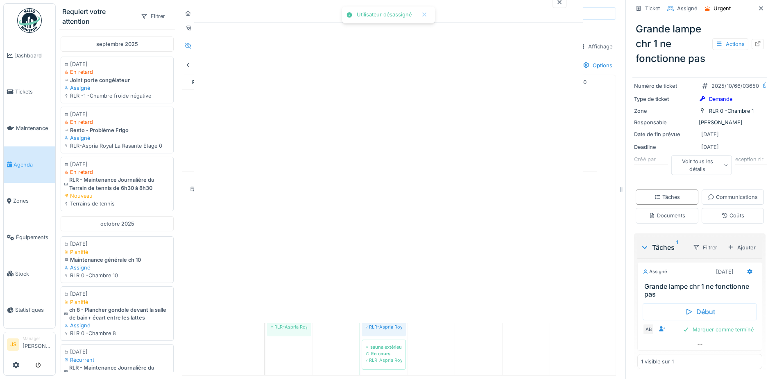
scroll to position [82, 0]
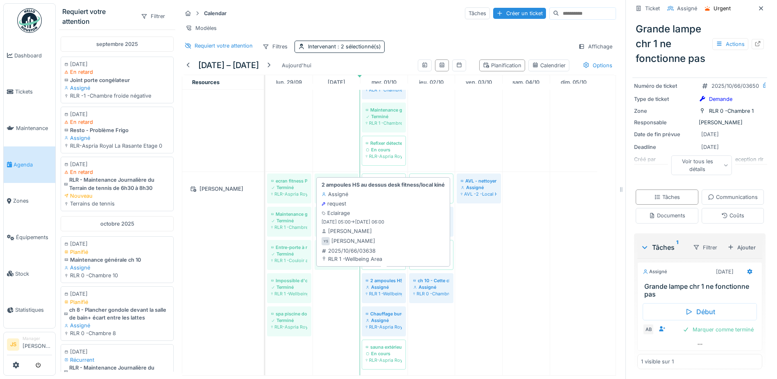
click at [390, 284] on div "Assigné" at bounding box center [384, 287] width 36 height 7
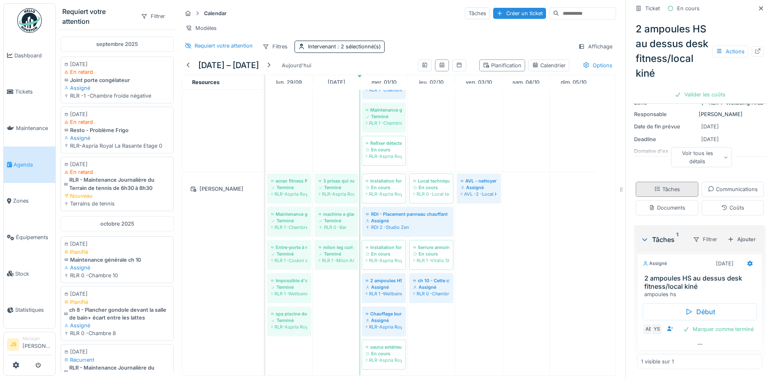
scroll to position [138, 0]
click at [748, 261] on icon at bounding box center [750, 264] width 5 height 6
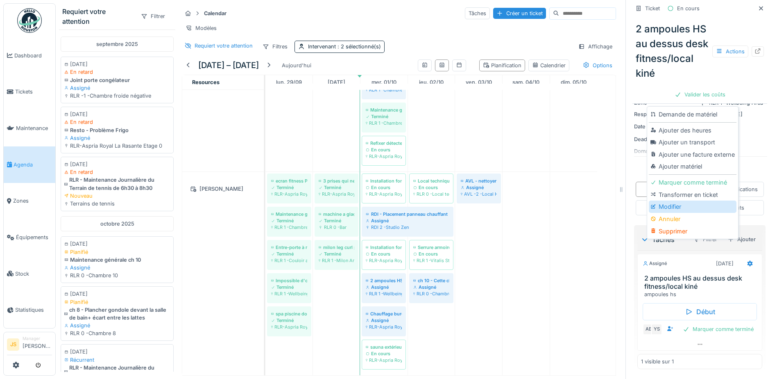
click at [665, 200] on div "Modifier" at bounding box center [692, 206] width 87 height 12
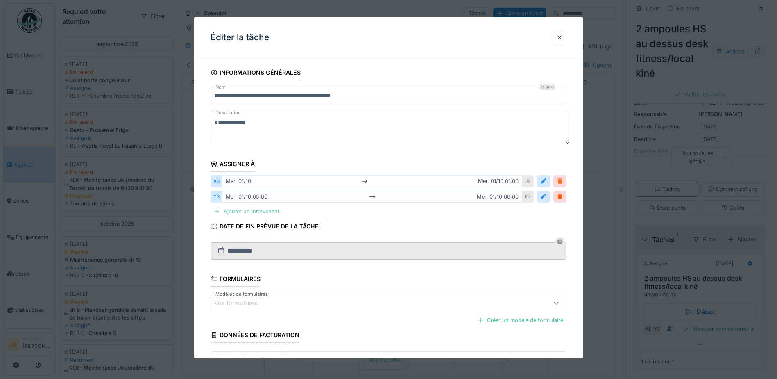
click at [563, 181] on div at bounding box center [560, 181] width 7 height 8
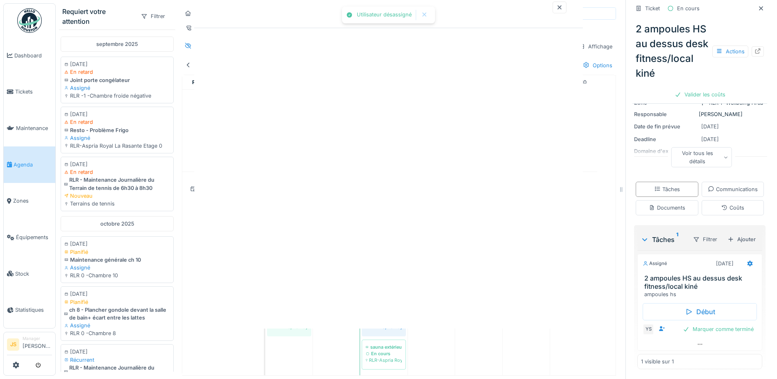
scroll to position [124, 0]
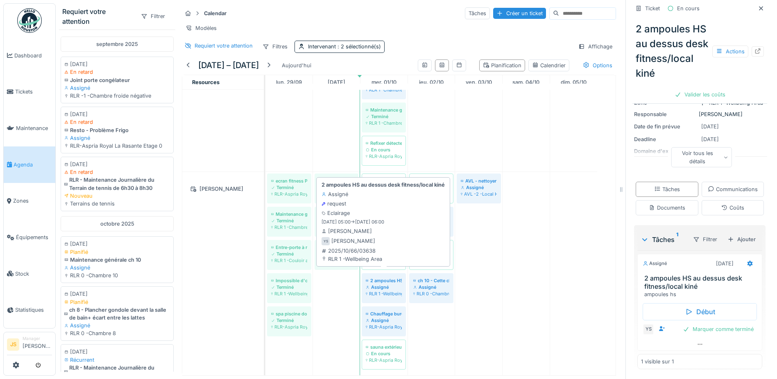
click at [390, 284] on div "Assigné" at bounding box center [384, 287] width 36 height 7
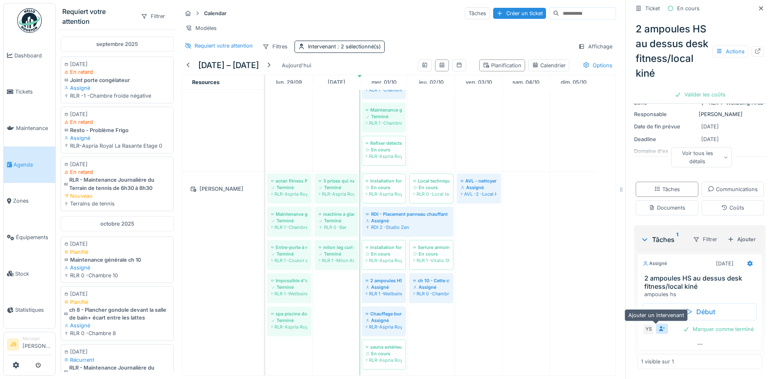
click at [659, 326] on icon at bounding box center [662, 328] width 7 height 5
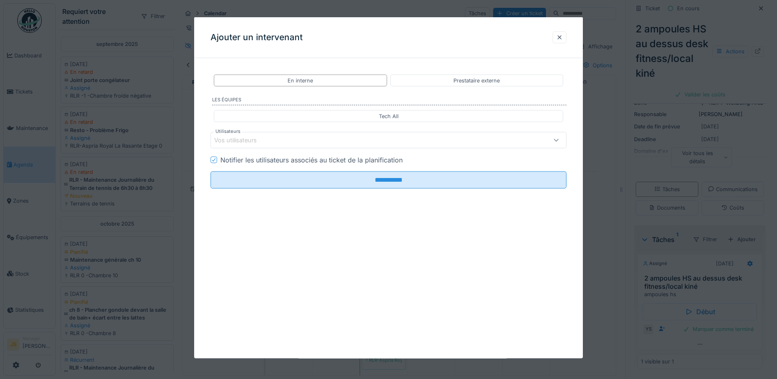
click at [269, 139] on div "Vos utilisateurs" at bounding box center [367, 140] width 307 height 9
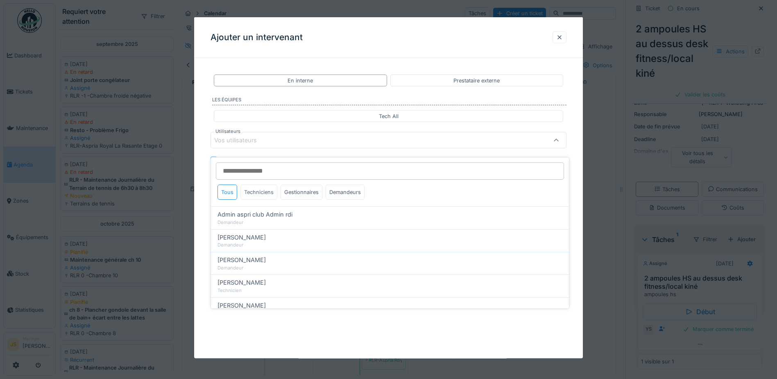
click at [261, 186] on div "Techniciens" at bounding box center [258, 191] width 37 height 15
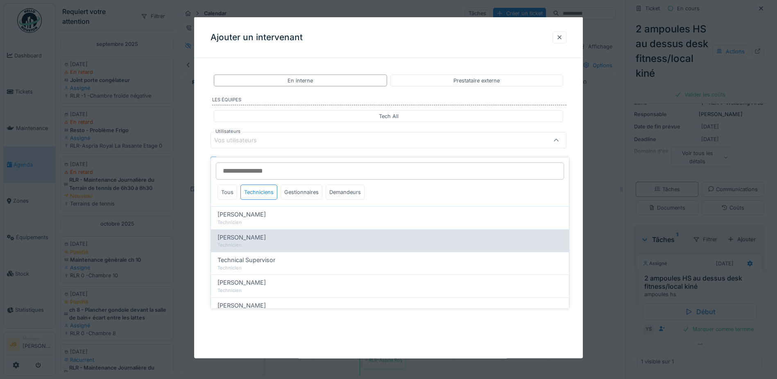
click at [272, 233] on div "[PERSON_NAME]" at bounding box center [390, 237] width 345 height 9
type input "*****"
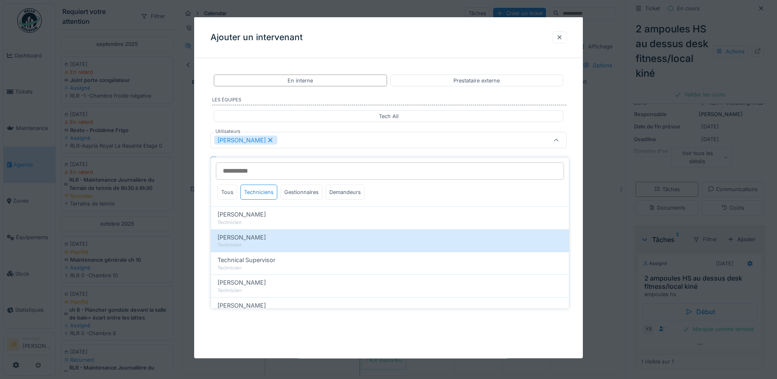
click at [204, 211] on div "**********" at bounding box center [388, 157] width 389 height 185
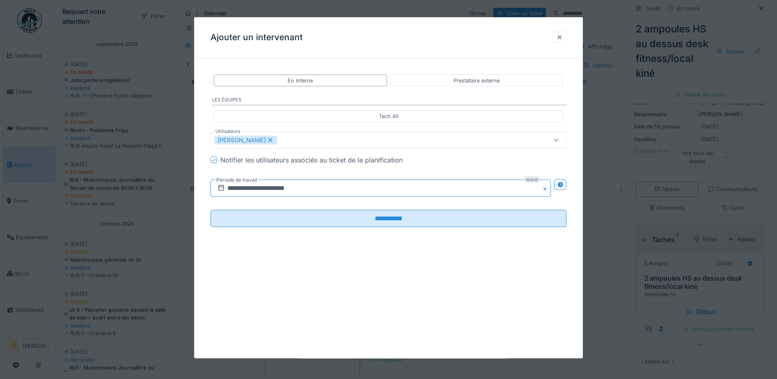
click at [244, 188] on input "**********" at bounding box center [381, 187] width 340 height 17
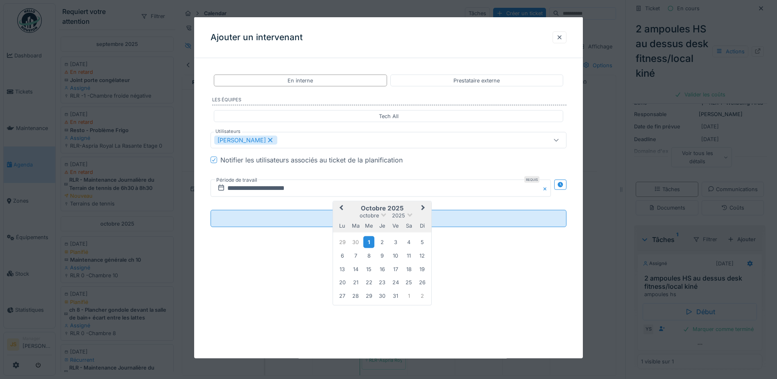
click at [372, 240] on div "1" at bounding box center [368, 242] width 11 height 12
click at [371, 240] on div "1" at bounding box center [368, 242] width 11 height 12
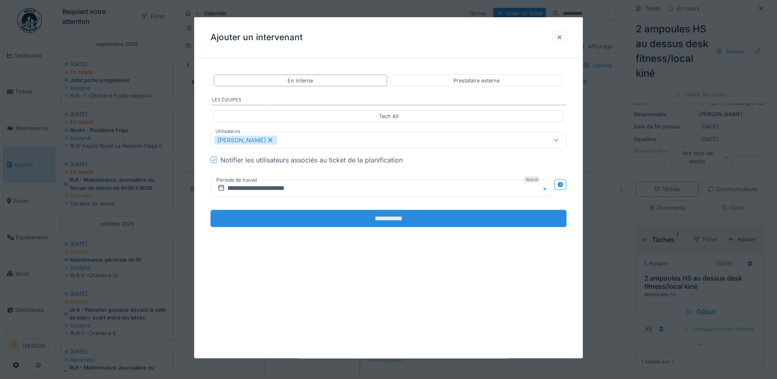
click at [307, 220] on input "**********" at bounding box center [389, 218] width 356 height 17
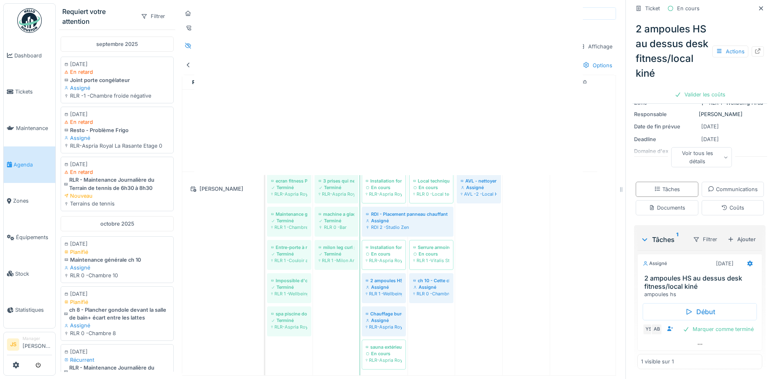
scroll to position [138, 0]
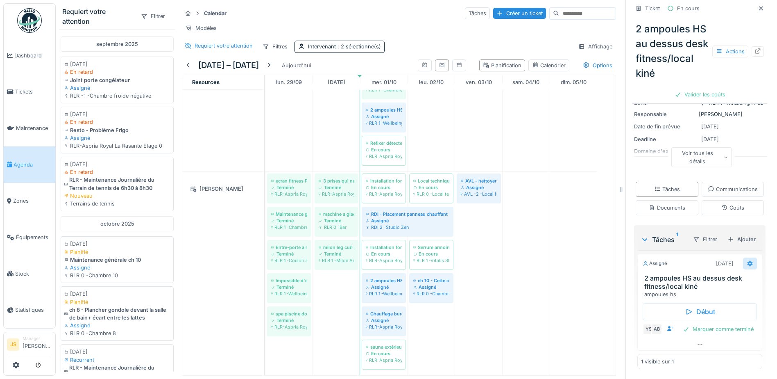
click at [747, 259] on div at bounding box center [750, 263] width 7 height 8
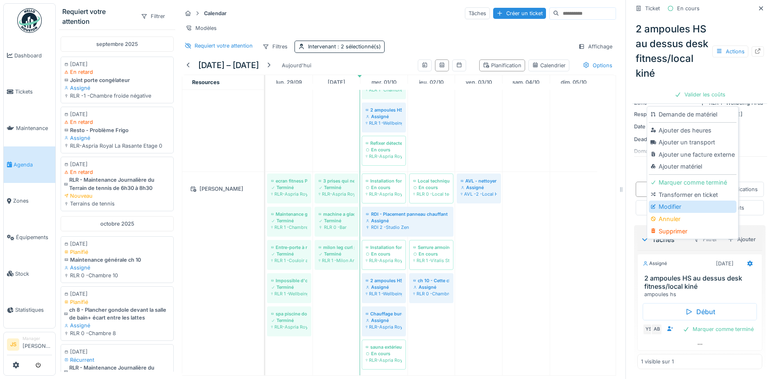
click at [677, 202] on div "Modifier" at bounding box center [692, 206] width 87 height 12
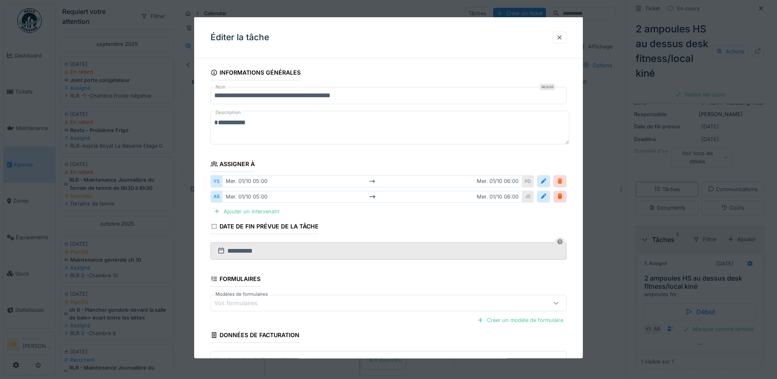
click at [563, 181] on div at bounding box center [560, 181] width 7 height 8
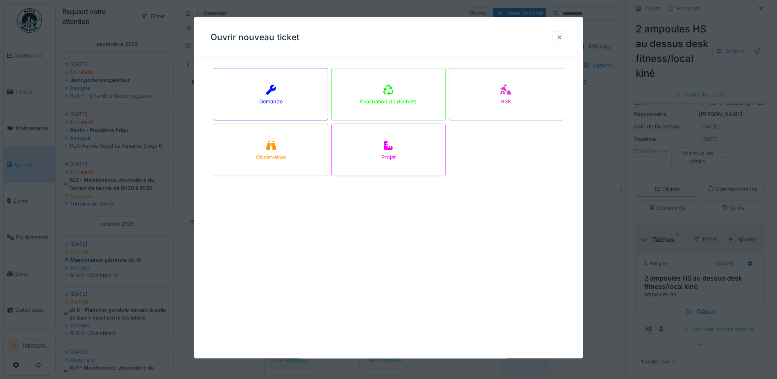
click at [560, 39] on div at bounding box center [559, 37] width 7 height 8
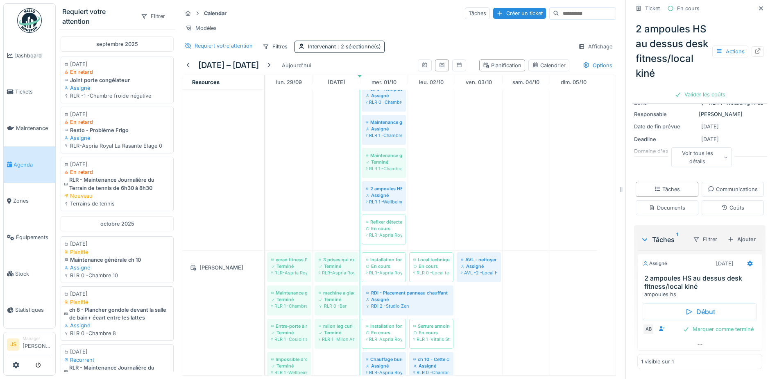
scroll to position [0, 0]
